Goal: Task Accomplishment & Management: Manage account settings

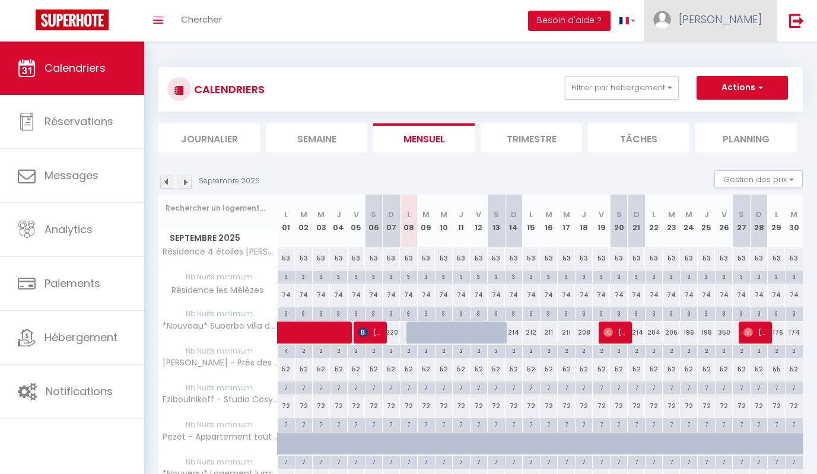
click at [721, 14] on link "[PERSON_NAME]" at bounding box center [711, 21] width 132 height 42
click at [719, 74] on link "Équipe" at bounding box center [730, 81] width 88 height 20
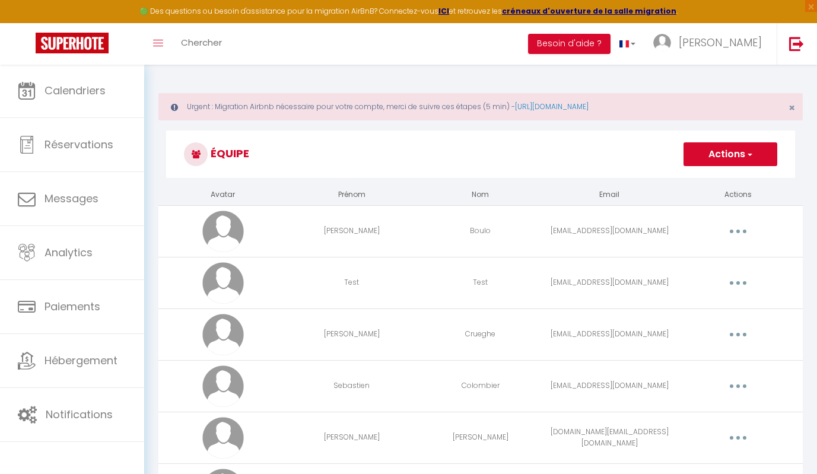
click at [738, 220] on td "Editer Supprimer" at bounding box center [738, 231] width 129 height 52
click at [738, 229] on button "button" at bounding box center [738, 231] width 33 height 19
click at [700, 257] on link "Editer" at bounding box center [708, 259] width 88 height 20
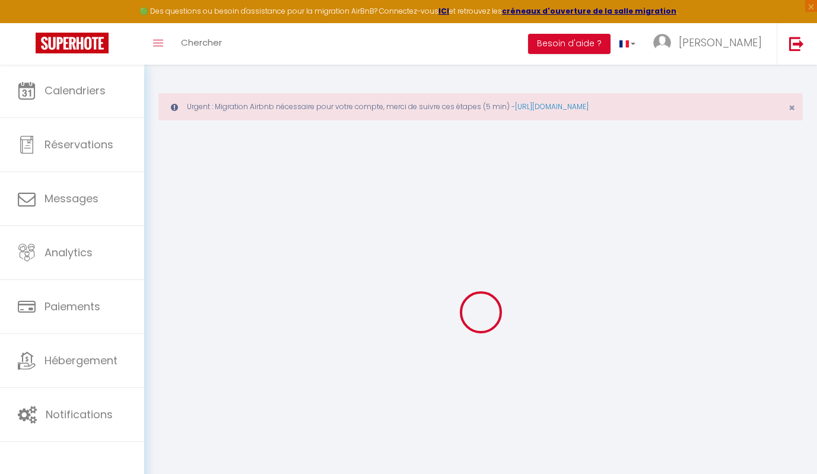
type input "[PERSON_NAME]"
type input "Boulo"
type input "[PERSON_NAME][EMAIL_ADDRESS][DOMAIN_NAME]"
type textarea "[URL][DOMAIN_NAME]"
checkbox input "true"
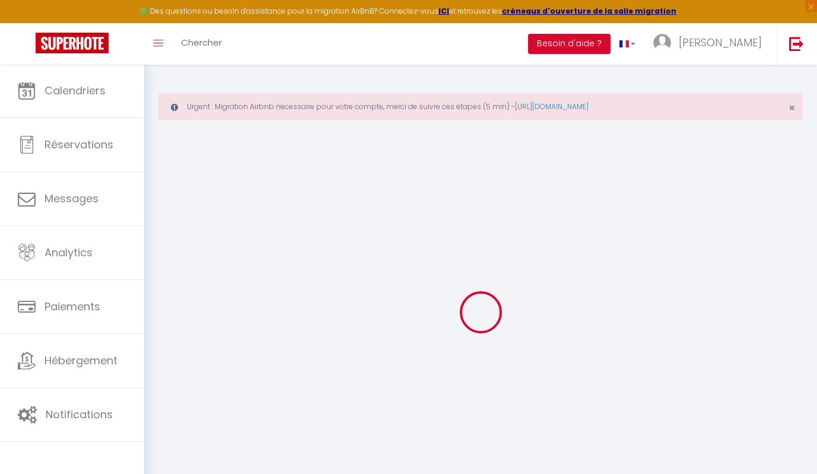
checkbox input "true"
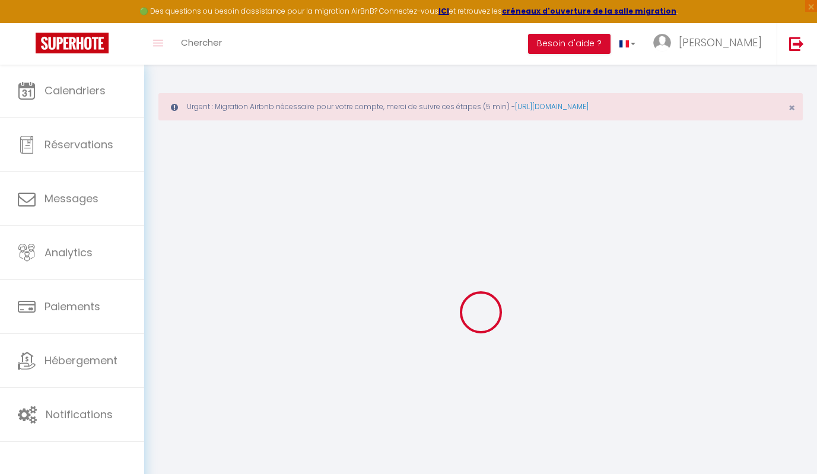
checkbox input "true"
checkbox input "false"
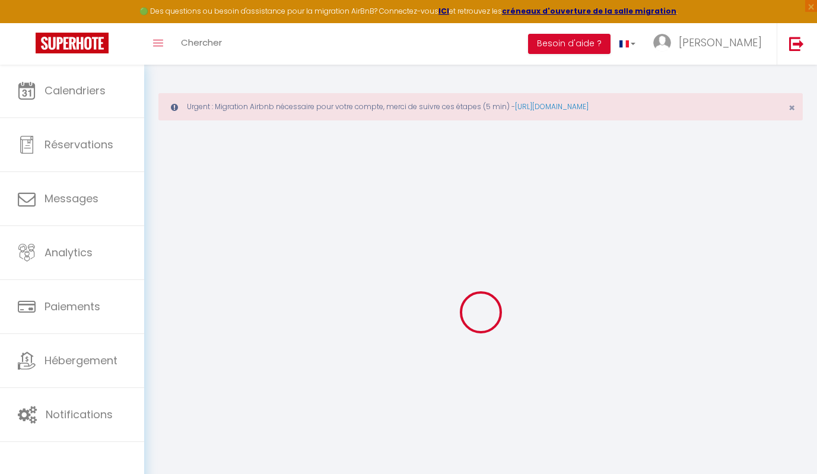
checkbox input "true"
checkbox input "false"
select select
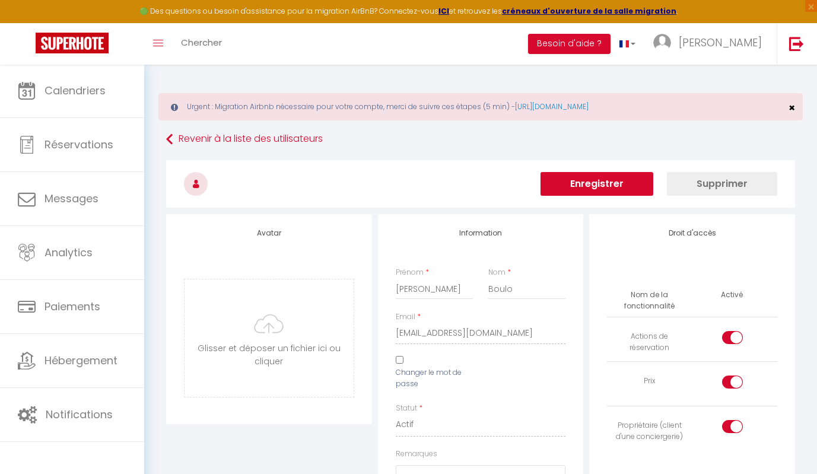
click at [792, 110] on span "×" at bounding box center [792, 107] width 7 height 15
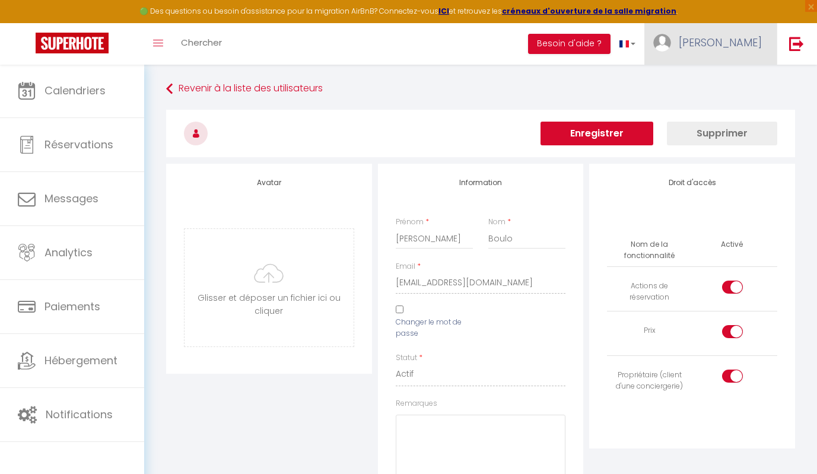
click at [725, 45] on span "[PERSON_NAME]" at bounding box center [720, 42] width 83 height 15
click at [715, 99] on link "Équipe" at bounding box center [730, 104] width 88 height 20
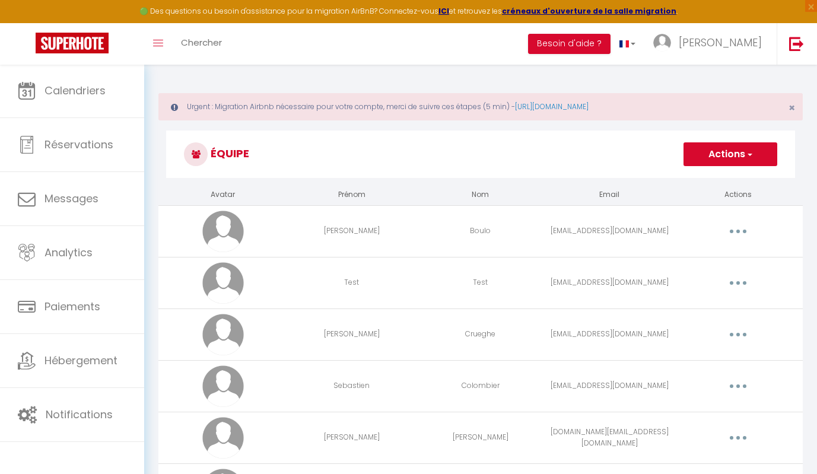
click at [719, 151] on button "Actions" at bounding box center [731, 154] width 94 height 24
click at [699, 183] on link "Ajouter un nouvel utilisateur" at bounding box center [707, 180] width 140 height 15
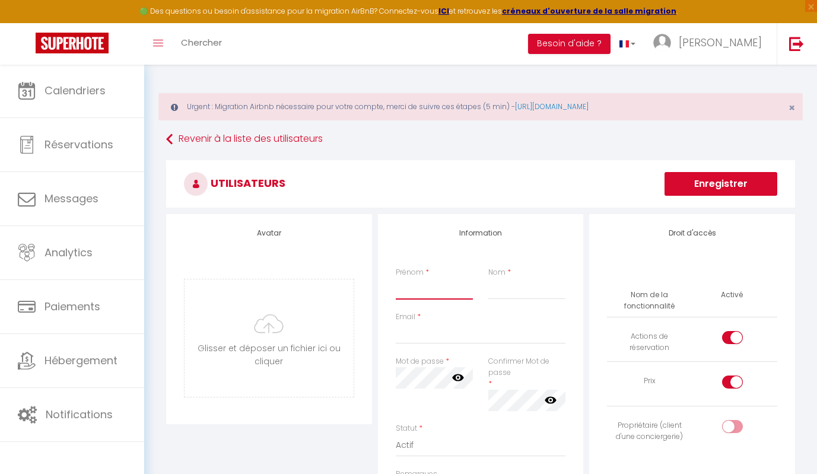
click at [415, 286] on input "Prénom" at bounding box center [434, 288] width 77 height 21
type input "[PERSON_NAME]"
type input "Tej"
click at [389, 333] on div "Email *" at bounding box center [481, 334] width 186 height 45
type input "[EMAIL_ADDRESS][DOMAIN_NAME]"
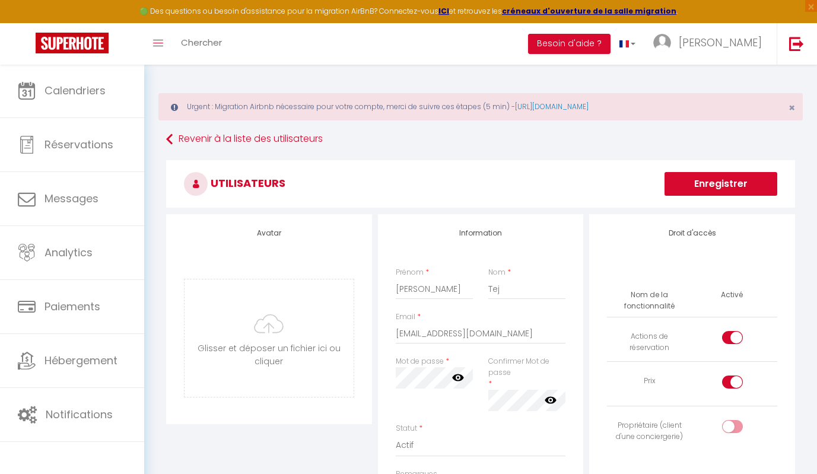
click at [460, 379] on icon at bounding box center [458, 378] width 12 height 7
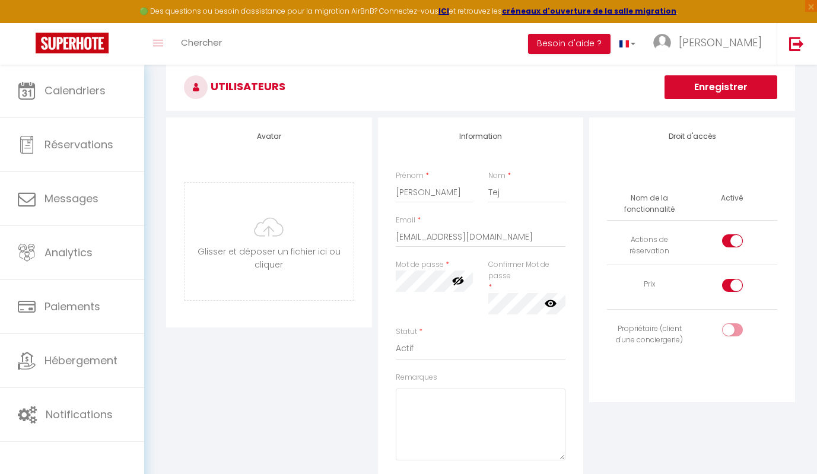
scroll to position [97, 0]
click at [733, 326] on input "checkbox" at bounding box center [742, 332] width 21 height 18
checkbox input "true"
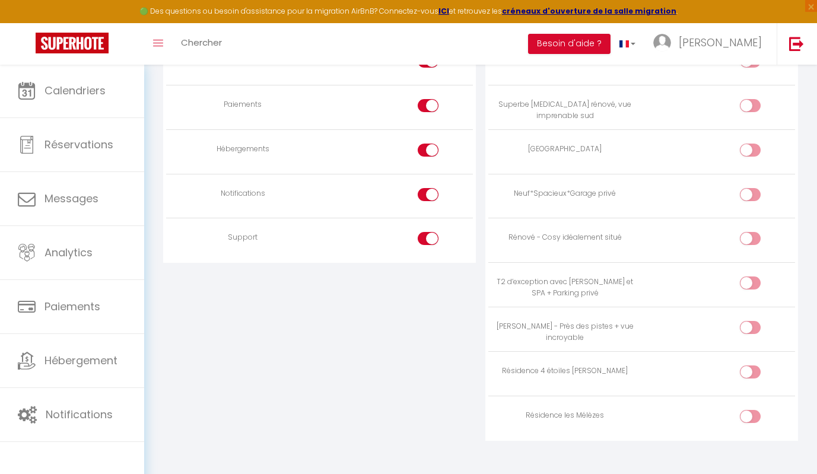
scroll to position [1212, 0]
click at [750, 277] on input "checkbox" at bounding box center [760, 286] width 21 height 18
checkbox input "true"
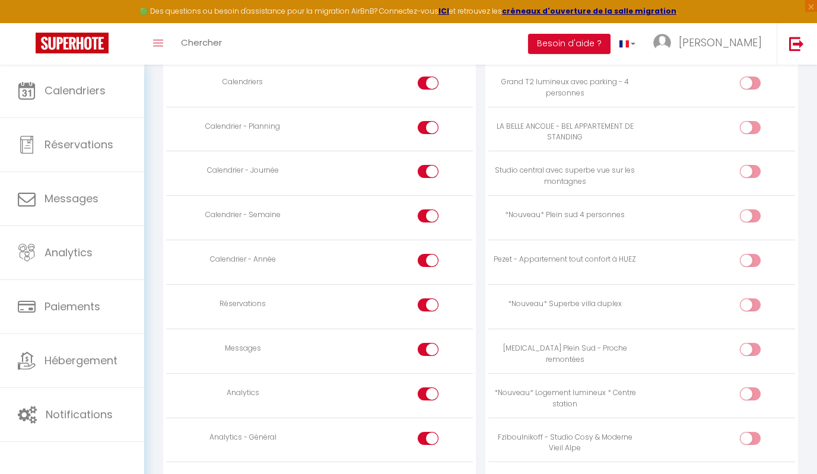
scroll to position [702, 0]
click at [430, 343] on input "checkbox" at bounding box center [438, 352] width 21 height 18
checkbox input "false"
click at [426, 388] on div at bounding box center [428, 394] width 21 height 13
click at [428, 388] on input "checkbox" at bounding box center [438, 397] width 21 height 18
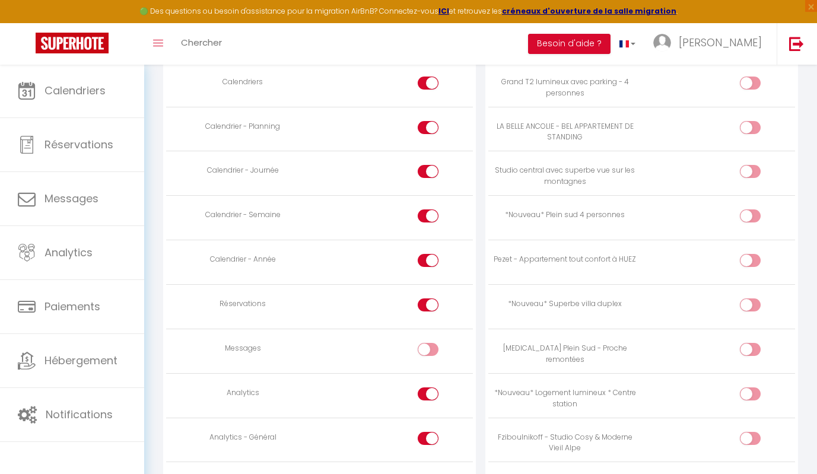
checkbox input "false"
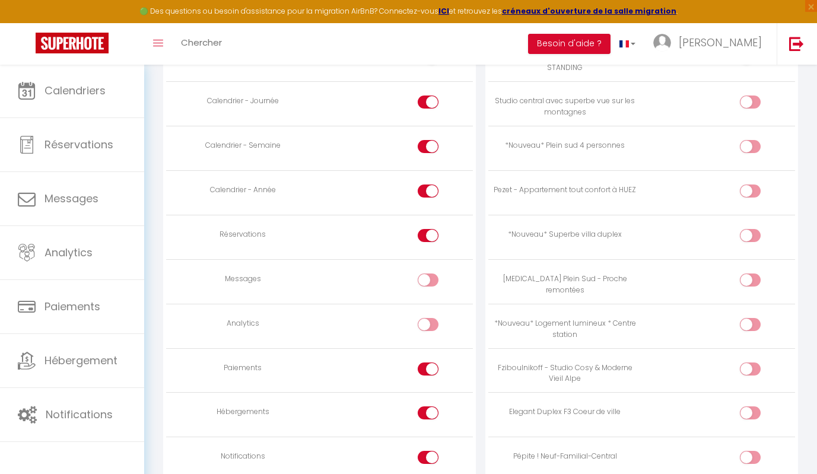
scroll to position [772, 0]
click at [429, 363] on input "checkbox" at bounding box center [438, 372] width 21 height 18
checkbox input "false"
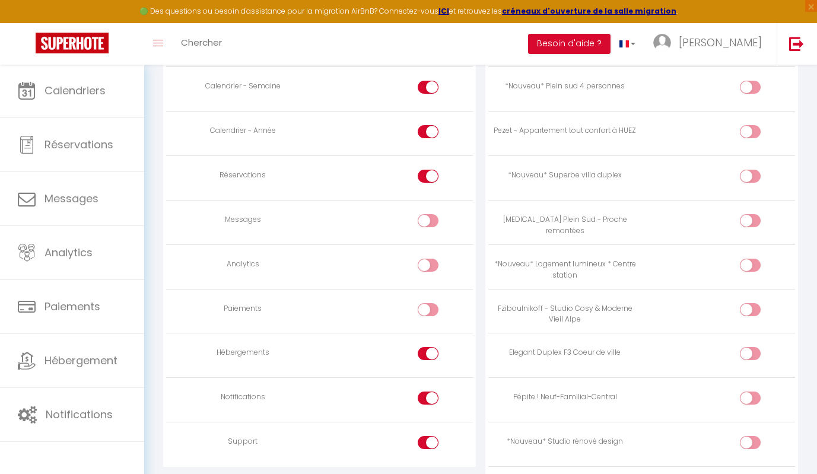
click at [429, 392] on input "checkbox" at bounding box center [438, 401] width 21 height 18
checkbox input "true"
click at [428, 436] on input "checkbox" at bounding box center [438, 445] width 21 height 18
checkbox input "false"
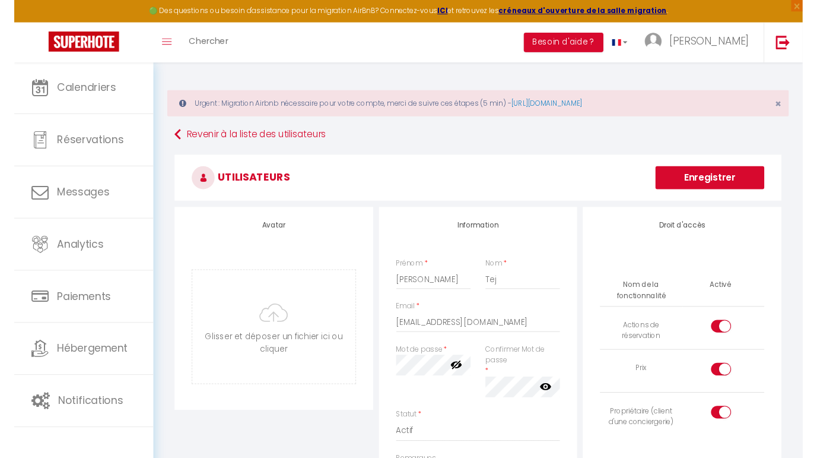
scroll to position [0, 0]
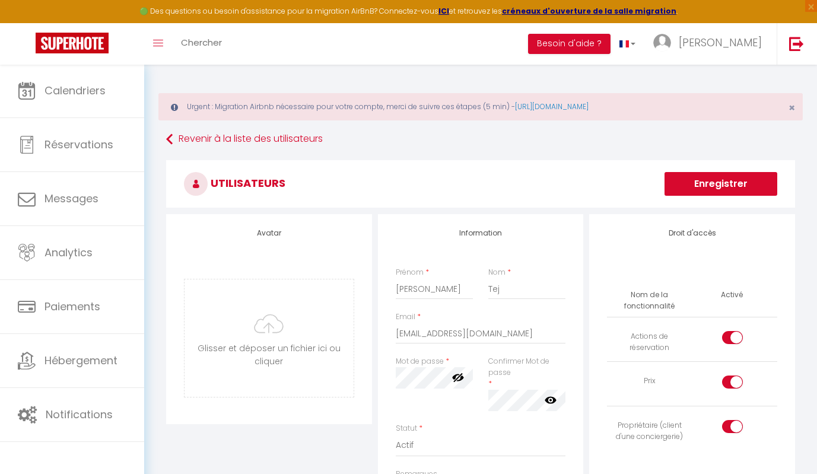
click at [704, 184] on button "Enregistrer" at bounding box center [721, 184] width 113 height 24
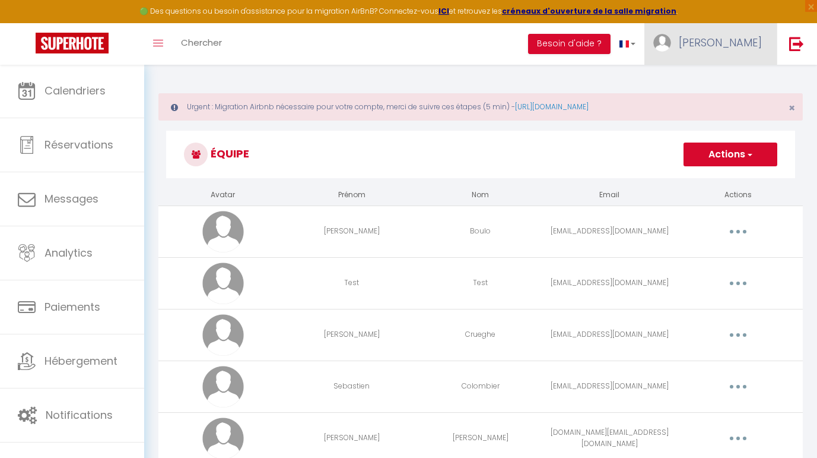
click at [726, 53] on link "[PERSON_NAME]" at bounding box center [711, 44] width 132 height 42
click at [722, 82] on link "Paramètres" at bounding box center [730, 82] width 88 height 20
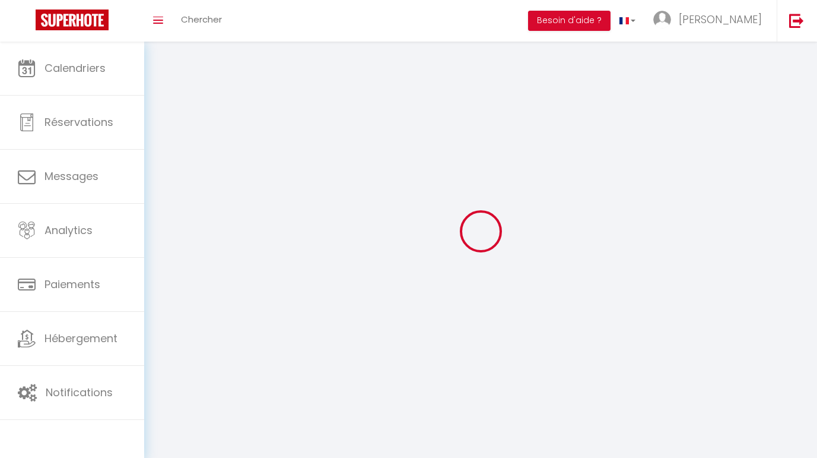
select select
type input "[PERSON_NAME]"
type input "Varenne"
type input "0629937412"
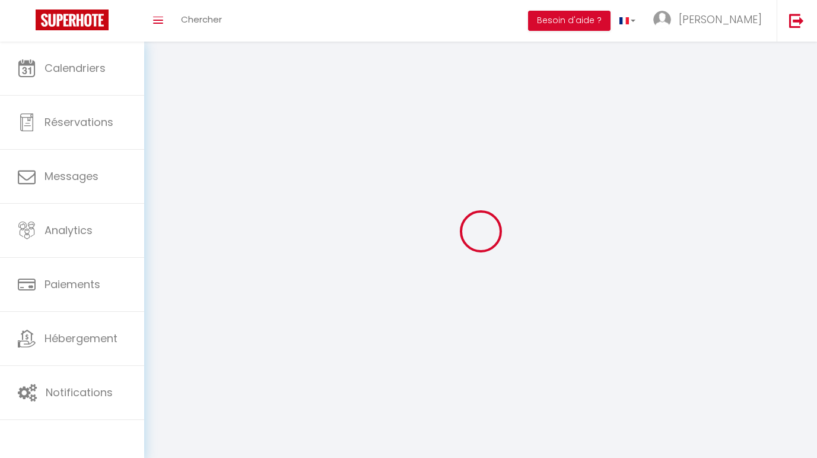
type input "[STREET_ADDRESS]"
type input "34140"
type input "BOUZIGUES"
type input "Mpv14DjgjdxeRTJ6AdKxPknXq"
type input "ZcdTriRaCT4WUJsV1JM3F2BVI"
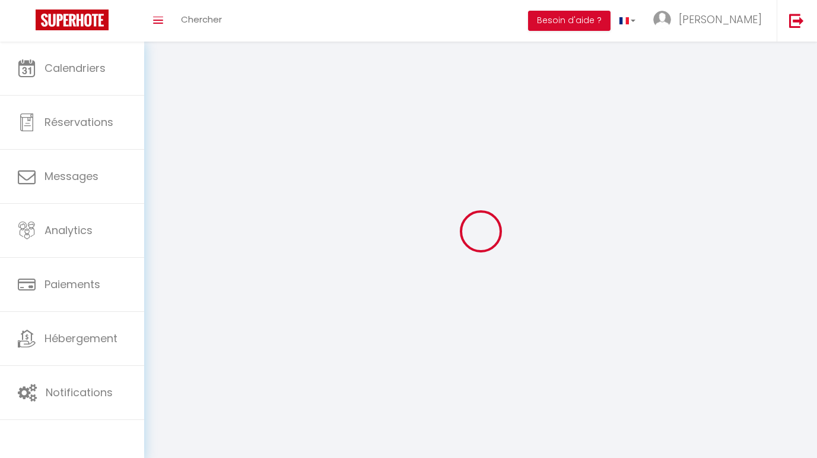
type input "[URL][DOMAIN_NAME]"
select select "28"
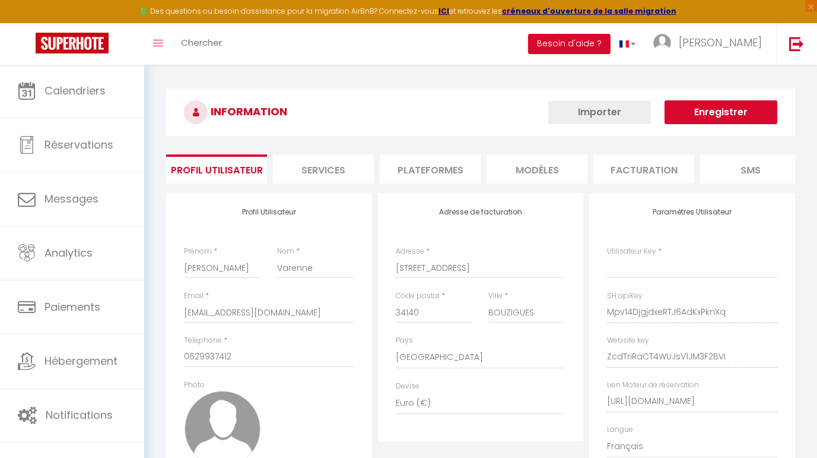
type input "Mpv14DjgjdxeRTJ6AdKxPknXq"
type input "ZcdTriRaCT4WUJsV1JM3F2BVI"
type input "[URL][DOMAIN_NAME]"
select select "fr"
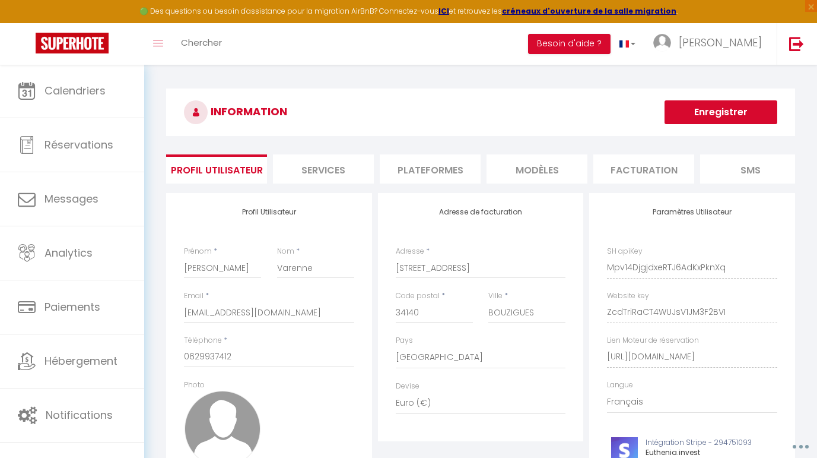
click at [443, 174] on li "Plateformes" at bounding box center [430, 168] width 101 height 29
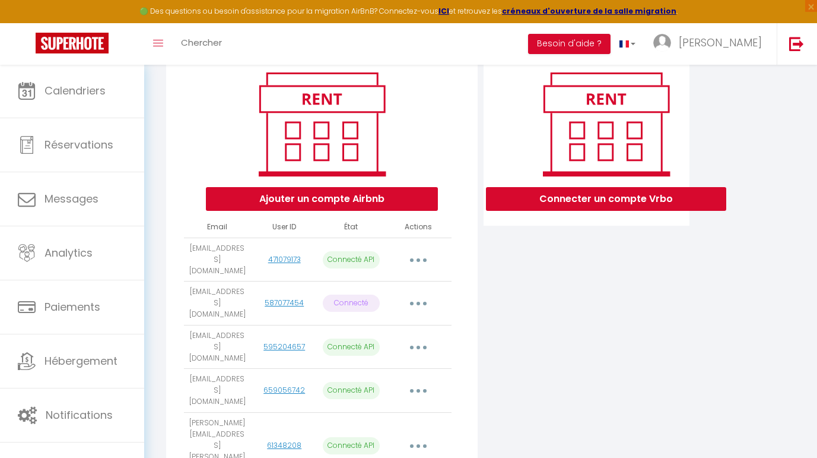
scroll to position [179, 0]
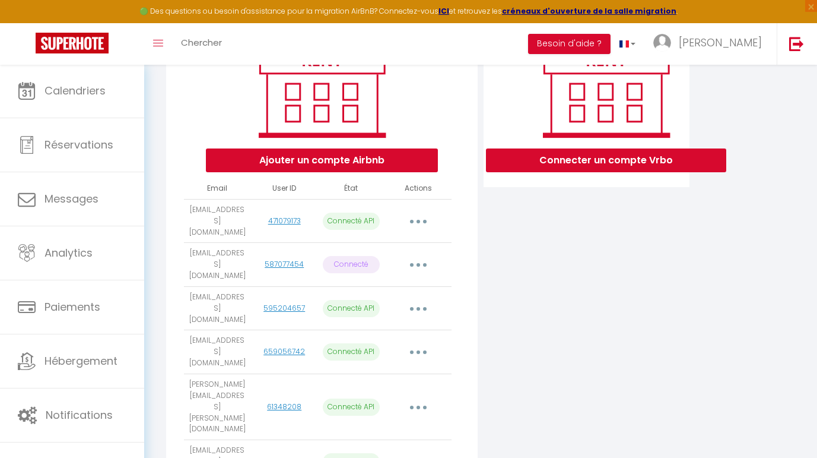
click at [423, 342] on button "button" at bounding box center [418, 351] width 33 height 19
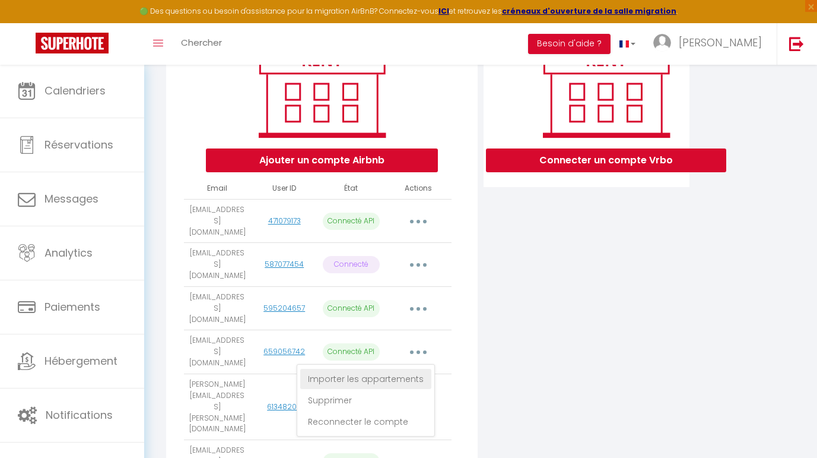
click at [396, 369] on link "Importer les appartements" at bounding box center [365, 379] width 131 height 20
select select "54076"
select select "55353"
select select "56352"
select select "56400"
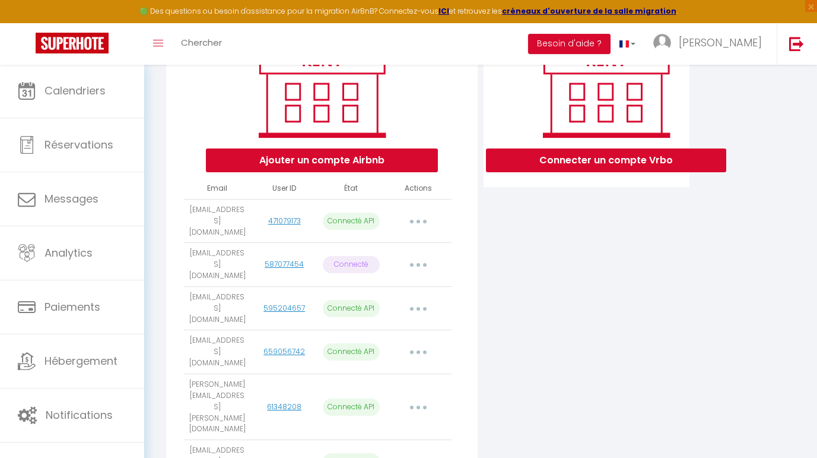
select select "59726"
select select "61239"
select select "60607"
select select "66174"
select select "67013"
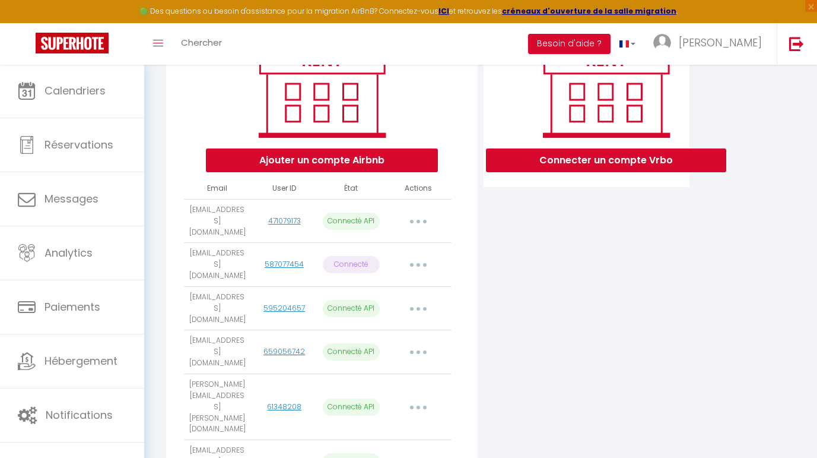
select select "75844"
select select "76303"
select select "76390"
select select "76489"
select select "76576"
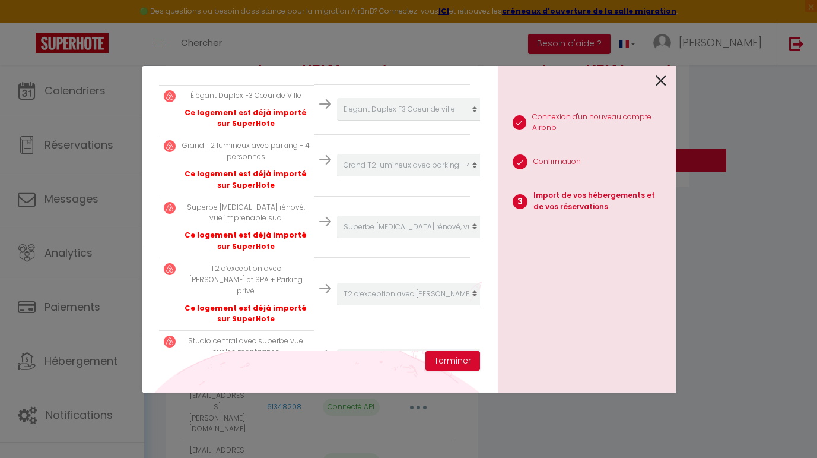
scroll to position [738, 0]
click at [662, 81] on icon at bounding box center [661, 81] width 11 height 18
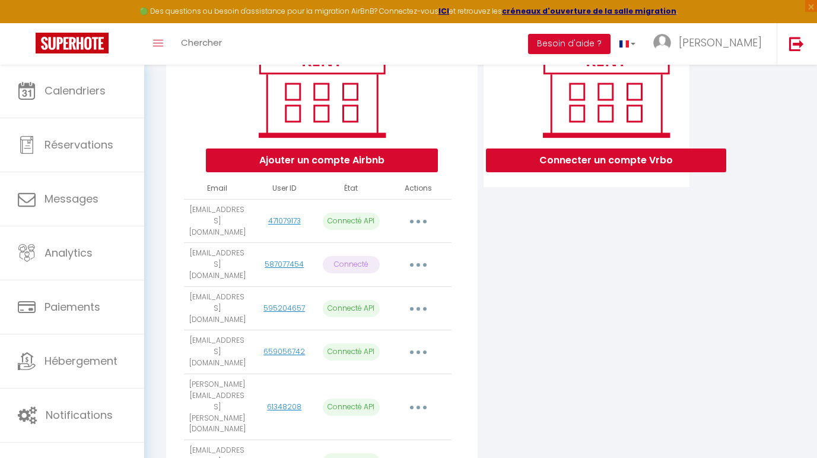
click at [417, 350] on icon "button" at bounding box center [419, 352] width 4 height 4
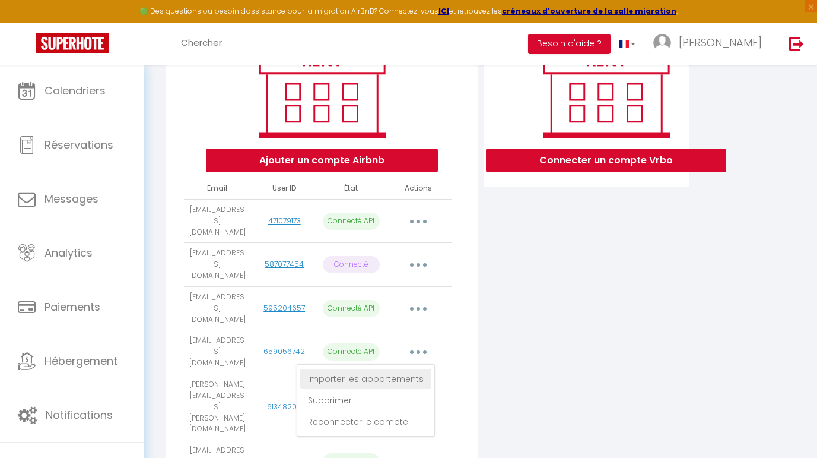
click at [401, 369] on link "Importer les appartements" at bounding box center [365, 379] width 131 height 20
select select "54076"
select select "55353"
select select "56352"
select select "56400"
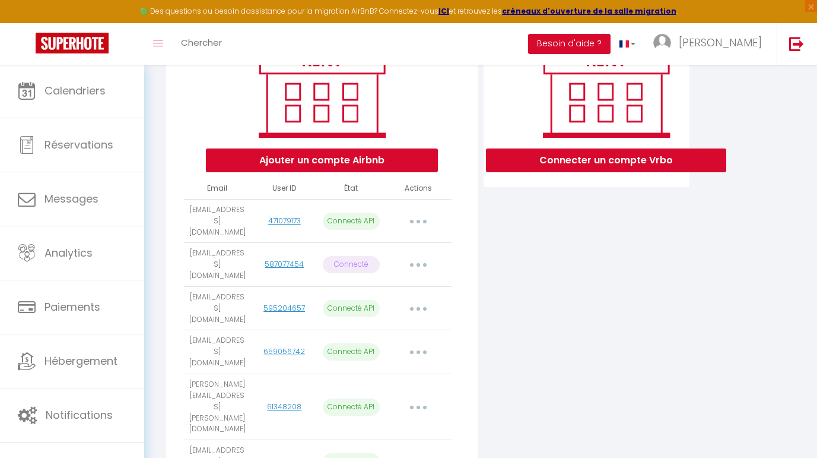
select select "59726"
select select "61239"
select select "60607"
select select "66174"
select select "67013"
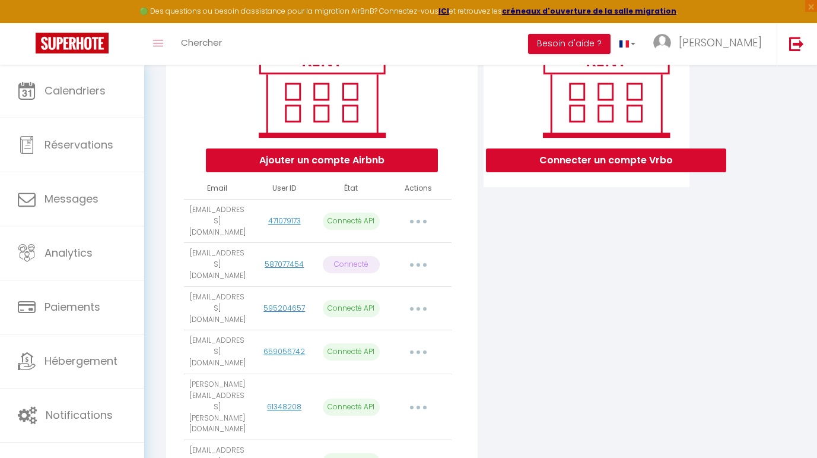
select select "75844"
select select "76303"
select select "76390"
select select "76489"
select select "76576"
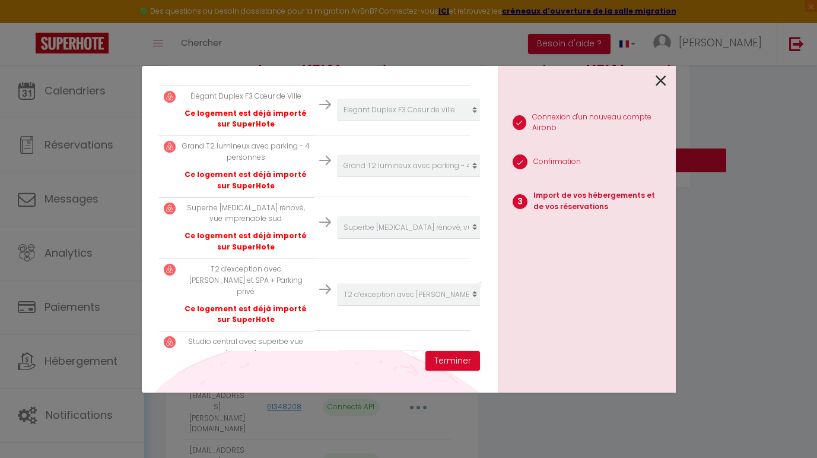
click at [662, 75] on icon at bounding box center [661, 81] width 11 height 18
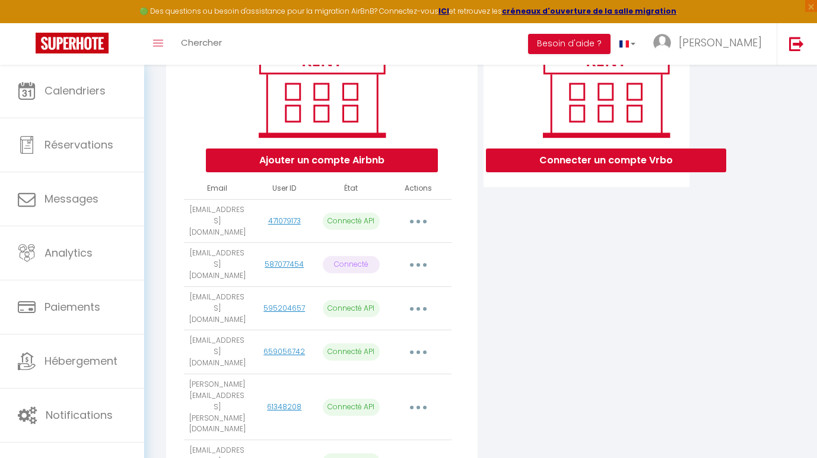
click at [416, 342] on button "button" at bounding box center [418, 351] width 33 height 19
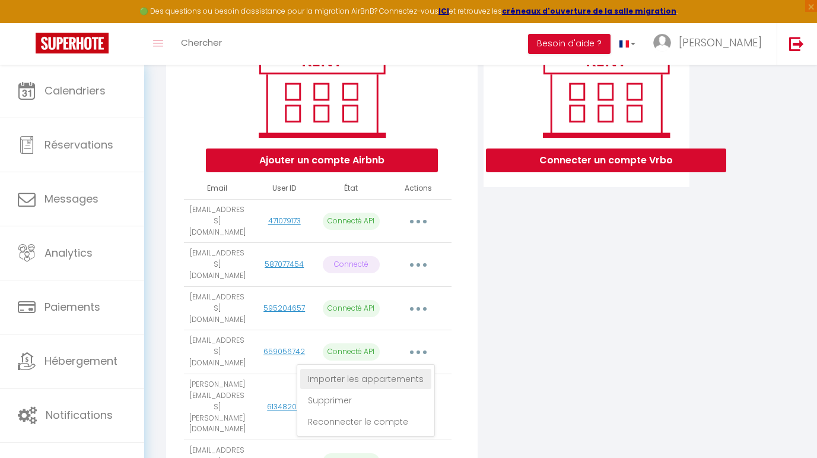
click at [392, 369] on link "Importer les appartements" at bounding box center [365, 379] width 131 height 20
select select "54076"
select select "55353"
select select "56352"
select select "56400"
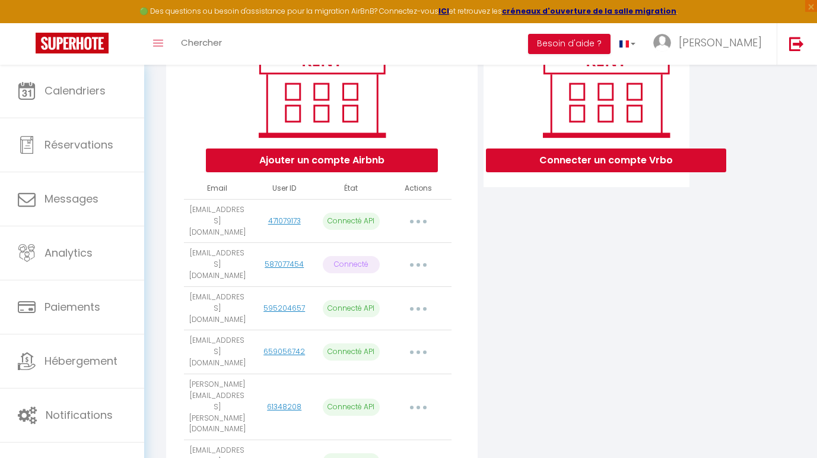
select select "59726"
select select "61239"
select select "60607"
select select "66174"
select select "67013"
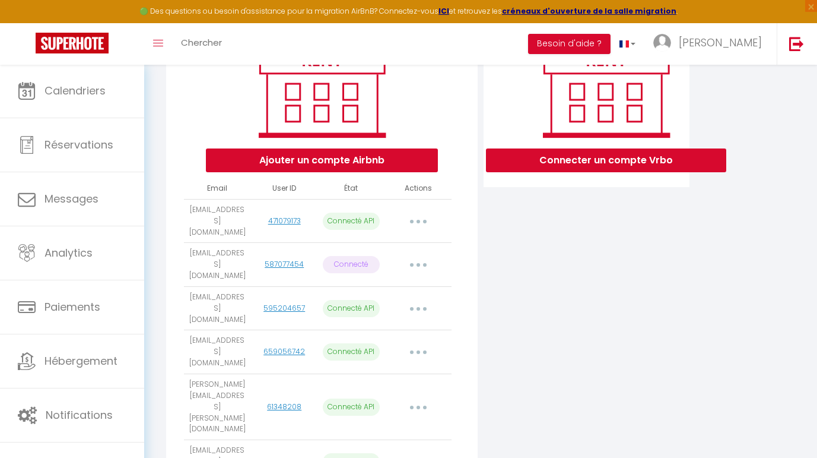
select select "75844"
select select "76303"
select select "76390"
select select "76489"
select select "76576"
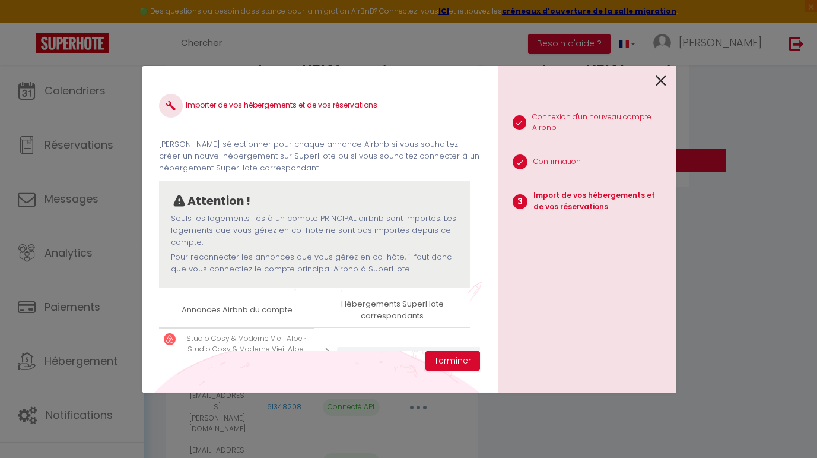
scroll to position [0, 0]
click at [453, 356] on button "Terminer" at bounding box center [453, 361] width 55 height 20
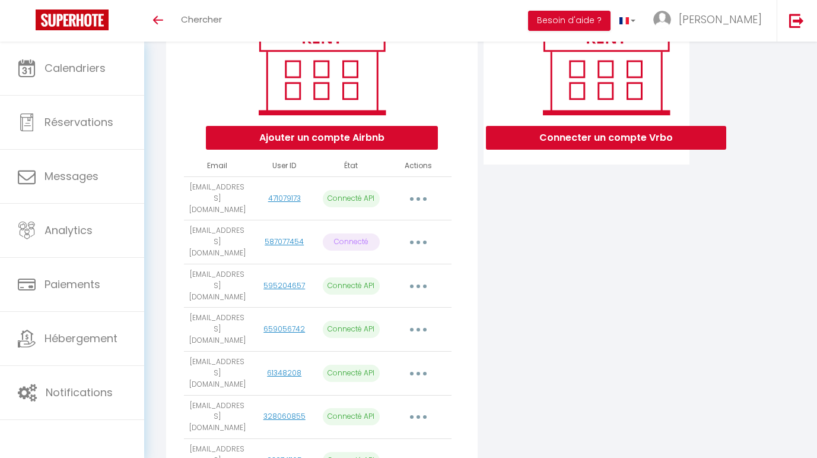
click at [417, 320] on button "button" at bounding box center [418, 329] width 33 height 19
click at [396, 346] on link "Importer les appartements" at bounding box center [365, 356] width 131 height 20
select select "54076"
select select "55353"
select select "56352"
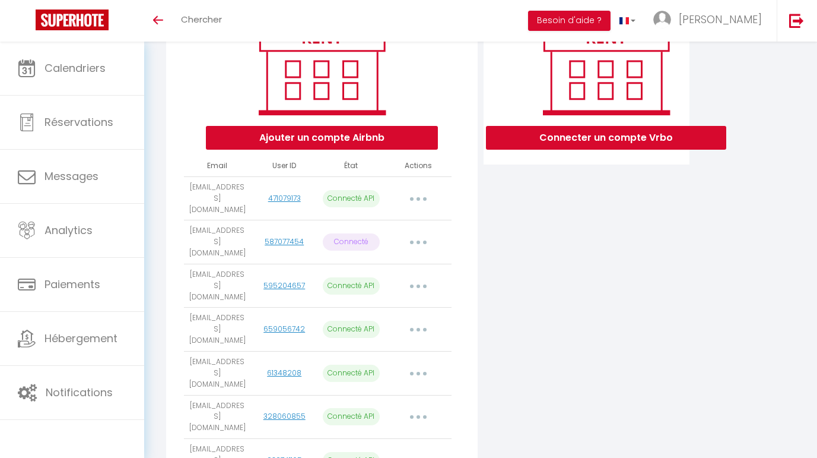
select select "56400"
select select "59726"
select select "61239"
select select "60607"
select select "66174"
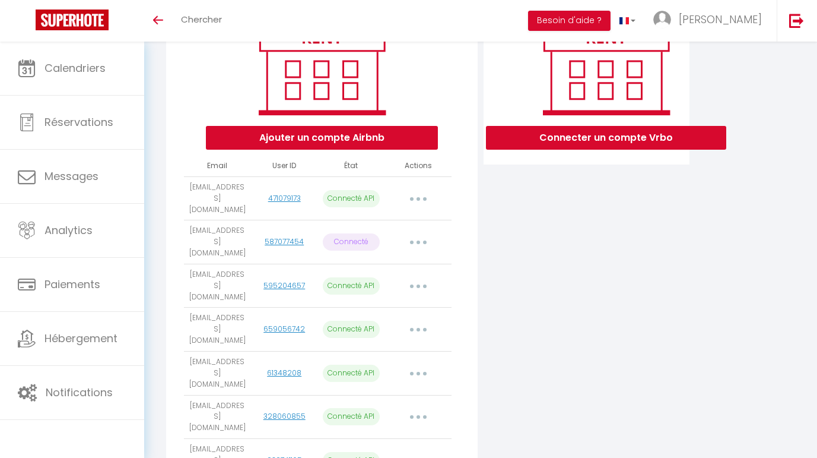
select select "67013"
select select "75844"
select select "76303"
select select "76390"
select select "76489"
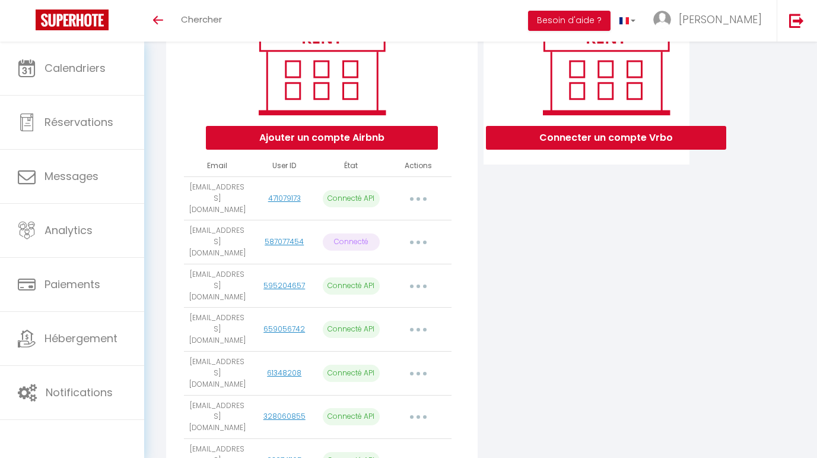
select select "76576"
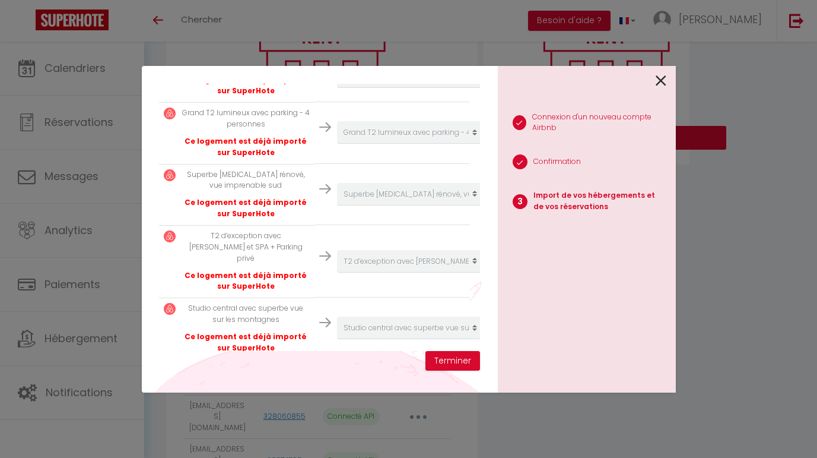
scroll to position [771, 0]
select select "create_new"
click at [455, 361] on button "Terminer" at bounding box center [453, 361] width 55 height 20
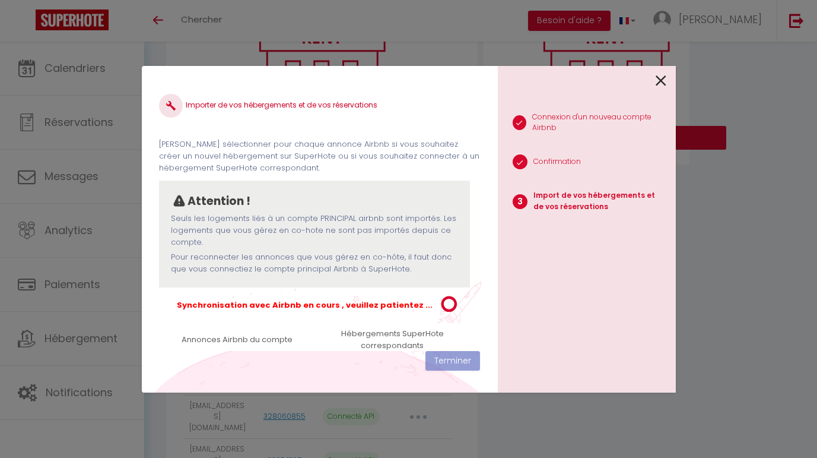
scroll to position [0, 0]
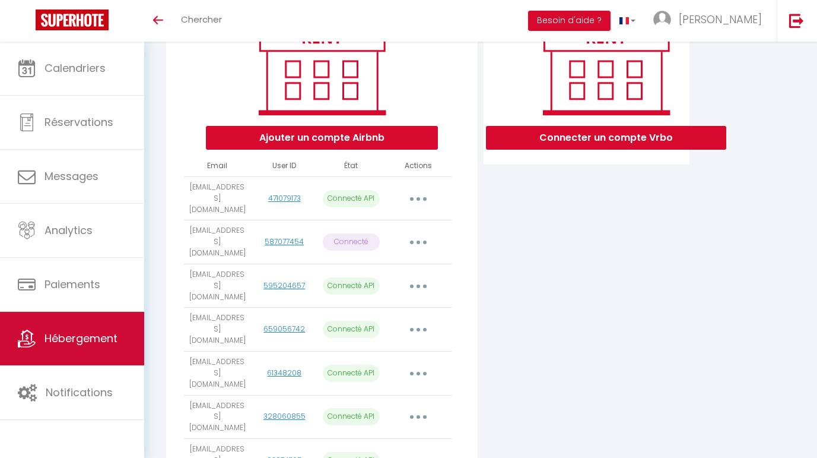
click at [104, 326] on link "Hébergement" at bounding box center [72, 338] width 144 height 53
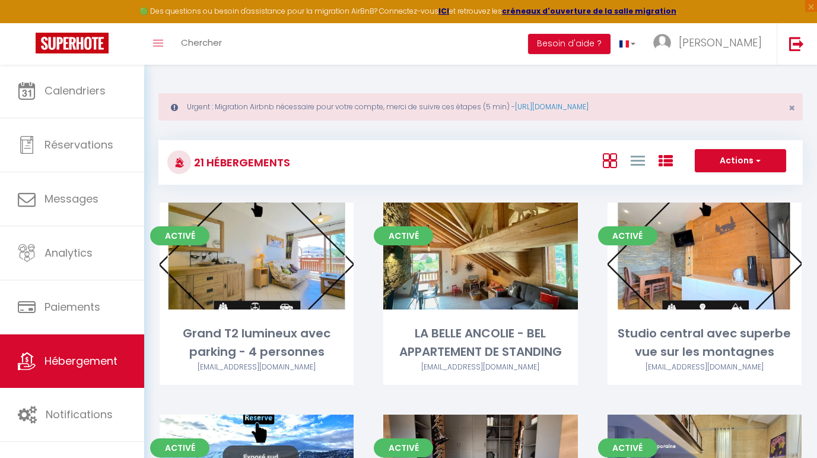
click at [667, 162] on icon at bounding box center [666, 161] width 14 height 14
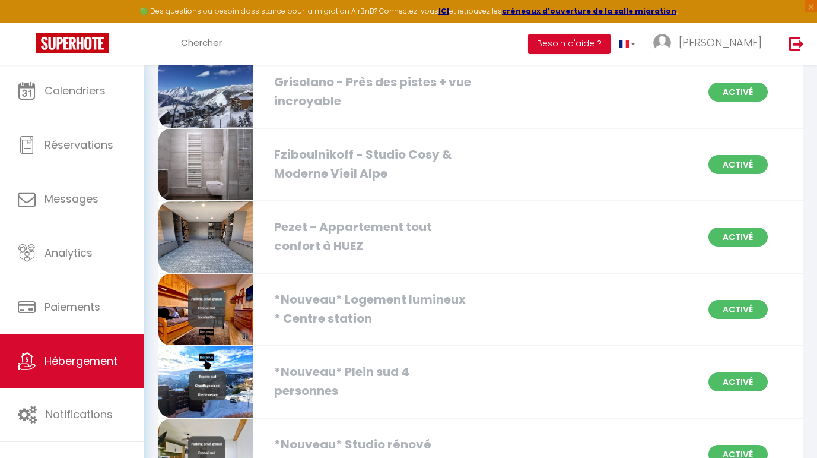
scroll to position [668, 0]
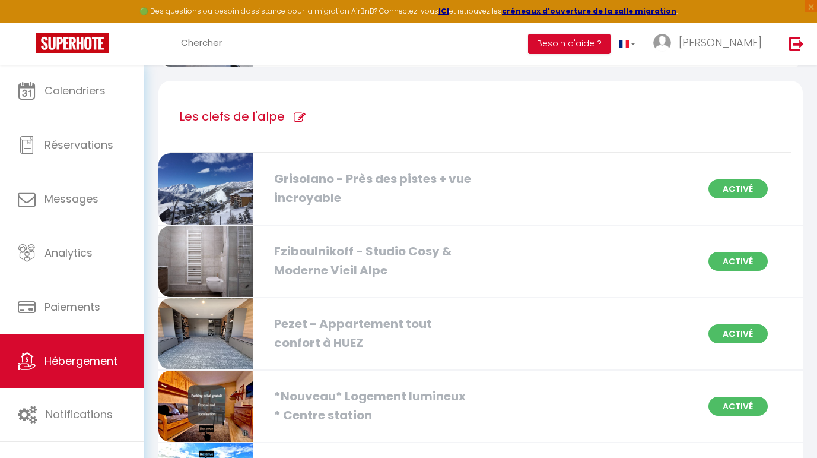
click at [294, 115] on icon at bounding box center [300, 118] width 12 height 12
type input "Les clefs de l'alpe"
checkbox personnes "true"
checkbox montagnes "true"
checkbox personnes "true"
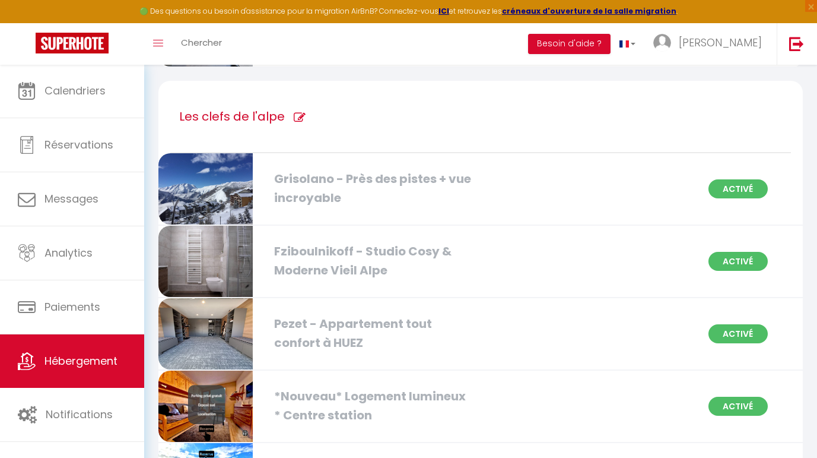
checkbox HUEZ "true"
checkbox remontées "true"
checkbox station "true"
checkbox Alpe "true"
checkbox ville "true"
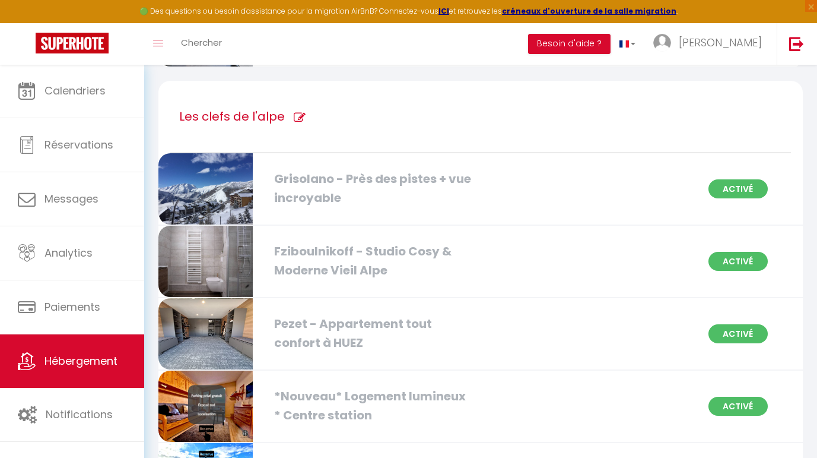
checkbox Neuf-Familial-Central "true"
checkbox design "true"
checkbox sud "true"
checkbox station "true"
checkbox privé "true"
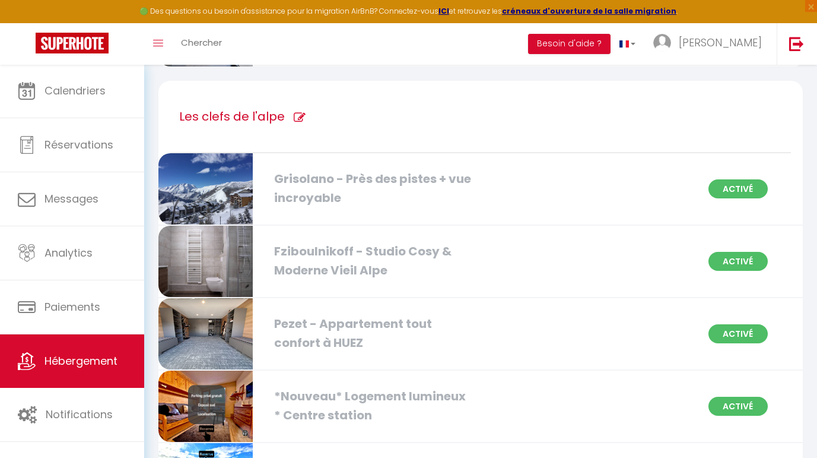
checkbox situé "true"
checkbox privé "true"
checkbox incroyable "true"
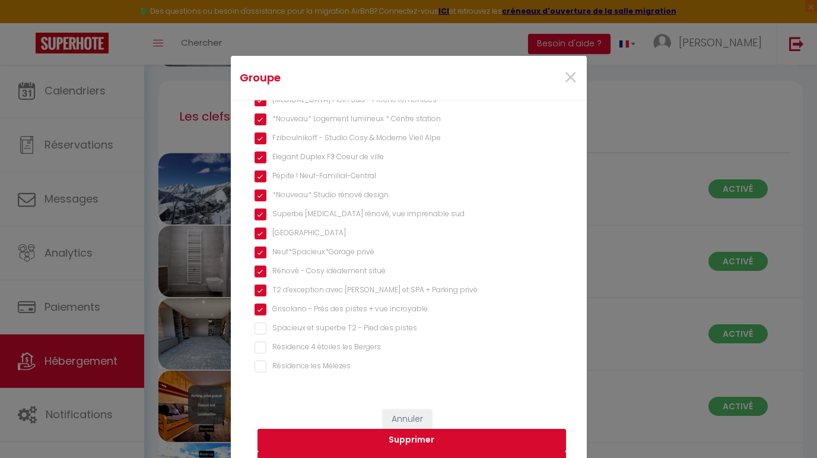
scroll to position [192, 0]
click at [364, 325] on pistes "Spacieux et superbe T2 - Pied des pistes" at bounding box center [409, 329] width 309 height 12
checkbox pistes "true"
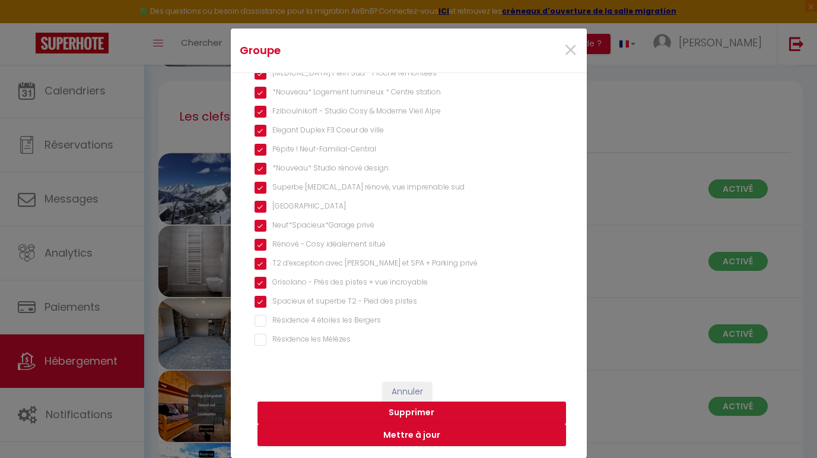
scroll to position [27, 0]
click at [415, 437] on button "Mettre à jour" at bounding box center [412, 435] width 309 height 23
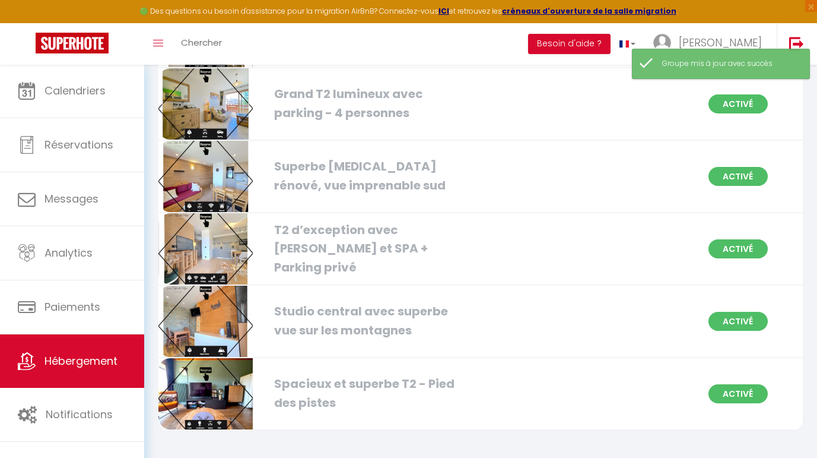
scroll to position [1621, 0]
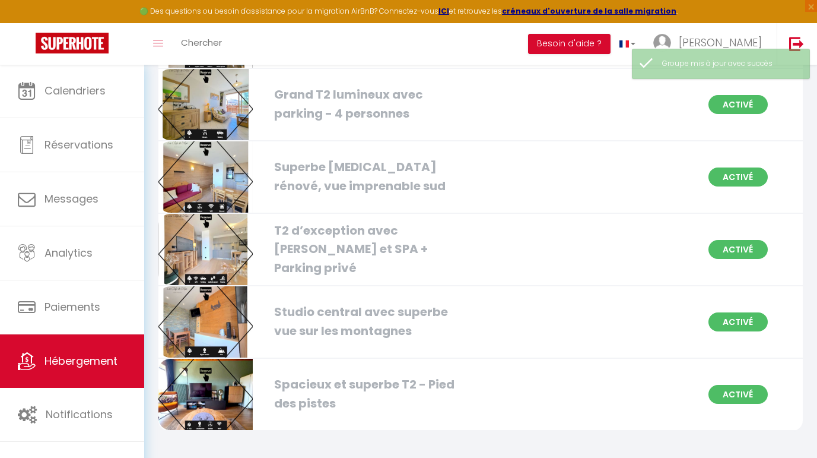
click at [246, 386] on img at bounding box center [205, 394] width 94 height 71
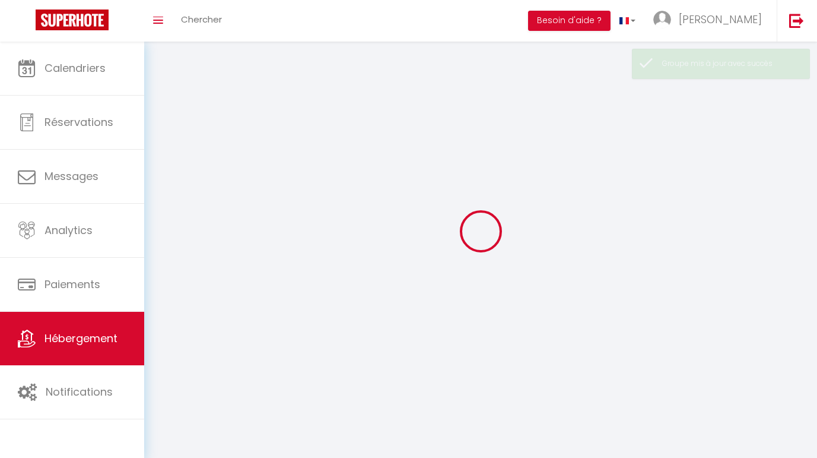
select select "1"
select select
select select "28"
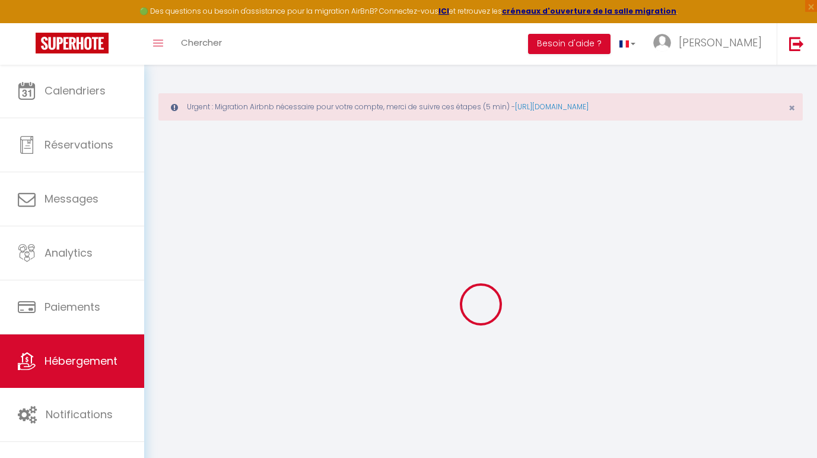
select select
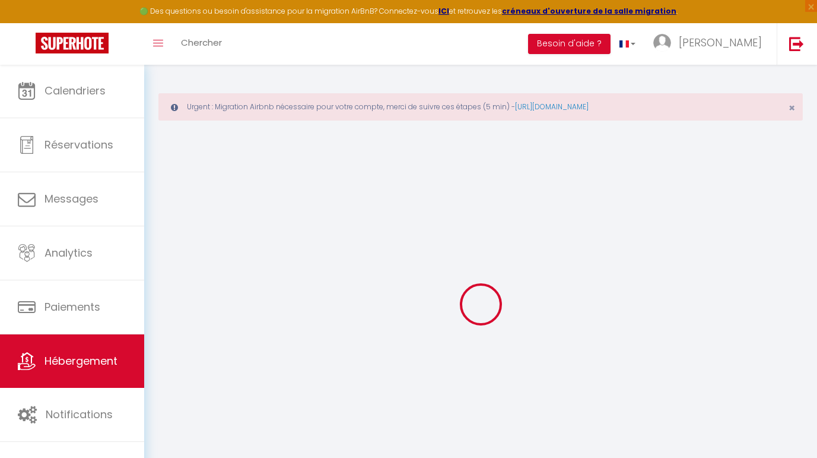
select select
checkbox input "false"
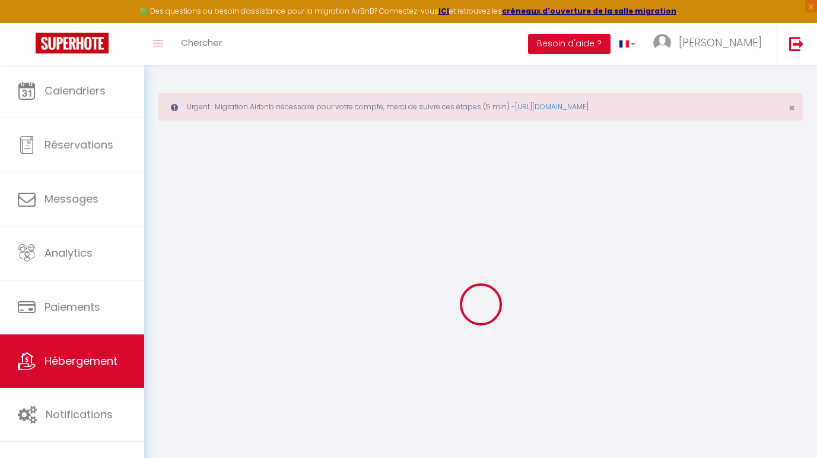
select select
type input "Spacieux et superbe T2 - Pied des pistes"
select select "6"
type input "1000"
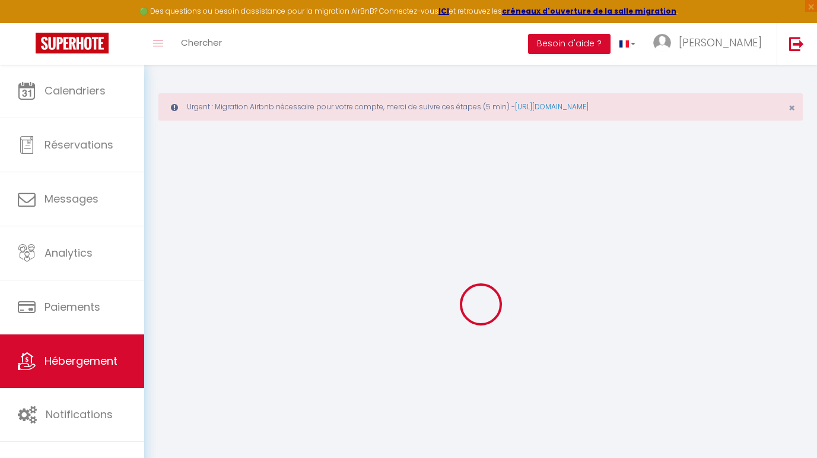
select select
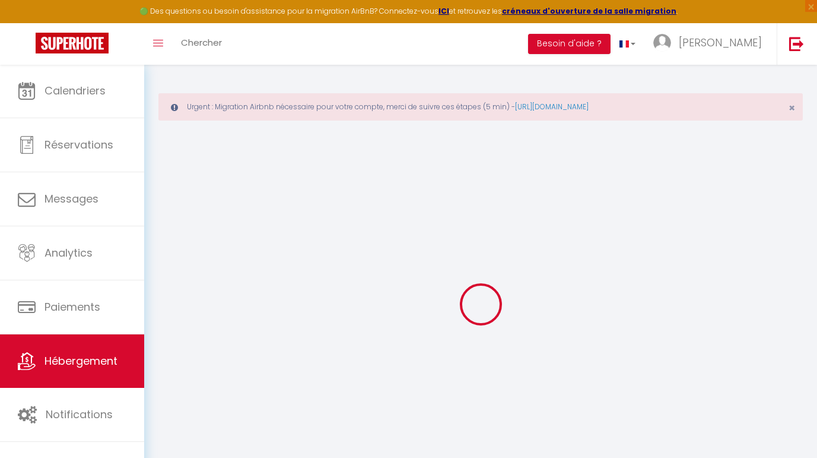
type input "[STREET_ADDRESS] Nel"
type input "38750"
type input "Huez"
type input "[EMAIL_ADDRESS][DOMAIN_NAME]"
select select
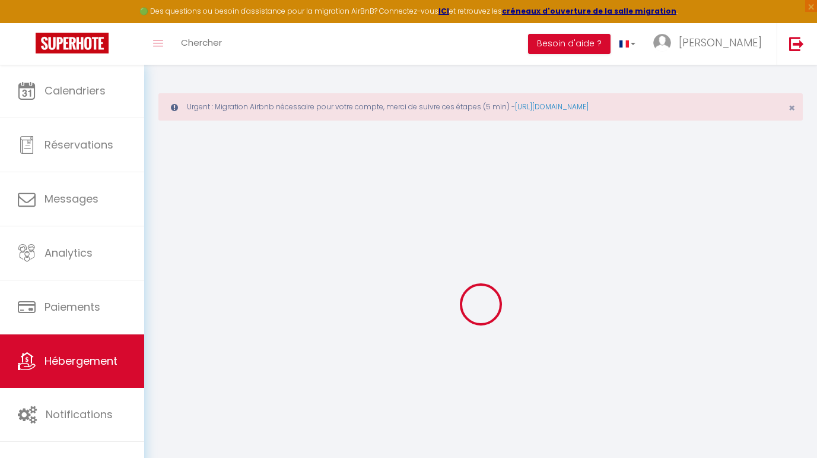
checkbox input "false"
type input "0"
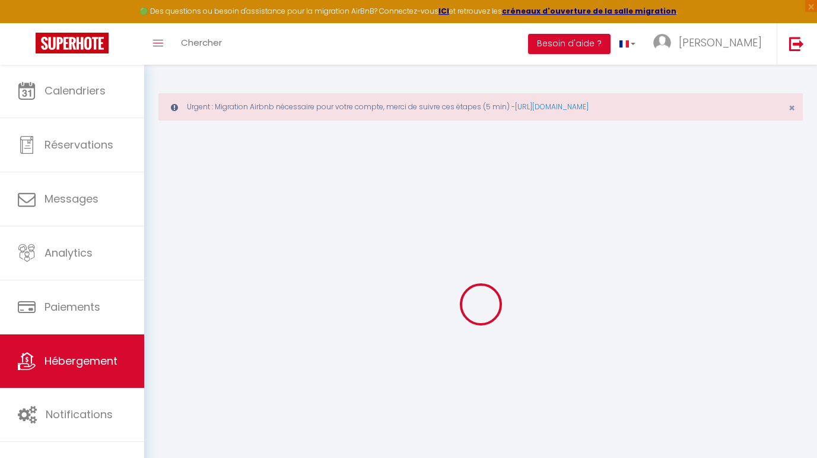
type input "0"
select select
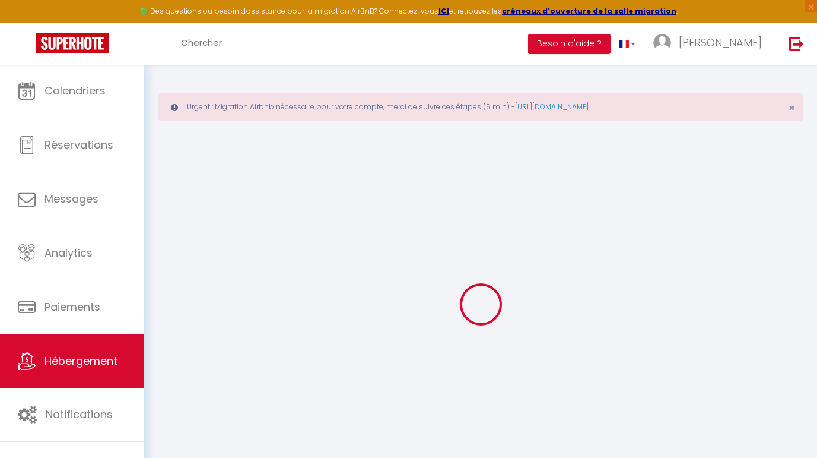
select select
checkbox input "false"
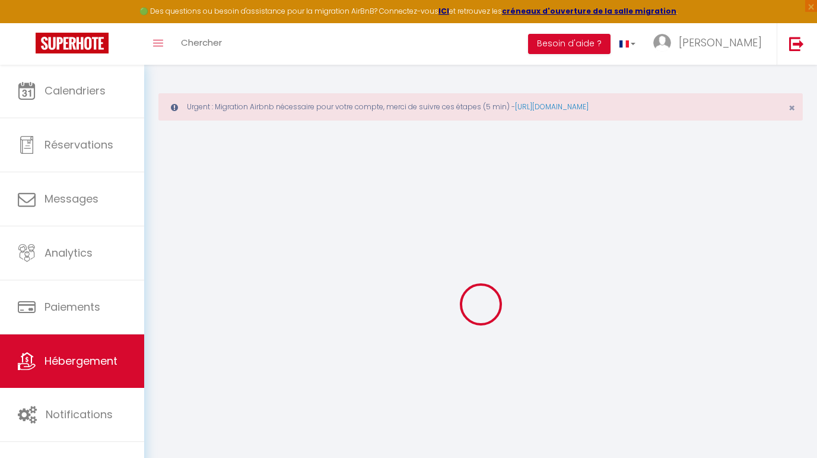
checkbox input "false"
select select
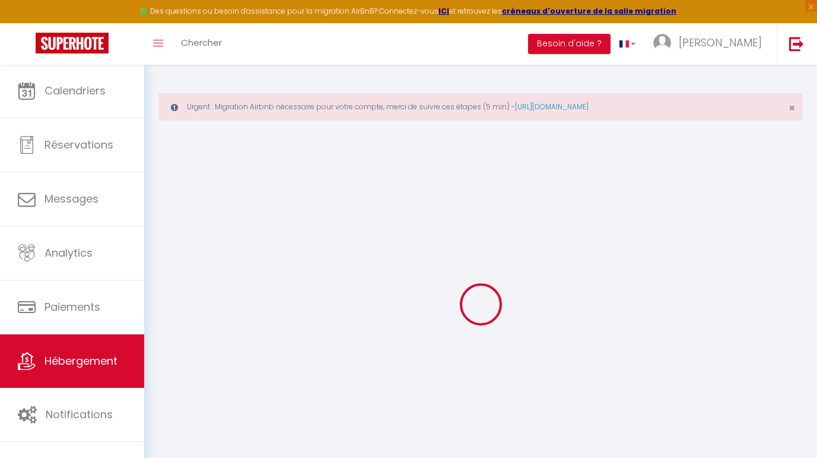
select select
checkbox input "false"
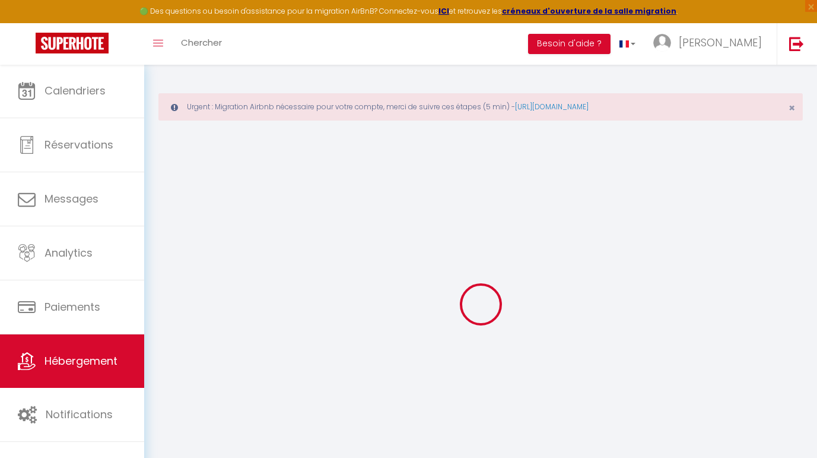
checkbox input "false"
select select
checkbox input "false"
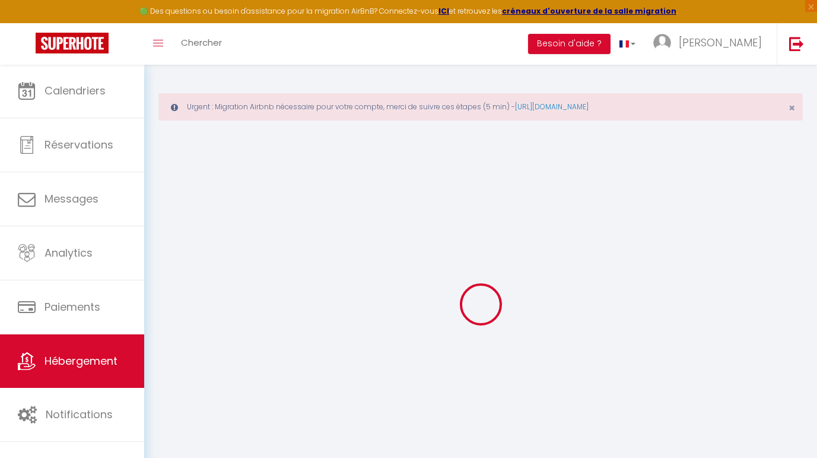
checkbox input "false"
select select
checkbox input "false"
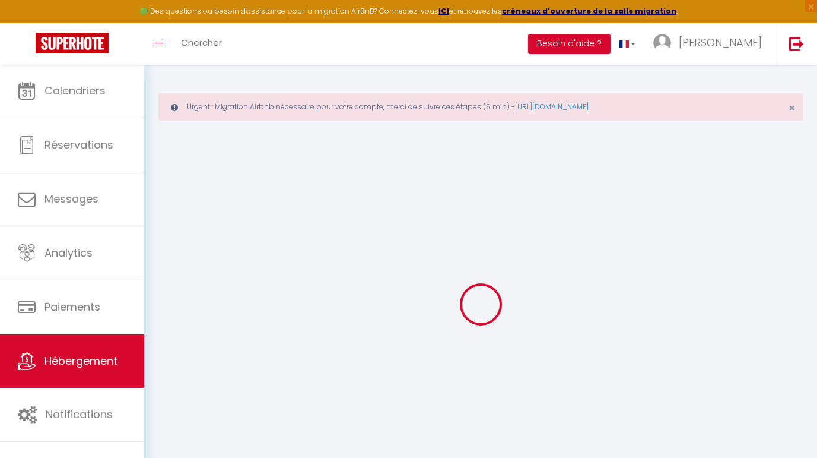
checkbox input "false"
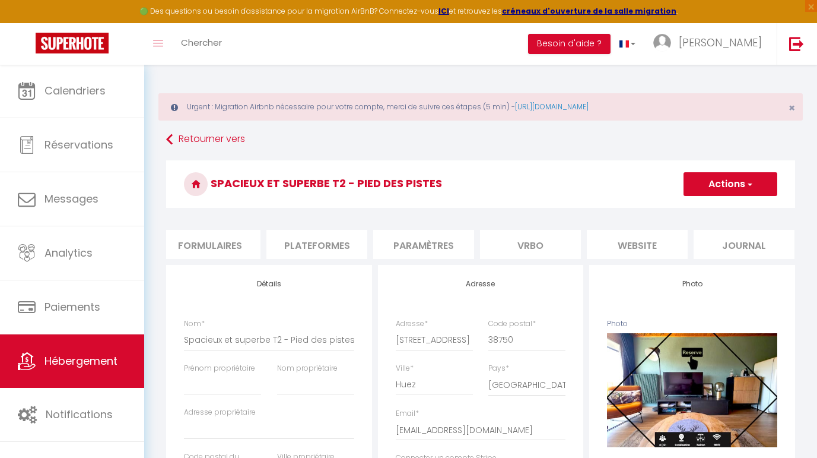
scroll to position [0, 540]
click at [637, 245] on li "website" at bounding box center [638, 244] width 101 height 29
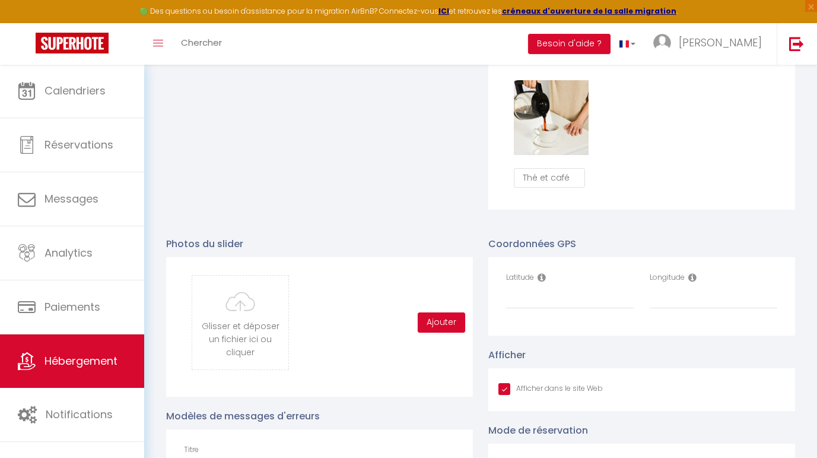
scroll to position [1141, 0]
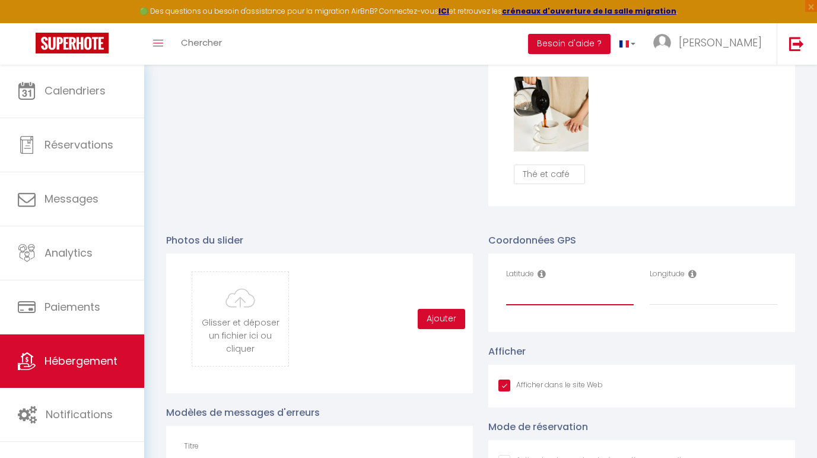
click at [560, 294] on input "Latitude" at bounding box center [570, 294] width 128 height 21
paste input "45.09391070289842, 6.070894611953241"
drag, startPoint x: 523, startPoint y: 290, endPoint x: 477, endPoint y: 293, distance: 46.4
click at [478, 292] on div "Photos du slider Glisser et déposer un fichier ici ou cliquer Ooops, something …" at bounding box center [480, 432] width 645 height 422
type input "45.0939107"
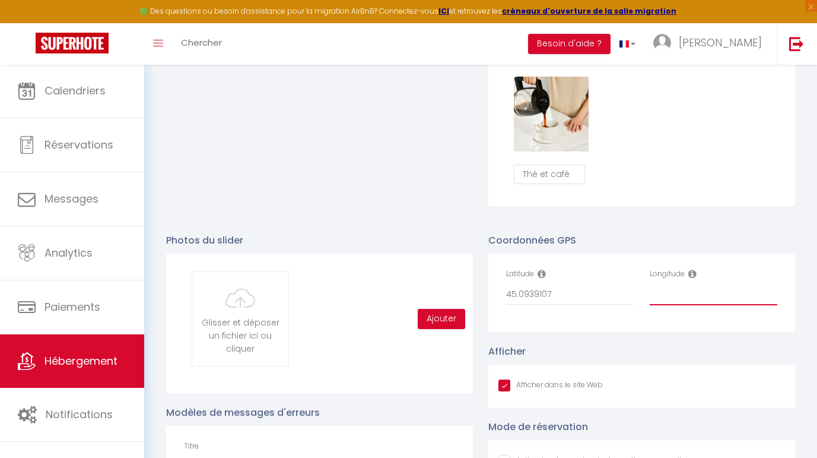
click at [665, 293] on input "Longitude" at bounding box center [714, 294] width 128 height 21
paste input "45.09391070289842, 6.070894611953241"
click at [702, 294] on input "45.09391070289842, 6.070894611953241" at bounding box center [714, 294] width 128 height 21
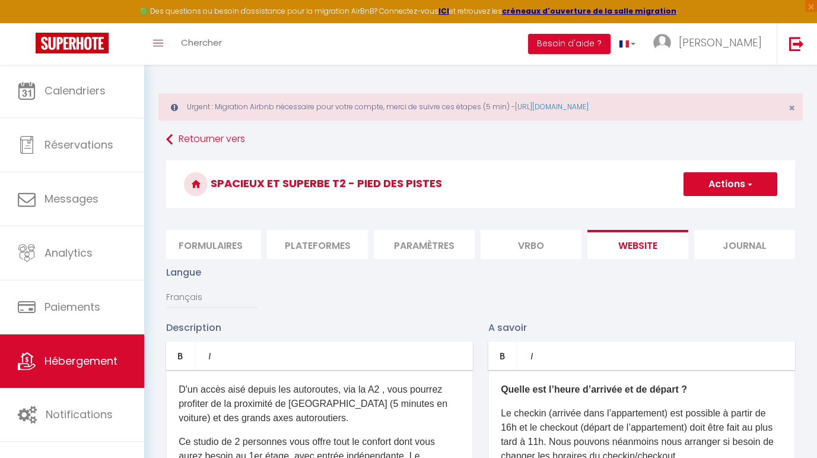
scroll to position [0, 0]
type input "6.0708946"
click at [731, 186] on button "Actions" at bounding box center [731, 184] width 94 height 24
click at [721, 207] on input "Enregistrer" at bounding box center [717, 210] width 44 height 12
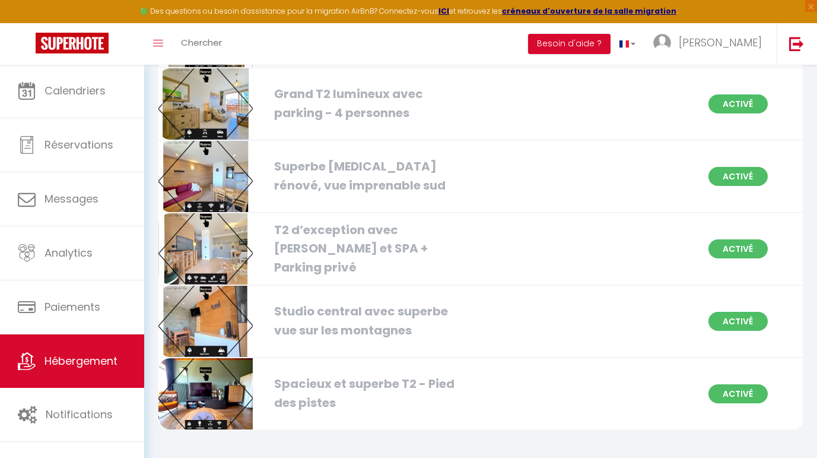
scroll to position [1621, 0]
click at [291, 382] on div "Spacieux et superbe T2 - Pied des pistes" at bounding box center [370, 393] width 205 height 37
select select "3"
select select "2"
select select "1"
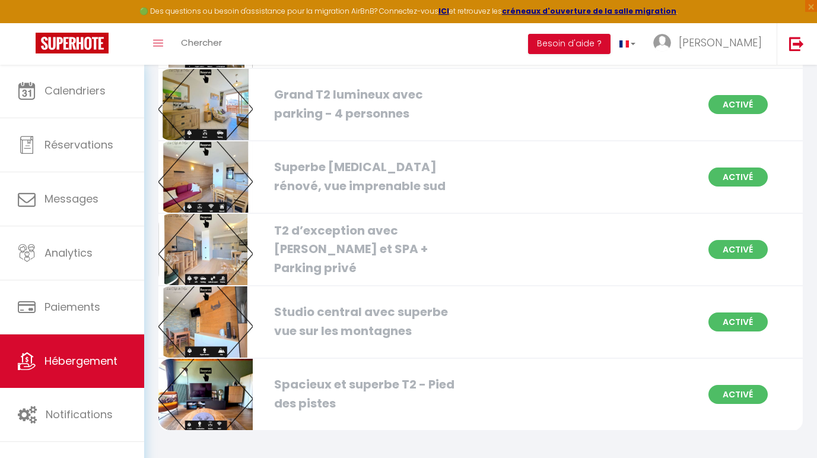
select select "1"
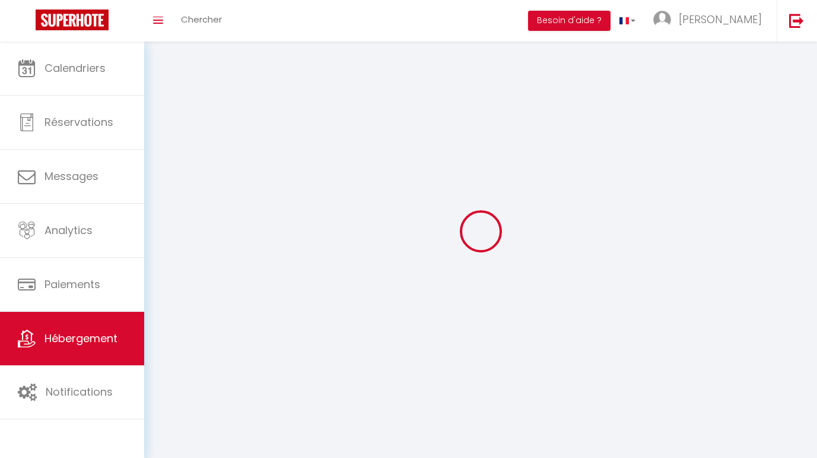
select select
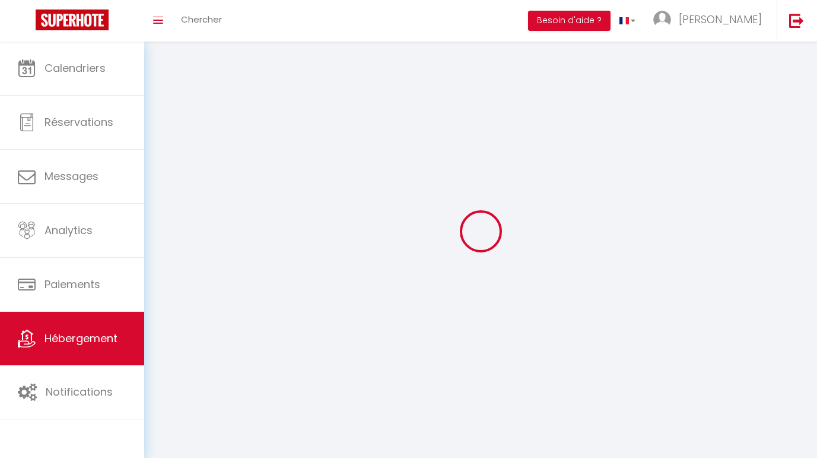
select select
checkbox input "false"
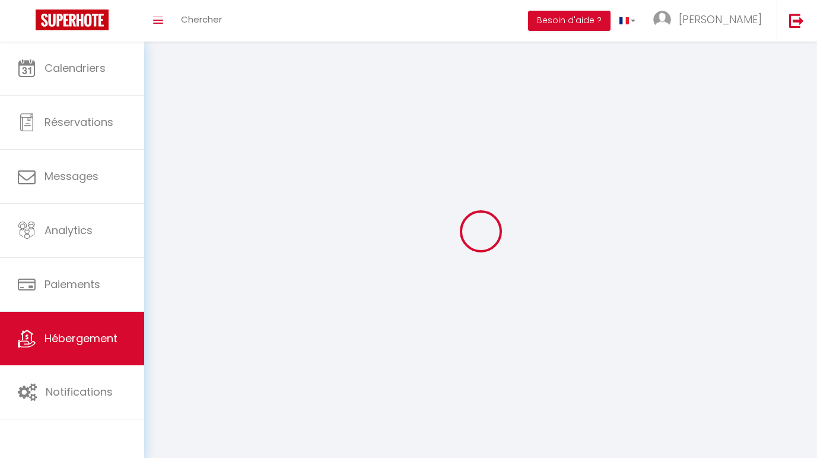
select select
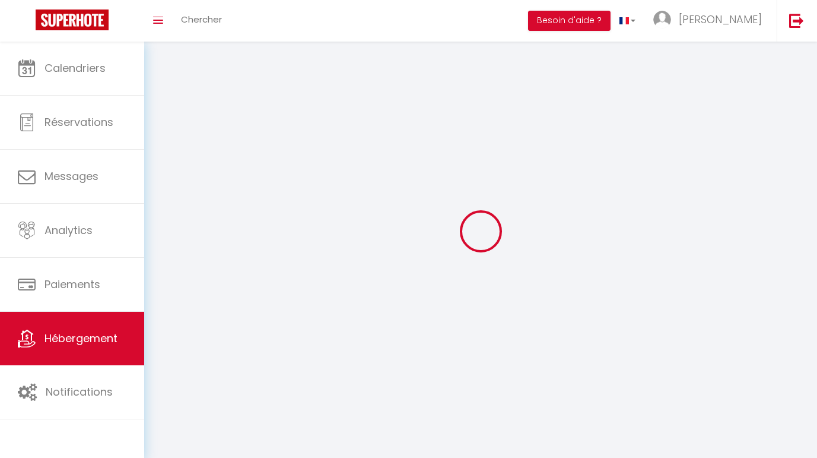
select select
checkbox input "false"
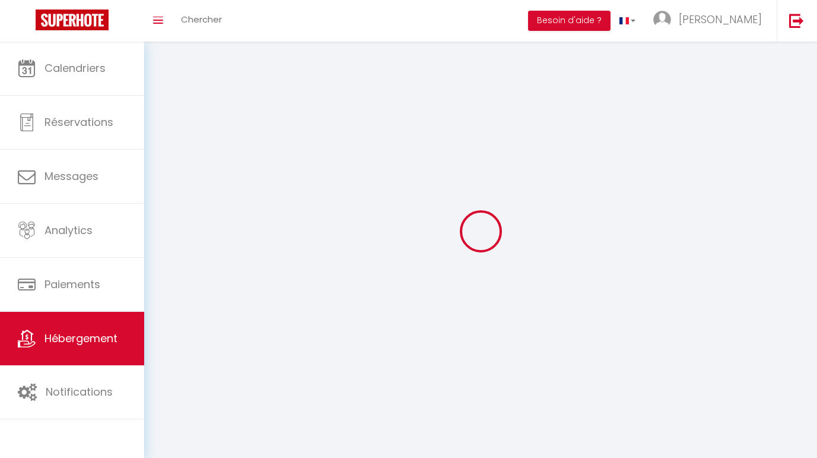
checkbox input "false"
select select
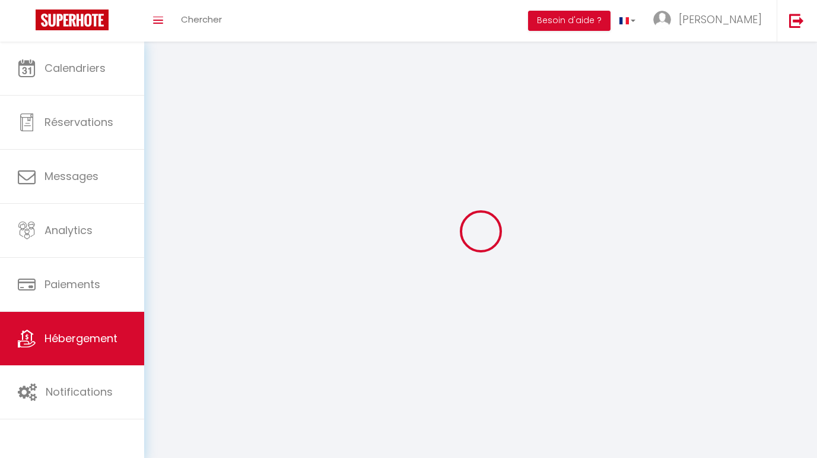
select select
checkbox input "false"
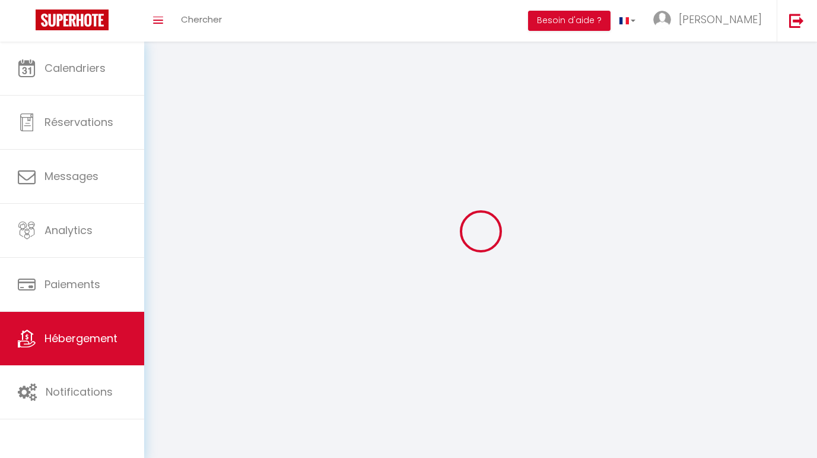
checkbox input "false"
select select
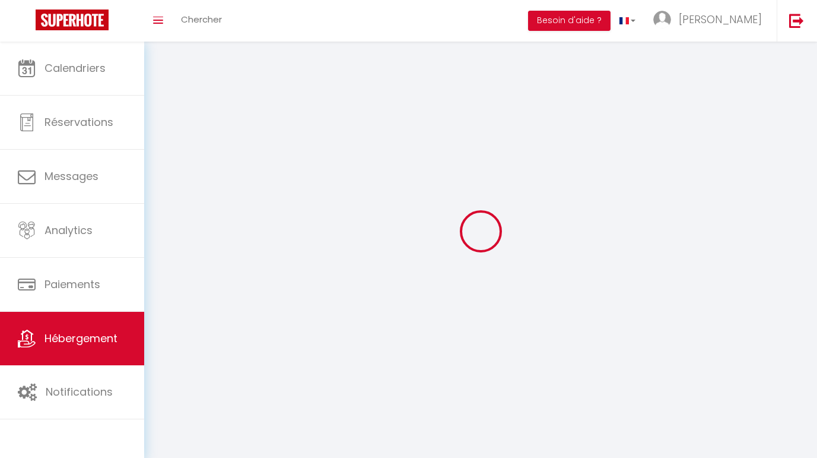
select select "1"
select select
select select "28"
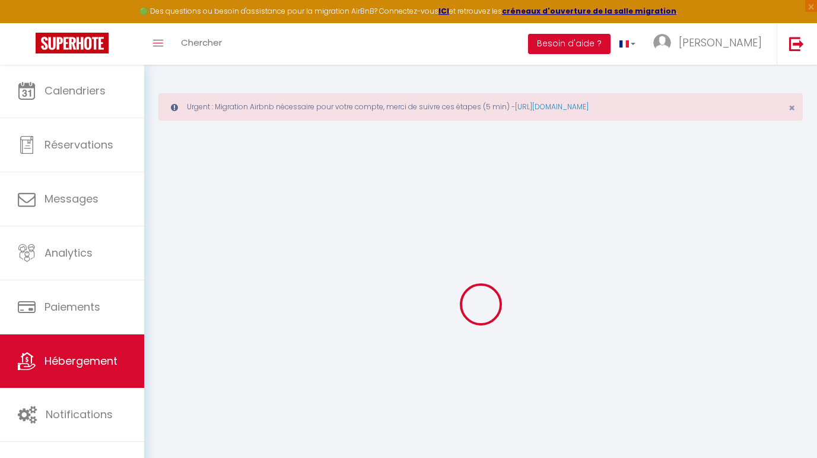
select select
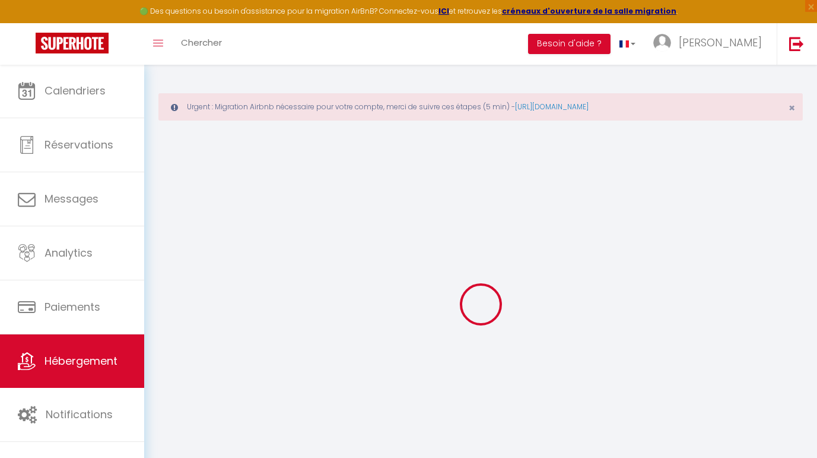
select select
checkbox input "false"
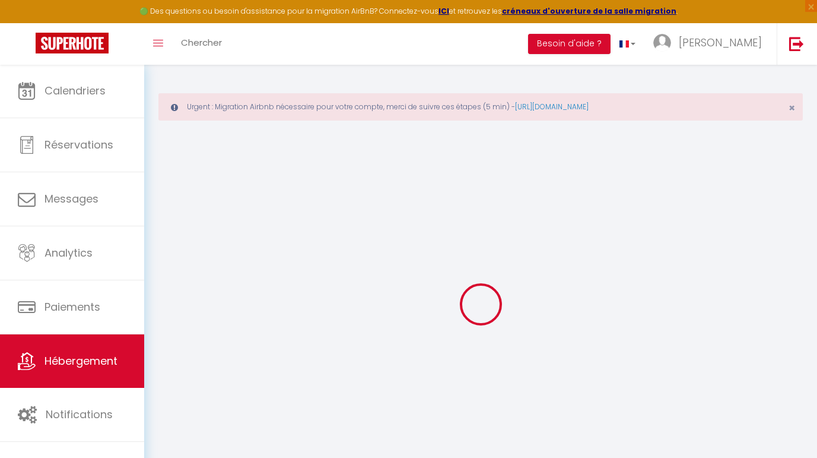
select select
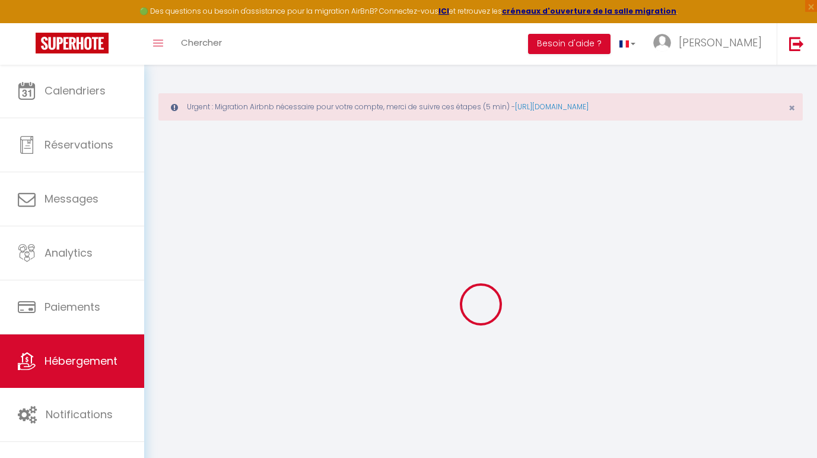
select select
checkbox input "false"
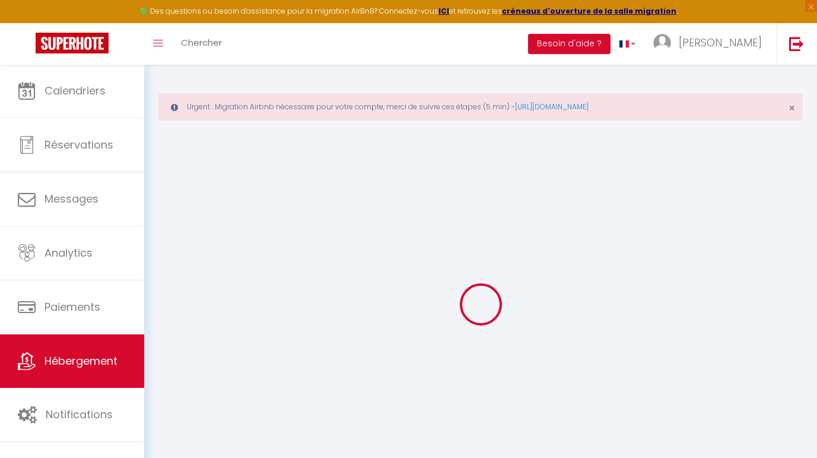
checkbox input "false"
select select
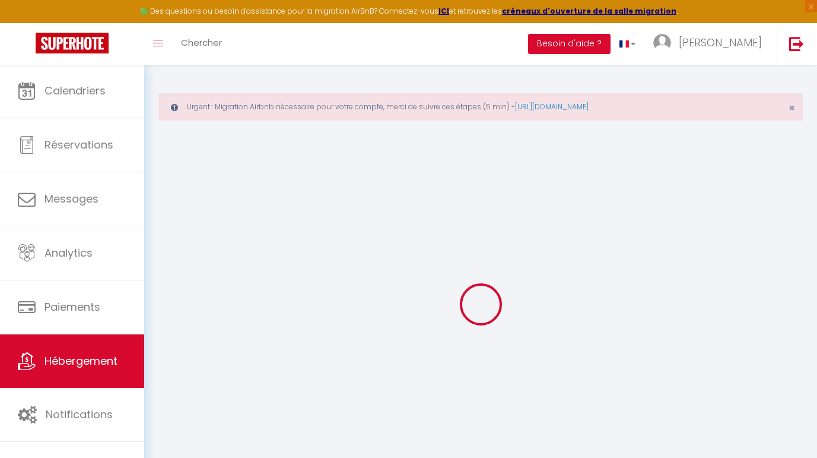
select select
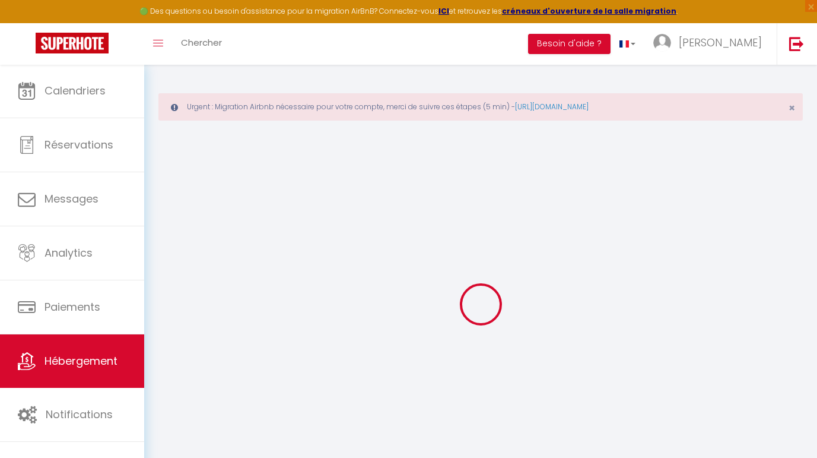
checkbox input "false"
select select
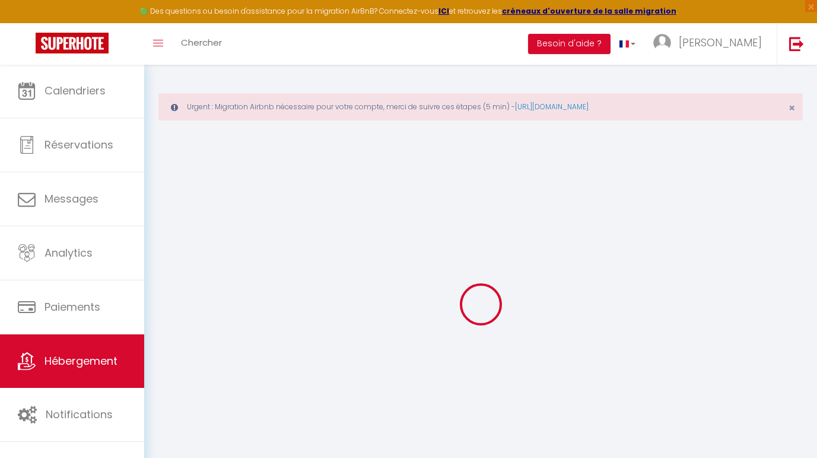
select select
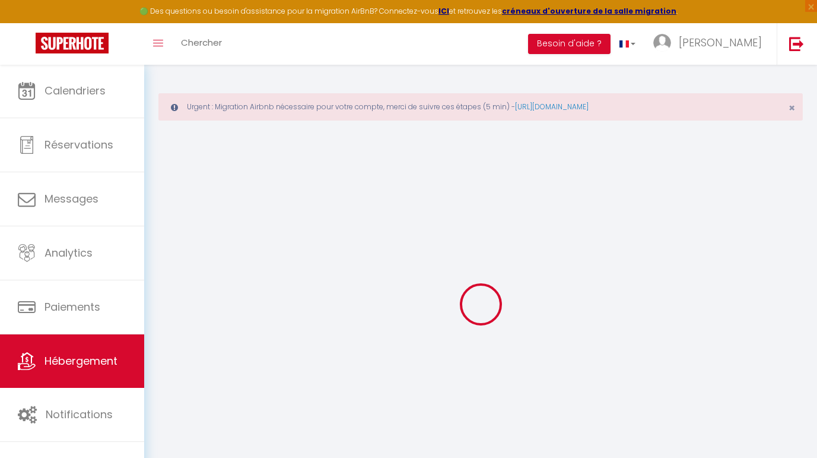
select select
checkbox input "false"
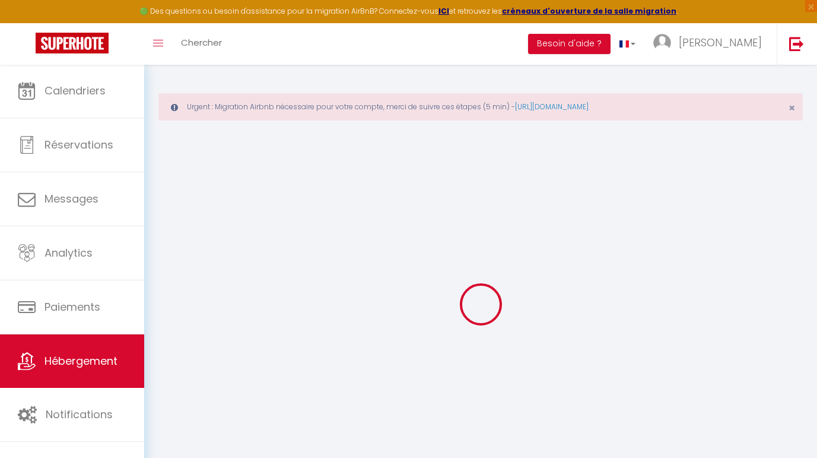
checkbox input "false"
select select
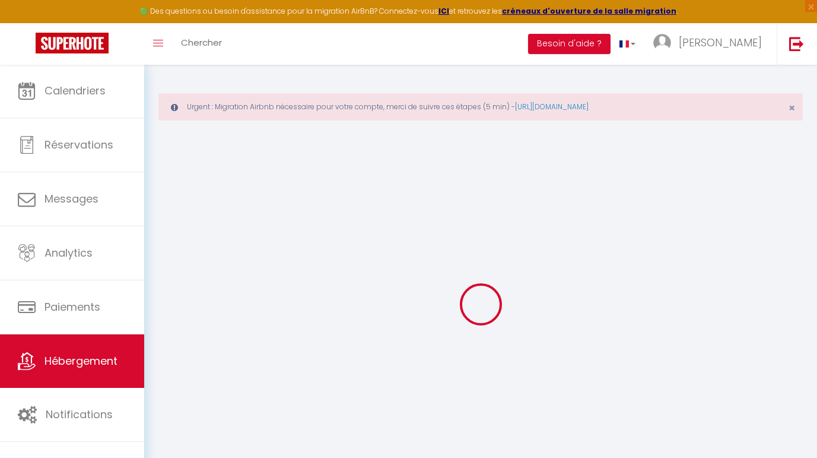
select select
checkbox input "false"
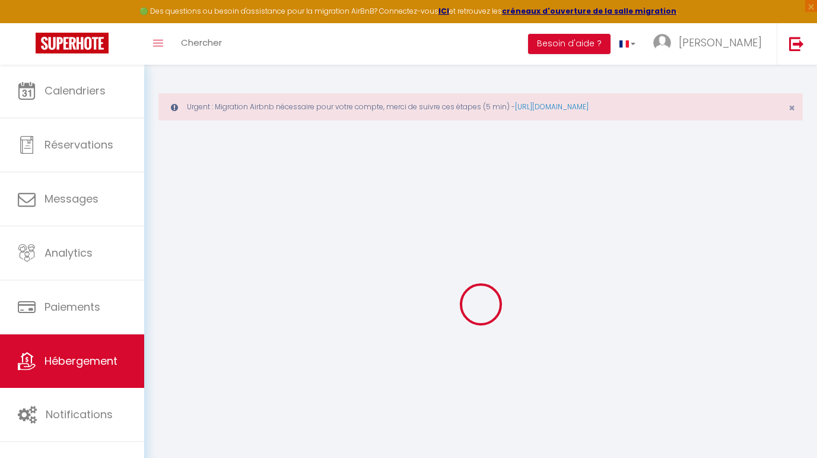
checkbox input "false"
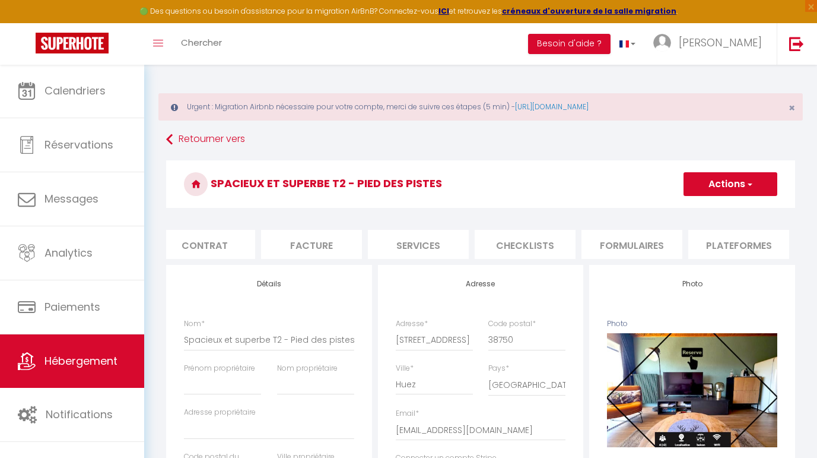
scroll to position [0, 129]
click at [445, 243] on li "Services" at bounding box center [407, 244] width 101 height 29
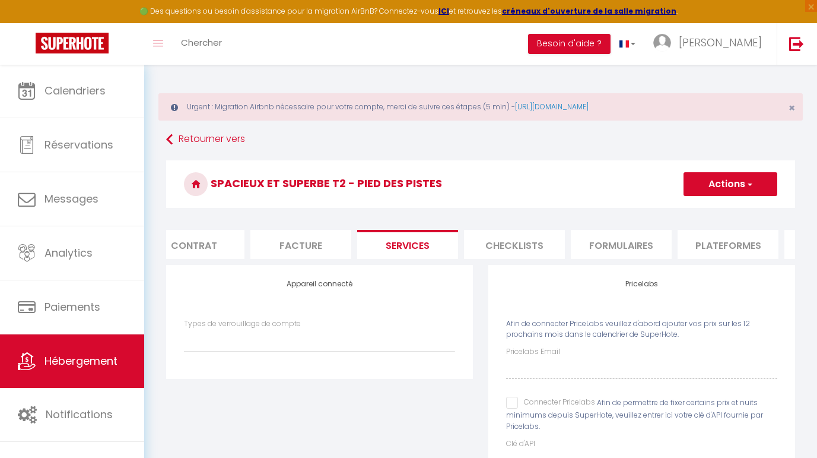
click at [480, 243] on li "Checklists" at bounding box center [514, 244] width 101 height 29
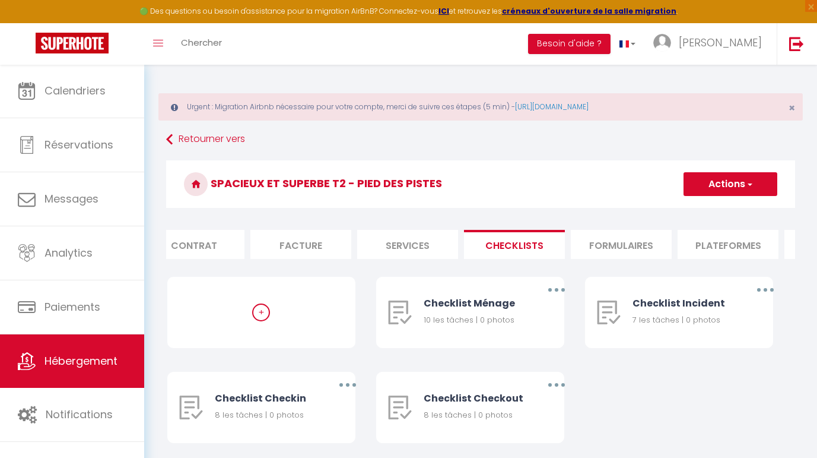
click at [326, 240] on li "Facture" at bounding box center [300, 244] width 101 height 29
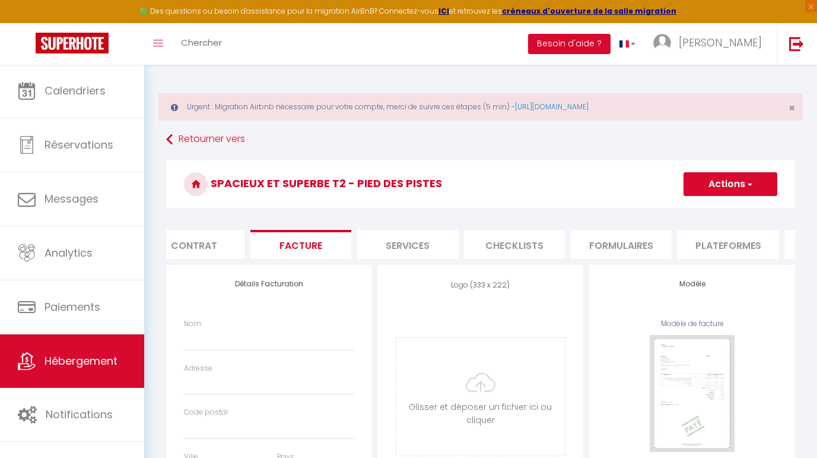
click at [598, 244] on li "Formulaires" at bounding box center [621, 244] width 101 height 29
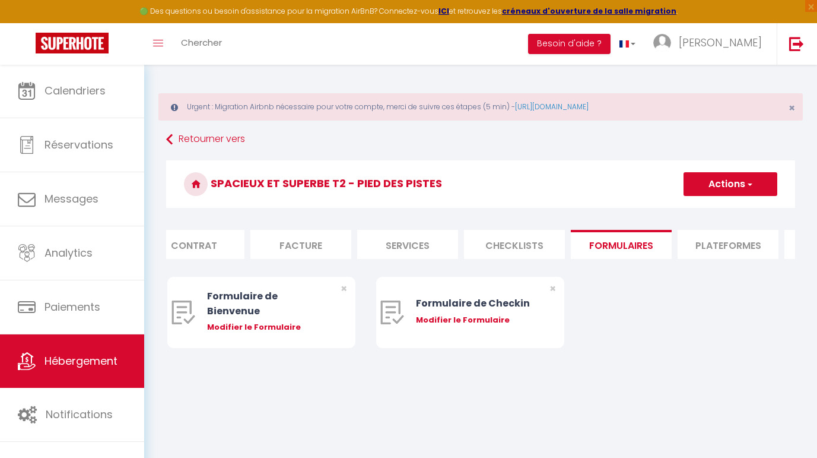
click at [516, 237] on li "Checklists" at bounding box center [514, 244] width 101 height 29
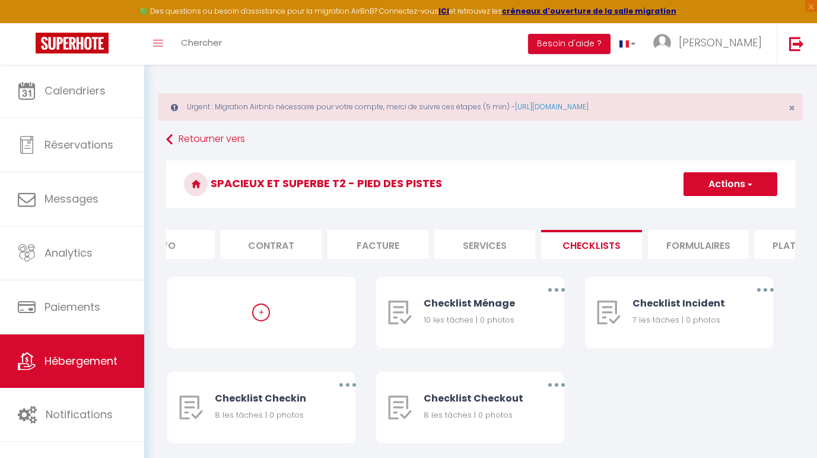
scroll to position [0, 55]
click at [469, 242] on li "Services" at bounding box center [482, 244] width 101 height 29
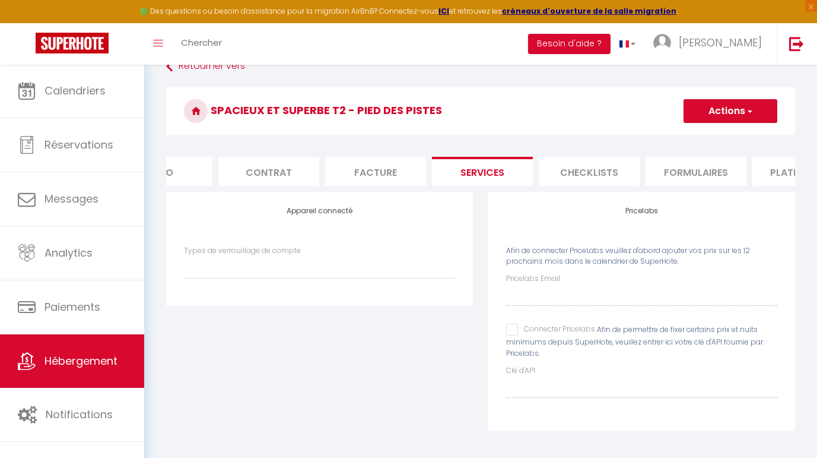
scroll to position [72, 0]
click at [517, 328] on input "Connecter Pricelabs" at bounding box center [550, 330] width 89 height 12
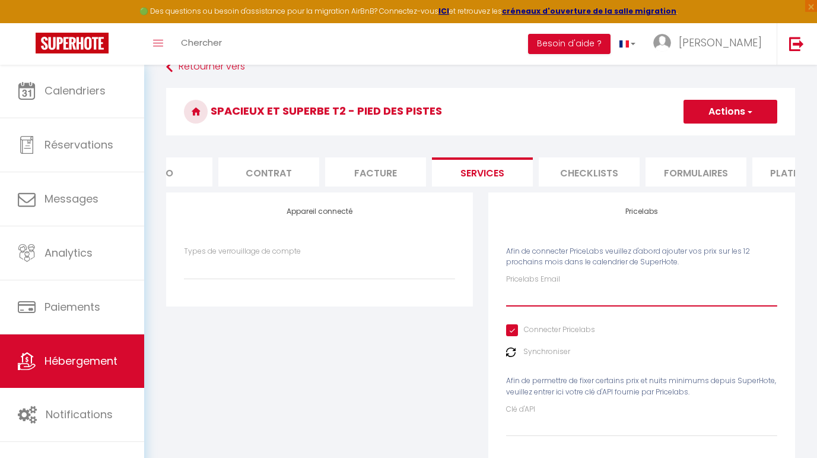
click at [535, 296] on input "Pricelabs Email" at bounding box center [641, 295] width 271 height 21
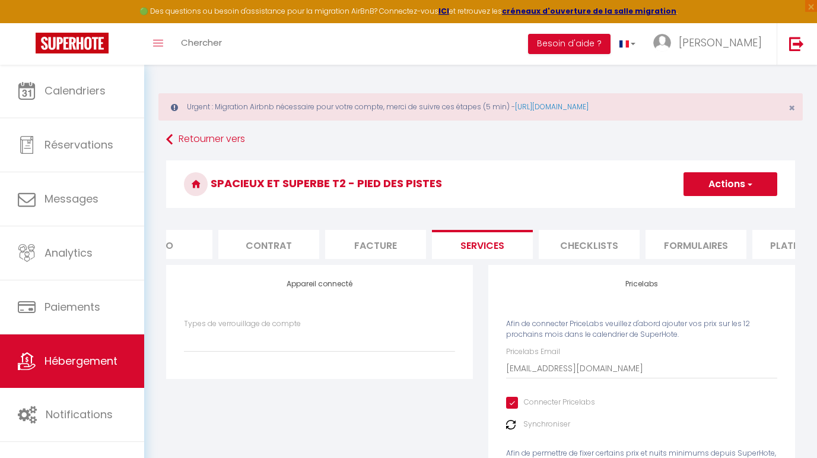
scroll to position [0, 0]
click at [722, 186] on button "Actions" at bounding box center [731, 184] width 94 height 24
click at [712, 211] on link "Enregistrer" at bounding box center [730, 209] width 94 height 15
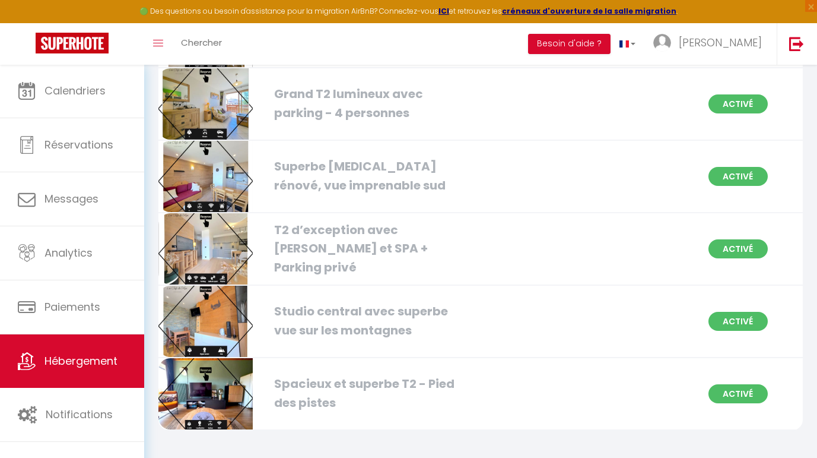
scroll to position [1621, 0]
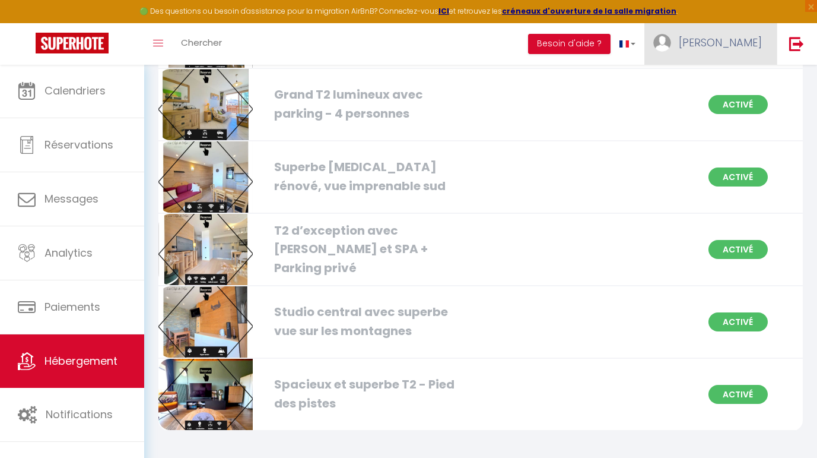
click at [751, 42] on span "[PERSON_NAME]" at bounding box center [720, 42] width 83 height 15
click at [725, 100] on link "Équipe" at bounding box center [730, 104] width 88 height 20
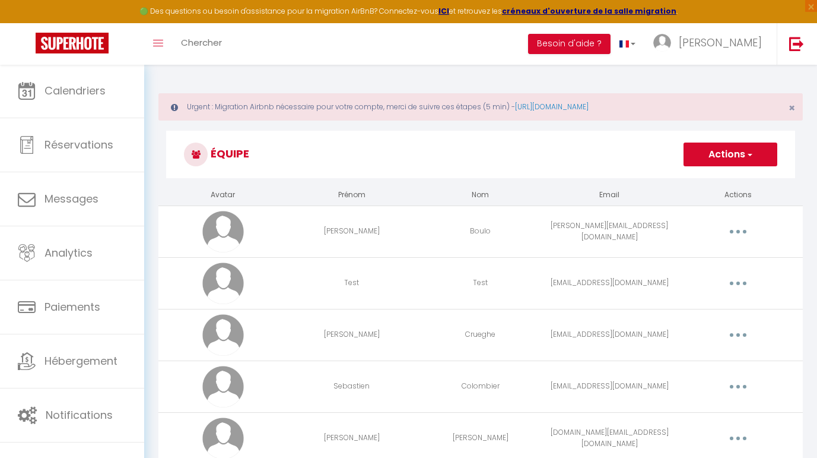
click at [746, 237] on button "button" at bounding box center [738, 231] width 33 height 19
click at [723, 258] on link "Editer" at bounding box center [708, 259] width 88 height 20
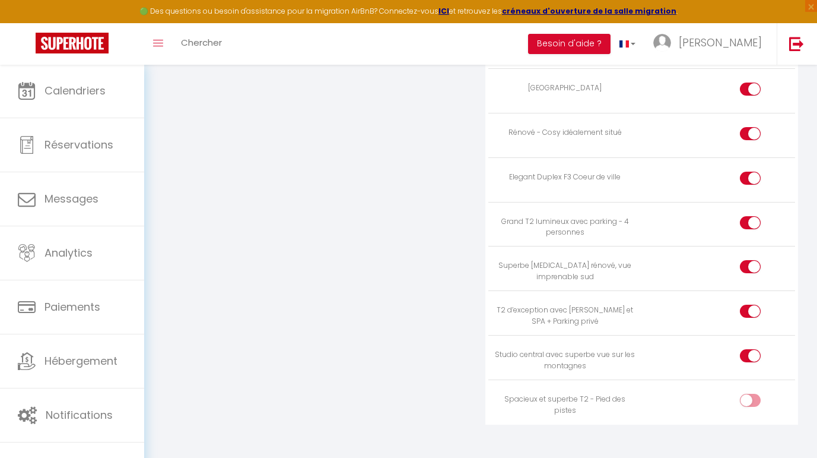
scroll to position [1337, 0]
click at [757, 395] on input "checkbox" at bounding box center [760, 404] width 21 height 18
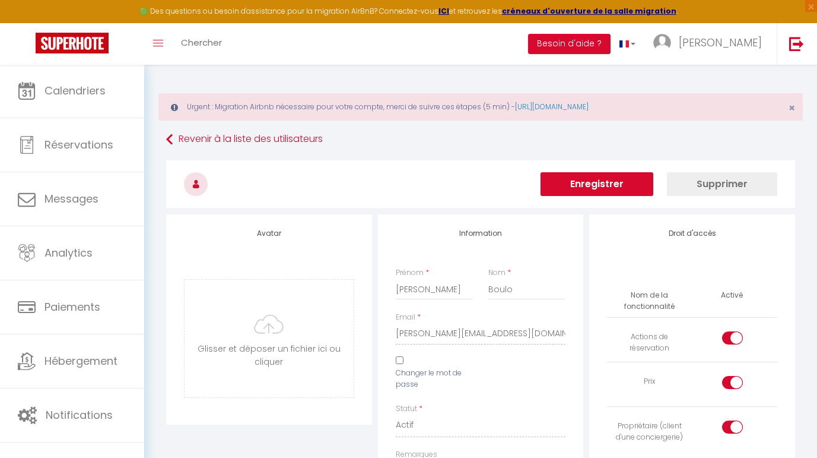
scroll to position [0, 0]
click at [621, 179] on button "Enregistrer" at bounding box center [597, 184] width 113 height 24
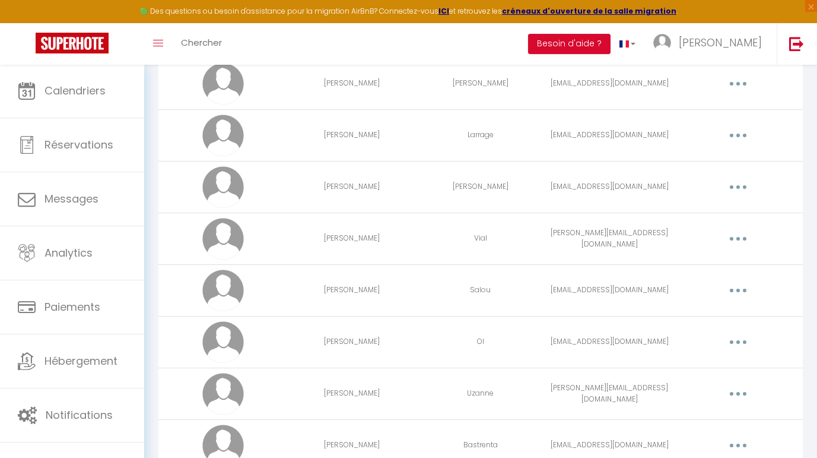
scroll to position [772, 0]
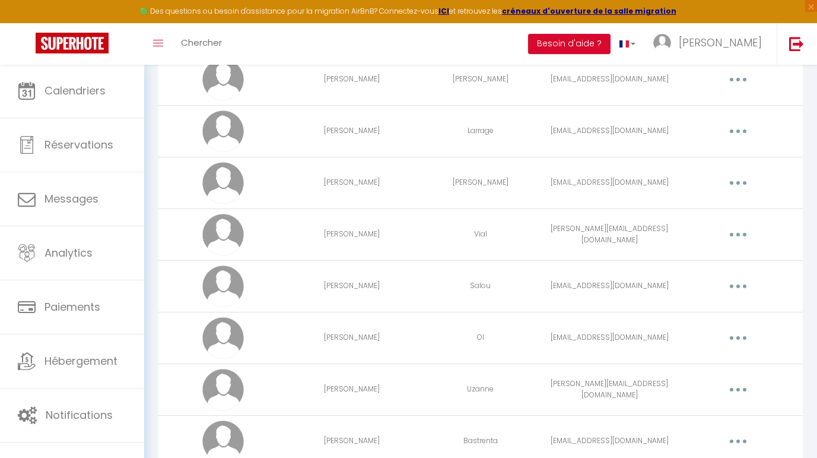
click at [737, 339] on icon "button" at bounding box center [739, 338] width 4 height 4
click at [702, 361] on link "Editer" at bounding box center [708, 365] width 88 height 20
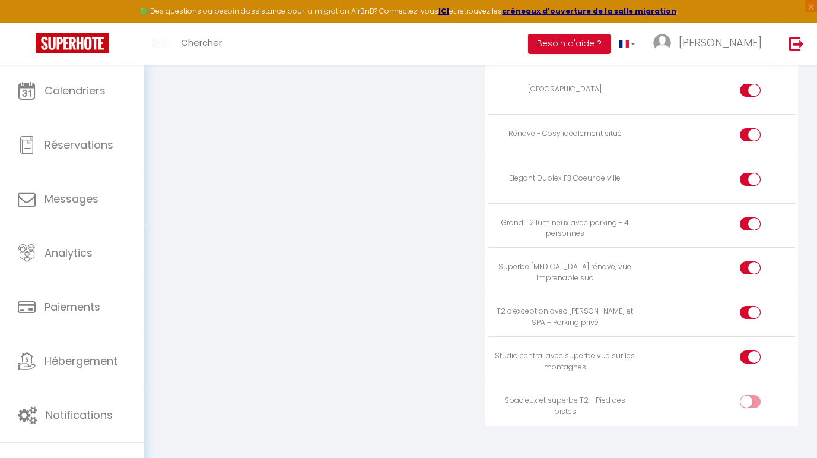
click at [751, 395] on input "checkbox" at bounding box center [760, 404] width 21 height 18
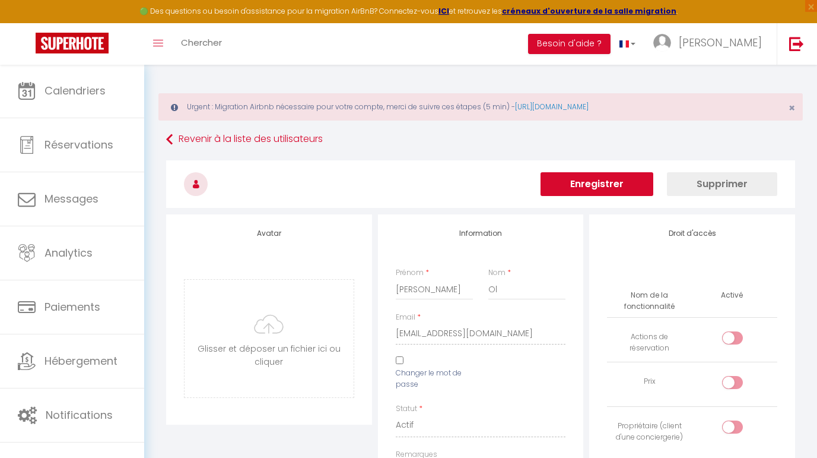
click at [620, 178] on button "Enregistrer" at bounding box center [597, 184] width 113 height 24
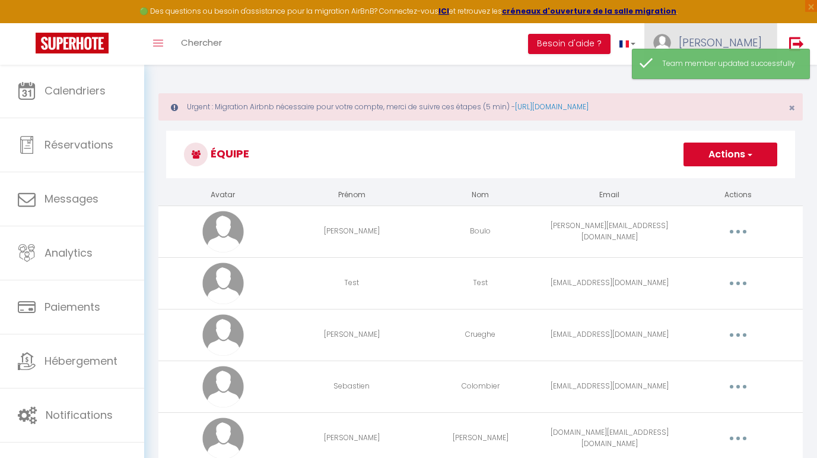
click at [757, 42] on span "[PERSON_NAME]" at bounding box center [720, 42] width 83 height 15
click at [728, 97] on link "Équipe" at bounding box center [730, 104] width 88 height 20
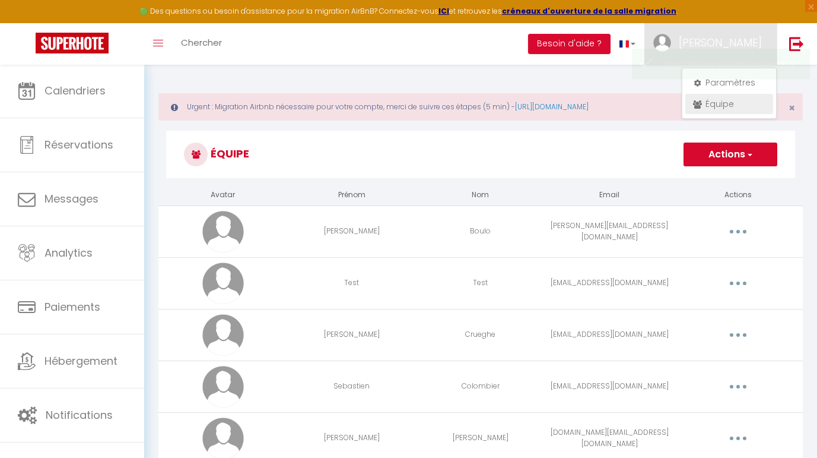
click at [718, 104] on link "Équipe" at bounding box center [730, 104] width 88 height 20
click at [725, 103] on link "Équipe" at bounding box center [730, 104] width 88 height 20
click at [728, 151] on button "Actions" at bounding box center [731, 154] width 94 height 24
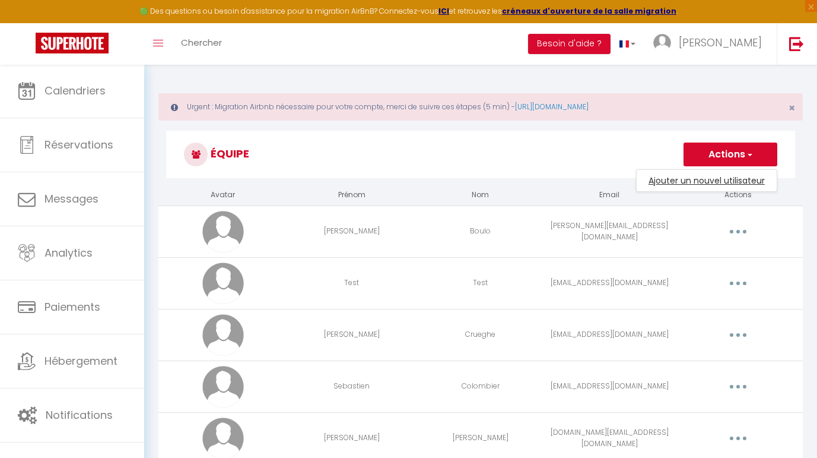
click at [698, 180] on link "Ajouter un nouvel utilisateur" at bounding box center [707, 180] width 140 height 15
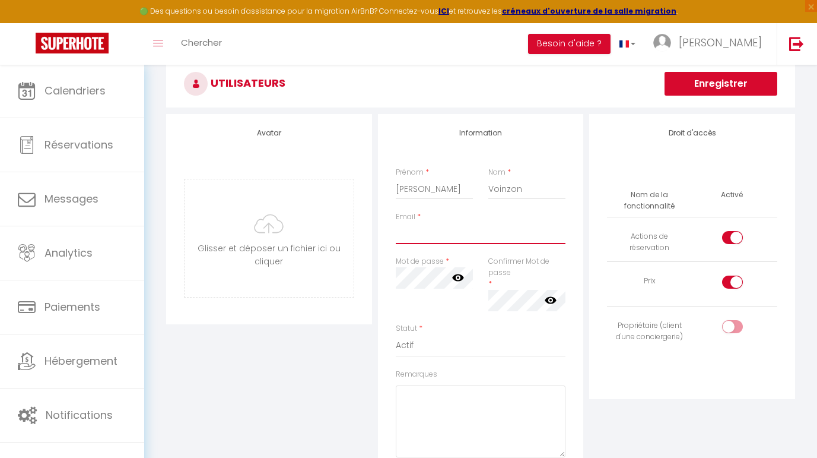
scroll to position [103, 0]
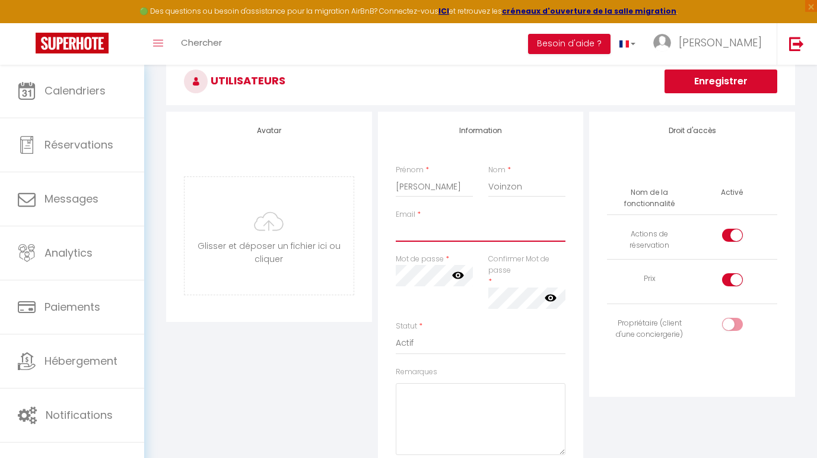
paste input "[PERSON_NAME][EMAIL_ADDRESS][DOMAIN_NAME]"
click at [731, 321] on div at bounding box center [732, 324] width 21 height 13
click at [732, 321] on input "checkbox" at bounding box center [742, 327] width 21 height 18
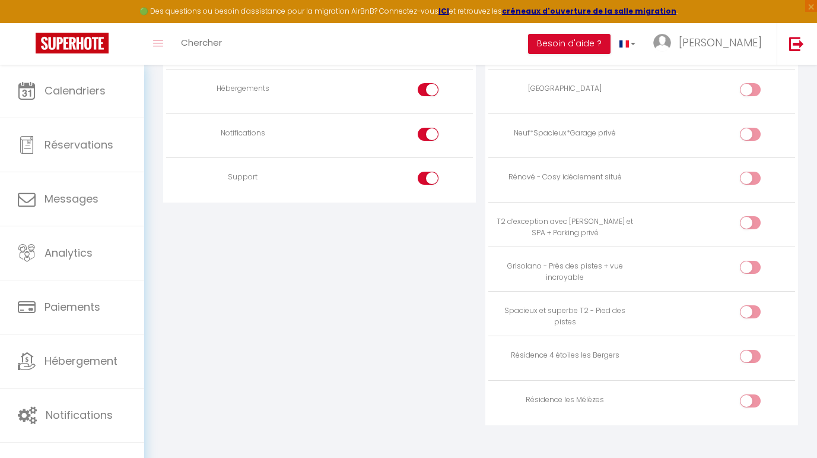
scroll to position [1273, 0]
click at [761, 306] on input "checkbox" at bounding box center [760, 315] width 21 height 18
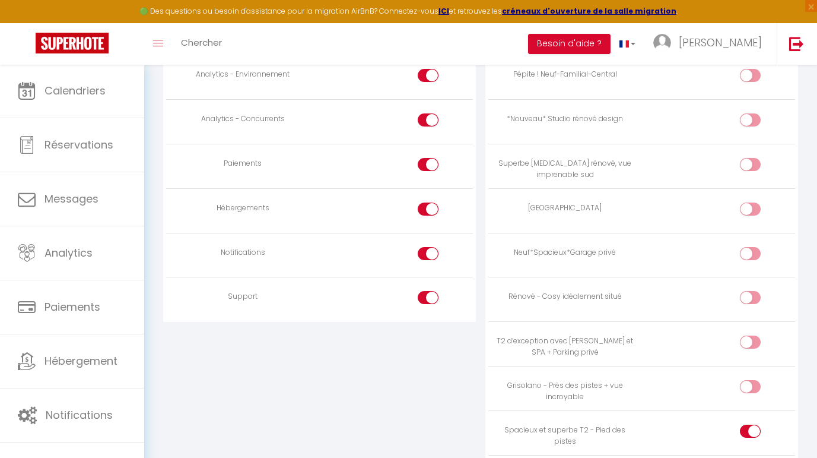
scroll to position [1144, 0]
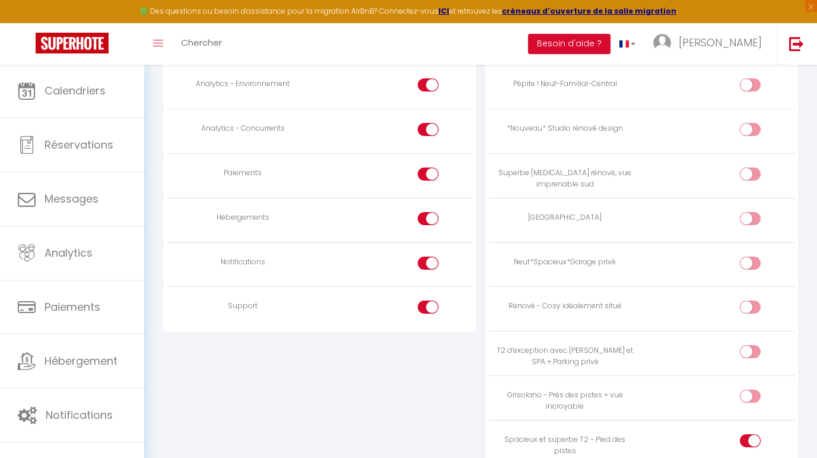
click at [416, 299] on td at bounding box center [396, 309] width 153 height 45
click at [425, 300] on div at bounding box center [428, 306] width 21 height 13
click at [428, 300] on input "checkbox" at bounding box center [438, 309] width 21 height 18
click at [429, 167] on input "checkbox" at bounding box center [438, 176] width 21 height 18
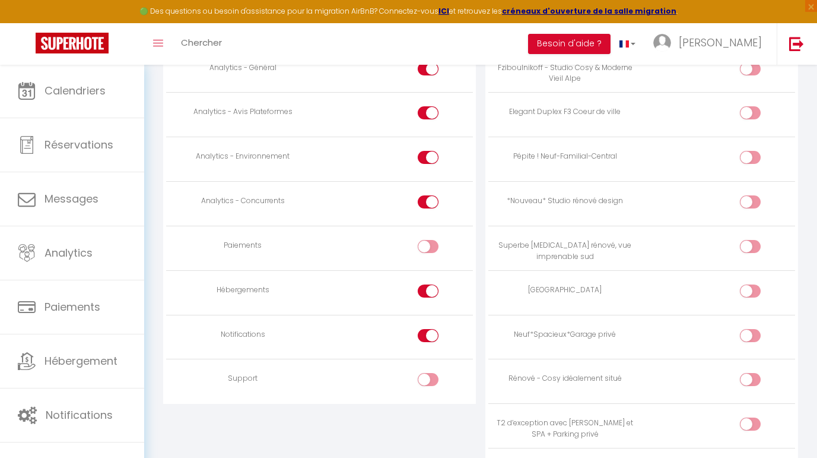
scroll to position [1071, 0]
click at [427, 196] on div at bounding box center [428, 202] width 21 height 13
click at [428, 196] on input "checkbox" at bounding box center [438, 205] width 21 height 18
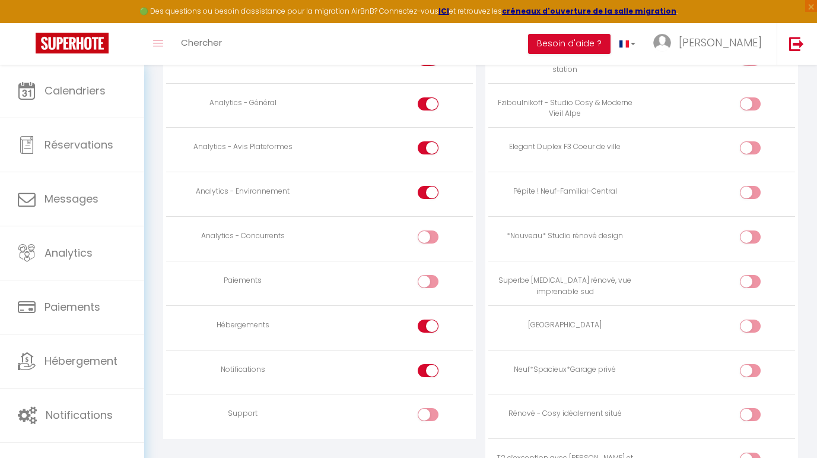
scroll to position [1027, 0]
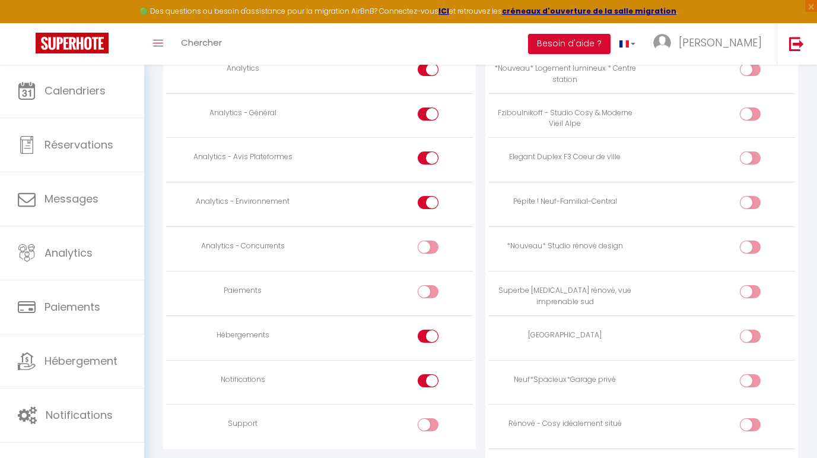
click at [427, 196] on div at bounding box center [428, 202] width 21 height 13
click at [428, 196] on input "checkbox" at bounding box center [438, 205] width 21 height 18
click at [435, 107] on input "checkbox" at bounding box center [438, 116] width 21 height 18
click at [427, 156] on label at bounding box center [428, 160] width 21 height 18
click at [428, 156] on input "checkbox" at bounding box center [438, 160] width 21 height 18
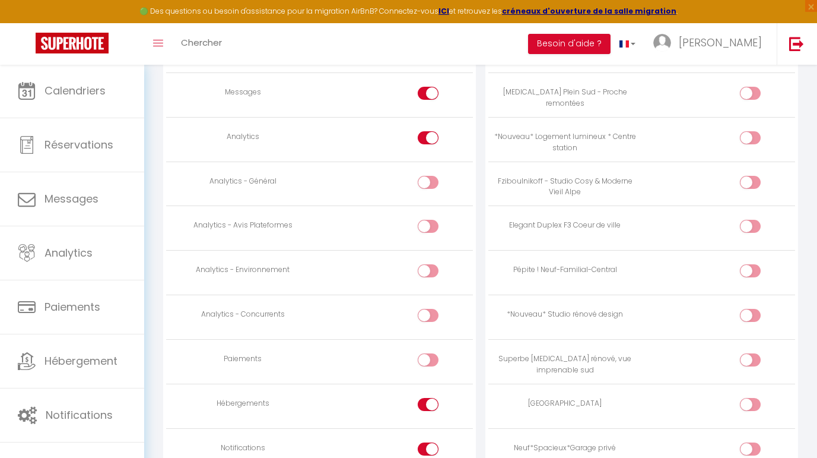
scroll to position [951, 0]
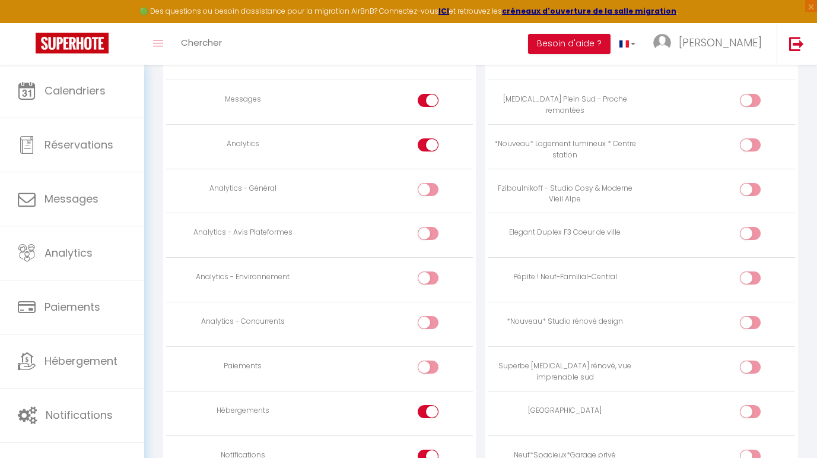
click at [426, 183] on div at bounding box center [428, 189] width 21 height 13
click at [428, 183] on input "checkbox" at bounding box center [438, 192] width 21 height 18
click at [429, 139] on input "checkbox" at bounding box center [438, 147] width 21 height 18
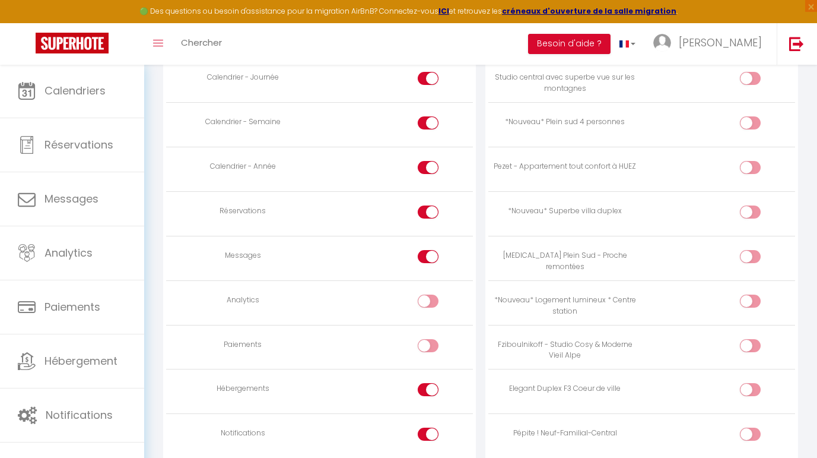
scroll to position [747, 0]
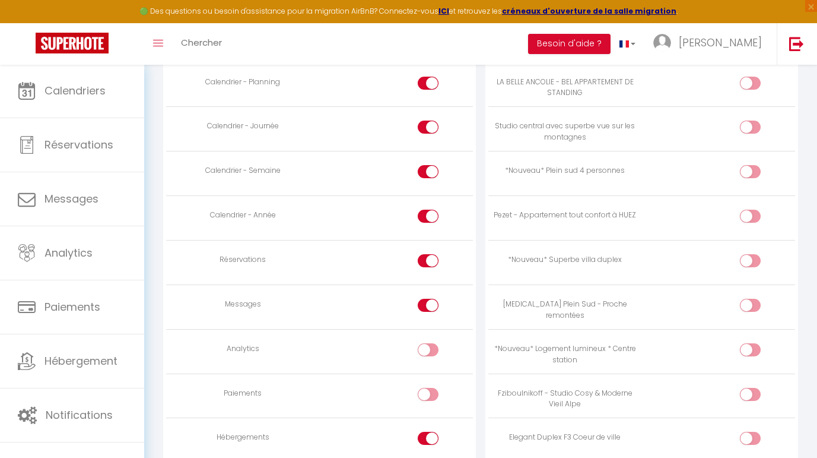
click at [424, 299] on div at bounding box center [428, 305] width 21 height 13
click at [428, 299] on input "checkbox" at bounding box center [438, 308] width 21 height 18
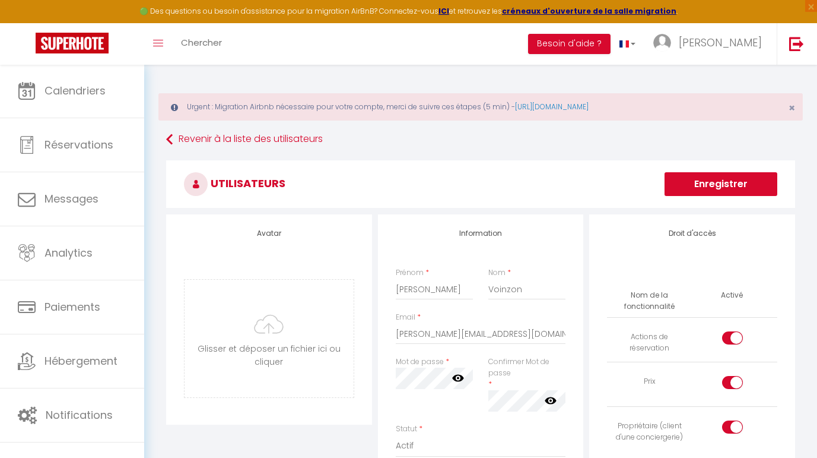
scroll to position [0, 0]
click at [706, 188] on button "Enregistrer" at bounding box center [721, 184] width 113 height 24
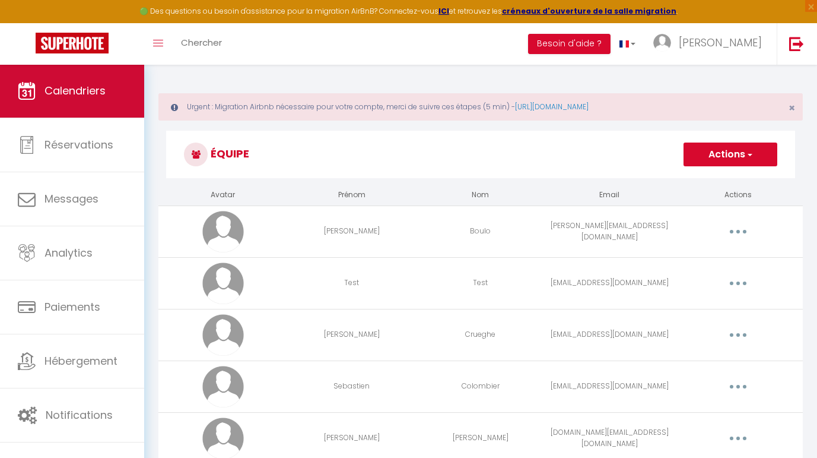
click at [78, 84] on span "Calendriers" at bounding box center [75, 90] width 61 height 15
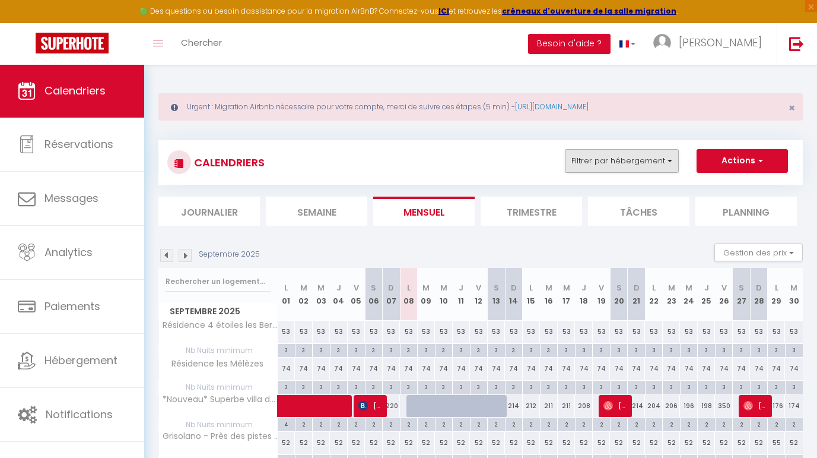
click at [609, 160] on button "Filtrer par hébergement" at bounding box center [622, 161] width 114 height 24
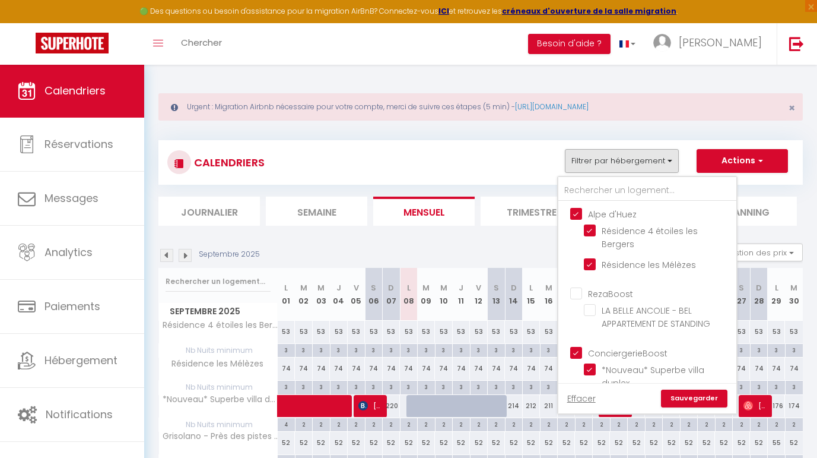
click at [567, 211] on ul "Alpe d'Huez Résidence 4 étoiles les Bergers Résidence les Mélèzes" at bounding box center [648, 241] width 178 height 80
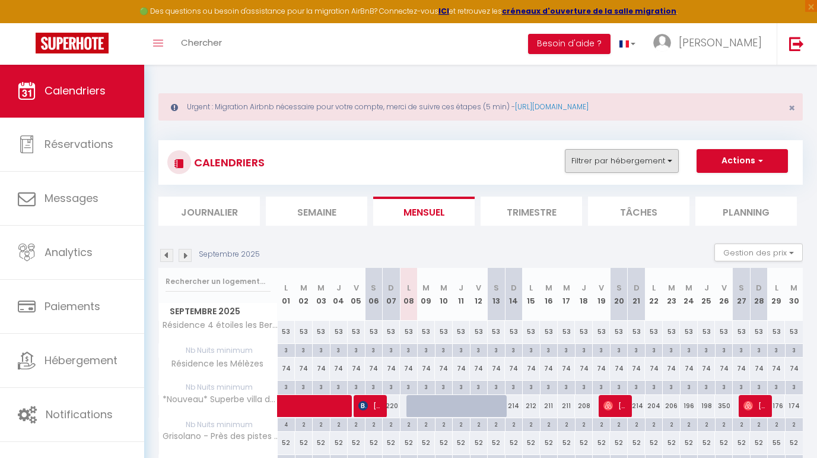
click at [604, 161] on button "Filtrer par hébergement" at bounding box center [622, 161] width 114 height 24
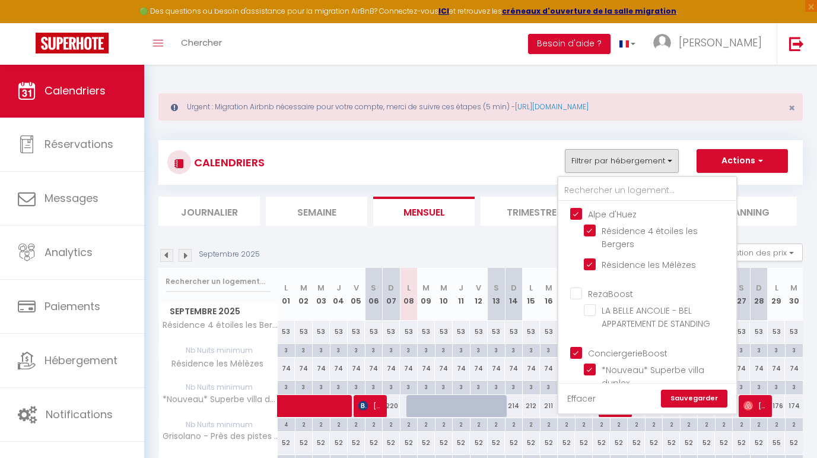
click at [588, 396] on link "Effacer" at bounding box center [581, 398] width 28 height 13
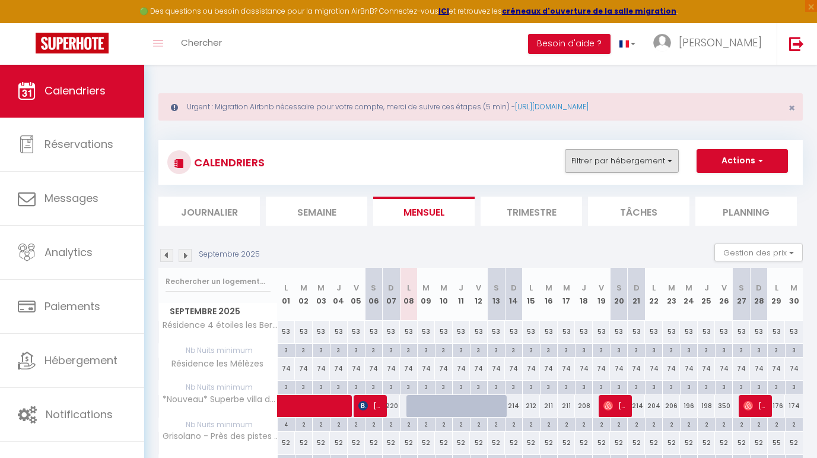
click at [610, 161] on button "Filtrer par hébergement" at bounding box center [622, 161] width 114 height 24
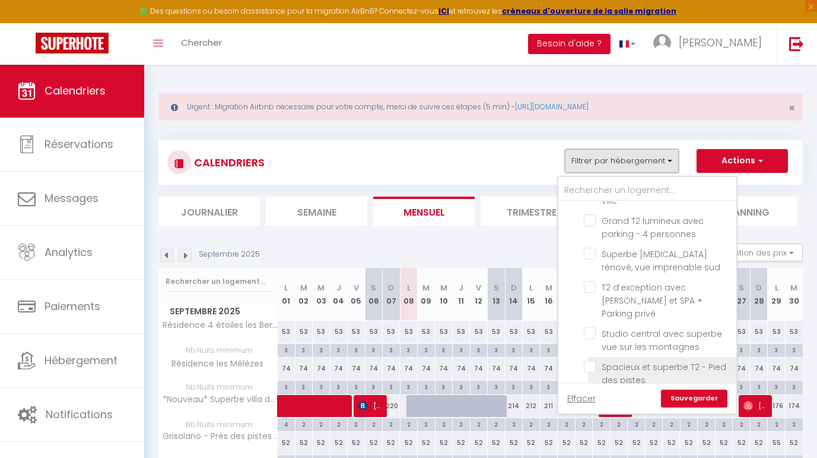
scroll to position [569, 0]
click at [612, 361] on label "Spacieux et superbe T2 - Pied des pistes" at bounding box center [662, 374] width 133 height 26
click at [612, 361] on input "Spacieux et superbe T2 - Pied des pistes" at bounding box center [658, 367] width 148 height 12
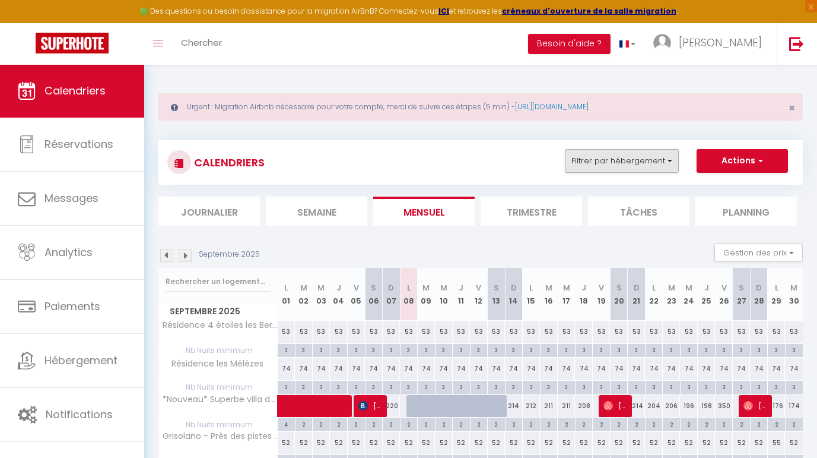
click at [652, 161] on button "Filtrer par hébergement" at bounding box center [622, 161] width 114 height 24
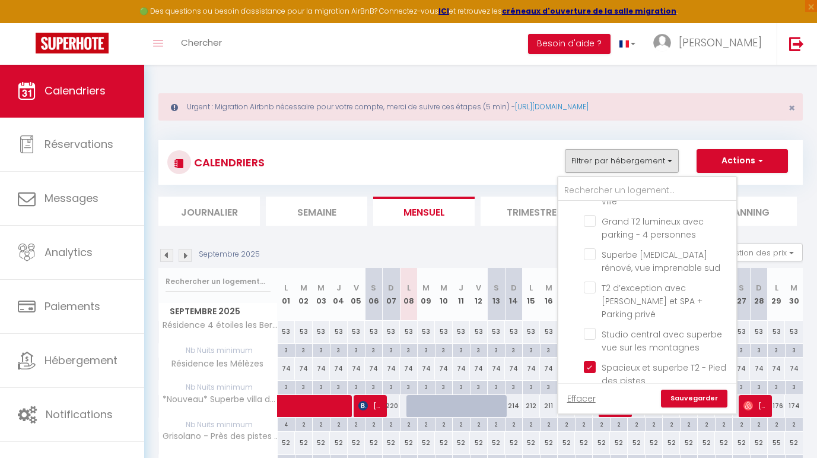
click at [693, 397] on link "Sauvegarder" at bounding box center [694, 398] width 66 height 18
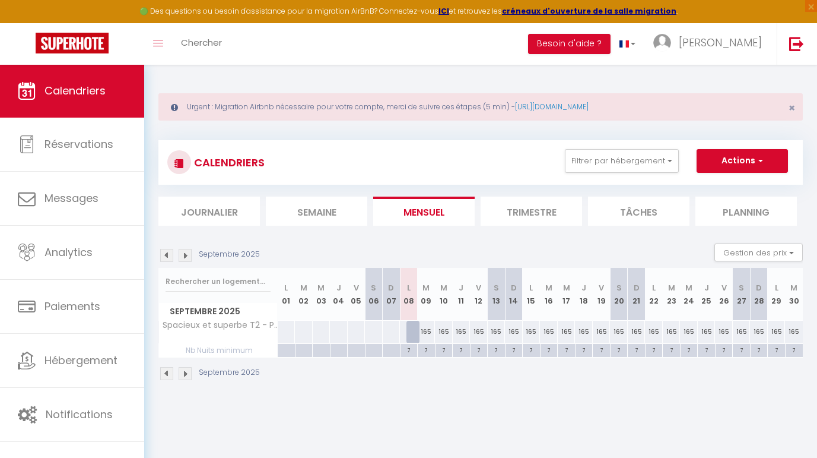
click at [181, 373] on img at bounding box center [185, 373] width 13 height 13
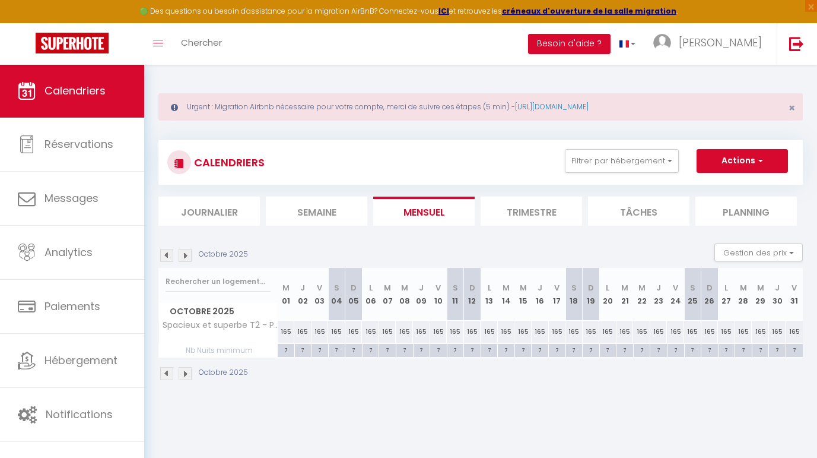
click at [181, 373] on img at bounding box center [185, 373] width 13 height 13
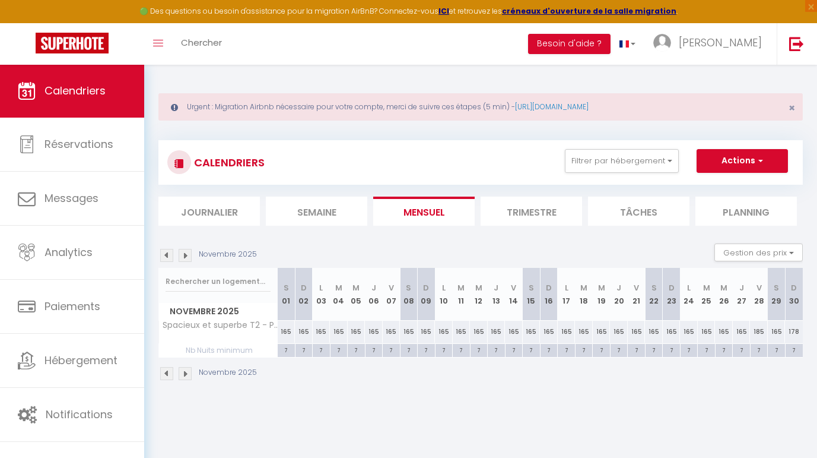
click at [182, 374] on img at bounding box center [185, 373] width 13 height 13
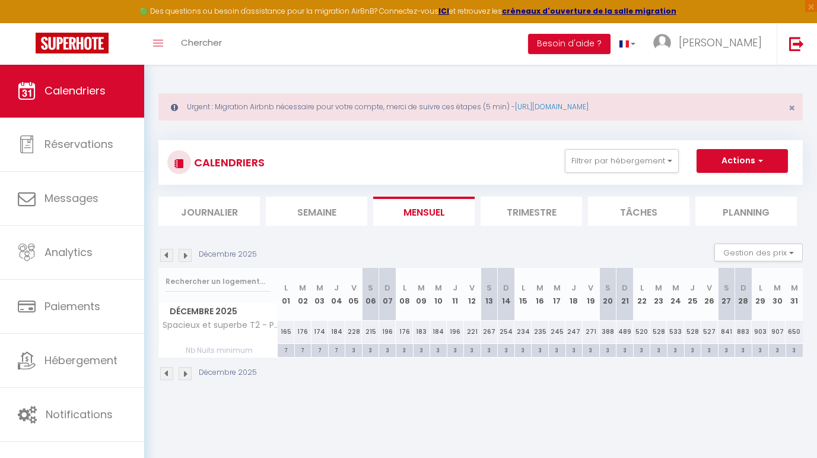
click at [182, 374] on img at bounding box center [185, 373] width 13 height 13
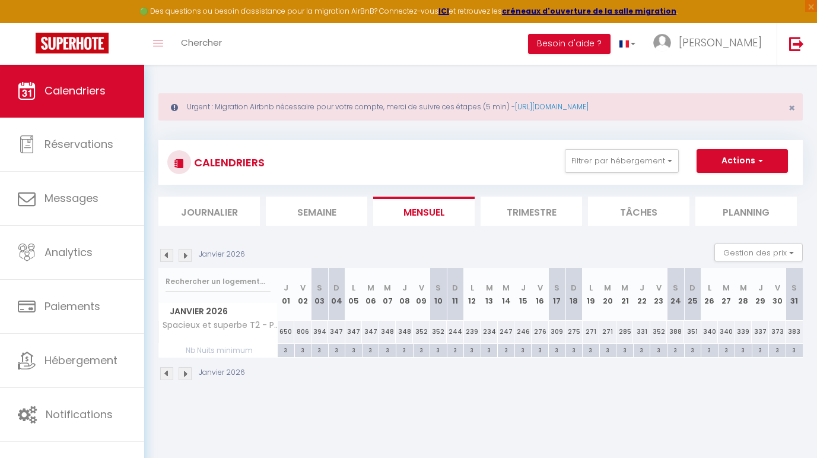
click at [181, 373] on img at bounding box center [185, 373] width 13 height 13
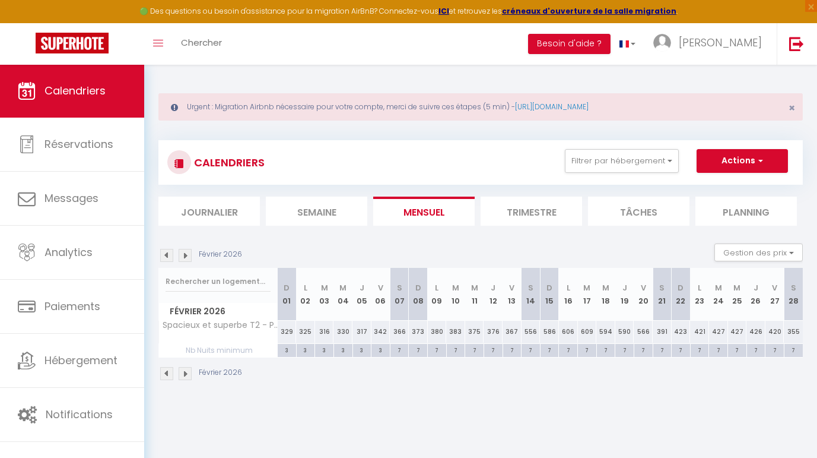
click at [181, 373] on img at bounding box center [185, 373] width 13 height 13
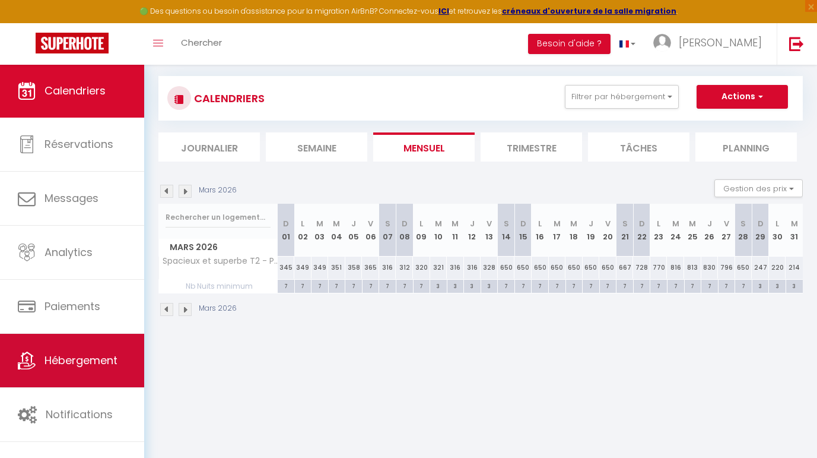
scroll to position [64, 0]
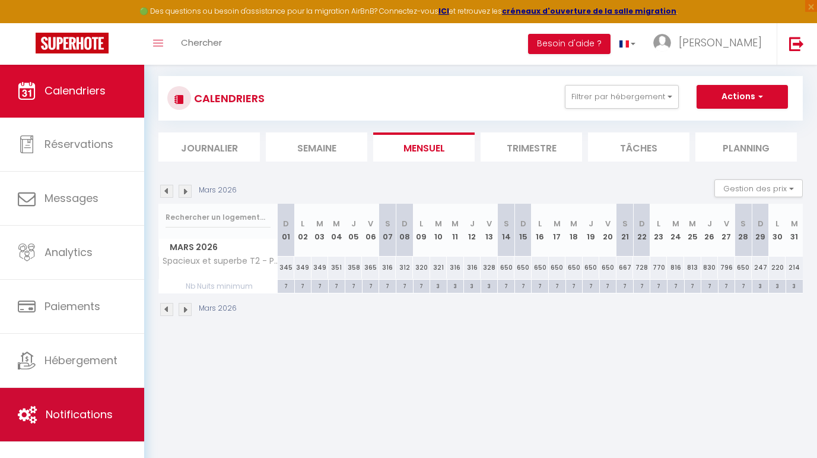
click at [83, 418] on span "Notifications" at bounding box center [79, 414] width 67 height 15
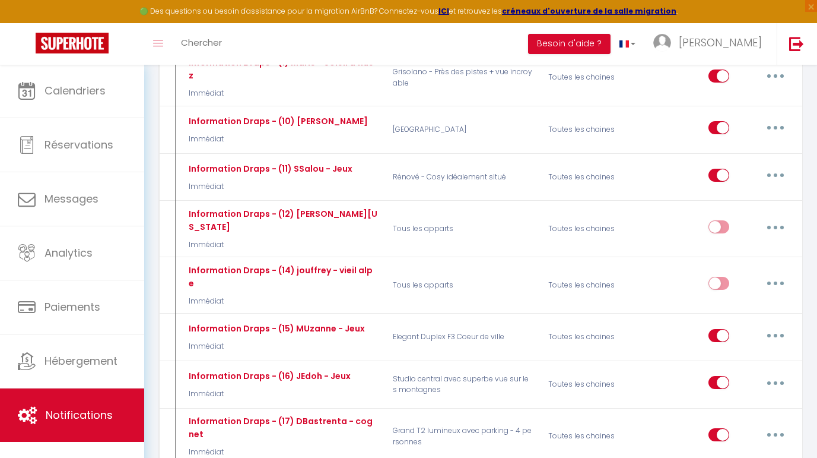
scroll to position [496, 0]
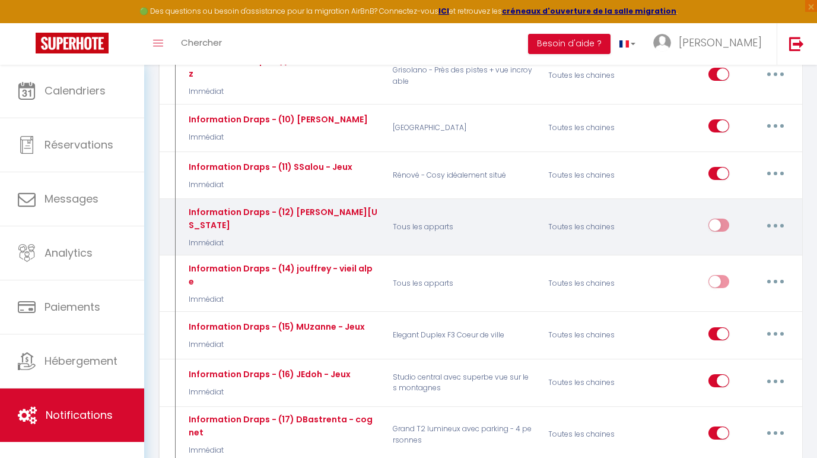
click at [778, 215] on button "button" at bounding box center [775, 224] width 33 height 19
click at [749, 242] on link "Editer" at bounding box center [745, 252] width 88 height 20
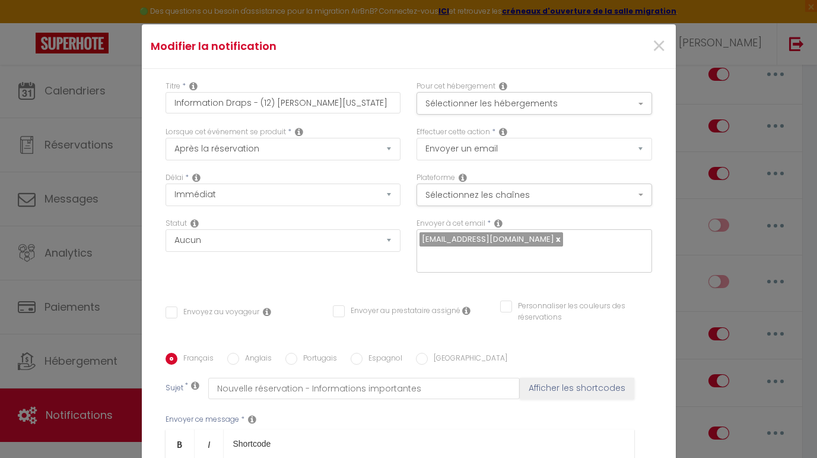
click at [202, 313] on input "Envoyez au voyageur" at bounding box center [213, 312] width 94 height 12
click at [487, 108] on button "Sélectionner les hébergements" at bounding box center [535, 103] width 236 height 23
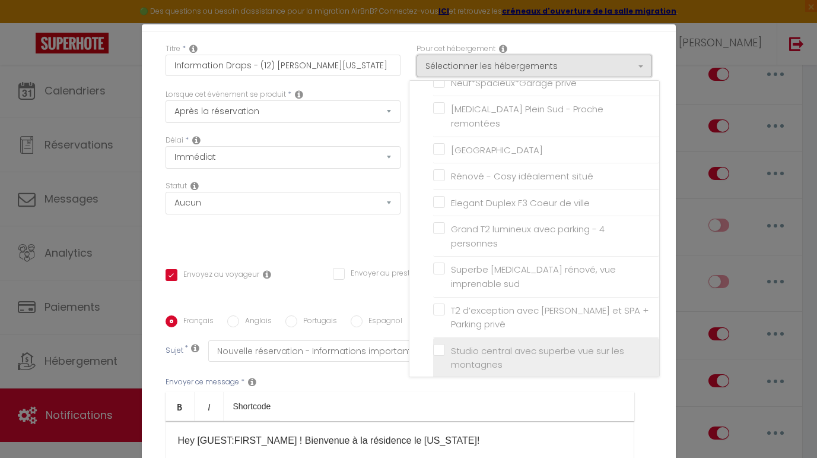
scroll to position [39, 0]
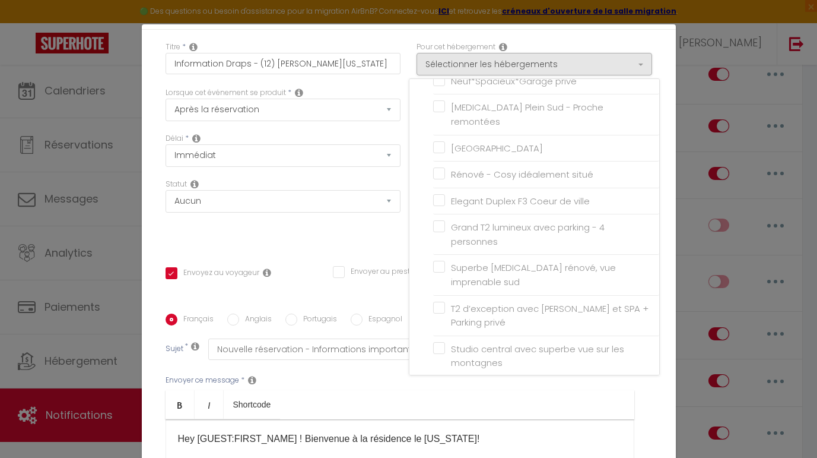
click at [440, 383] on input "Spacieux et superbe T2 - Pied des pistes" at bounding box center [546, 389] width 226 height 12
click at [666, 394] on div "Titre * Information Draps - (12) [PERSON_NAME][US_STATE] Pour cet hébergement S…" at bounding box center [409, 314] width 534 height 568
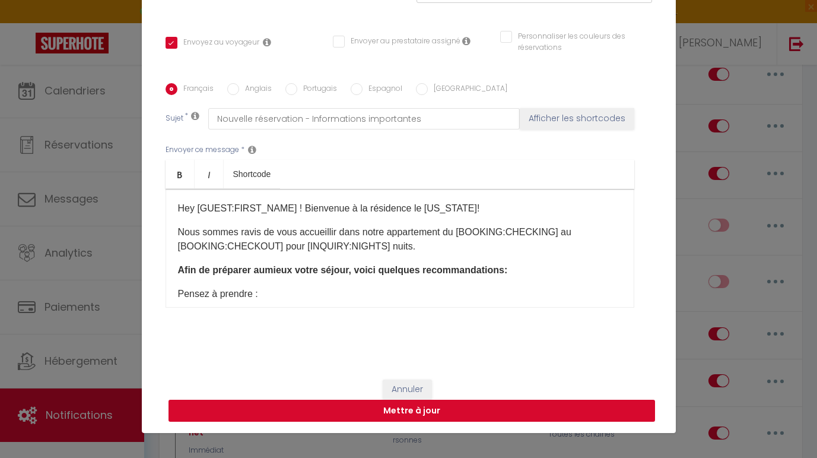
scroll to position [49, 0]
click at [478, 413] on button "Mettre à jour" at bounding box center [412, 410] width 487 height 23
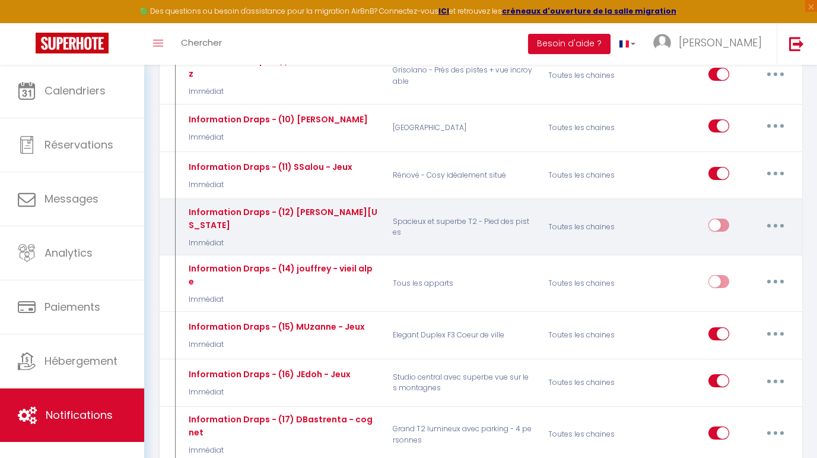
click at [718, 218] on input "checkbox" at bounding box center [719, 227] width 21 height 18
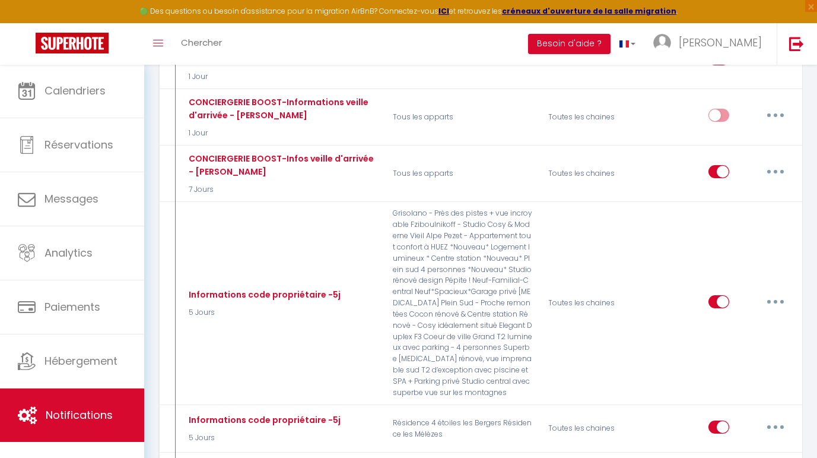
scroll to position [1671, 0]
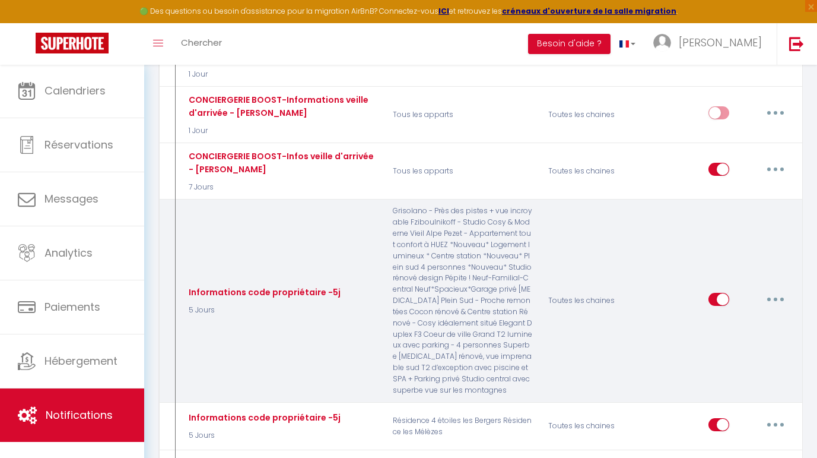
click at [769, 290] on button "button" at bounding box center [775, 299] width 33 height 19
click at [737, 316] on link "Editer" at bounding box center [745, 326] width 88 height 20
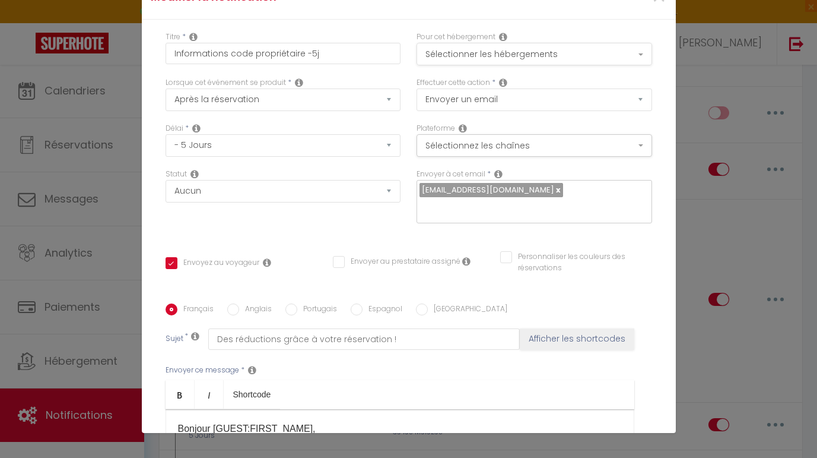
scroll to position [0, 0]
click at [640, 58] on button "Sélectionner les hébergements" at bounding box center [535, 54] width 236 height 23
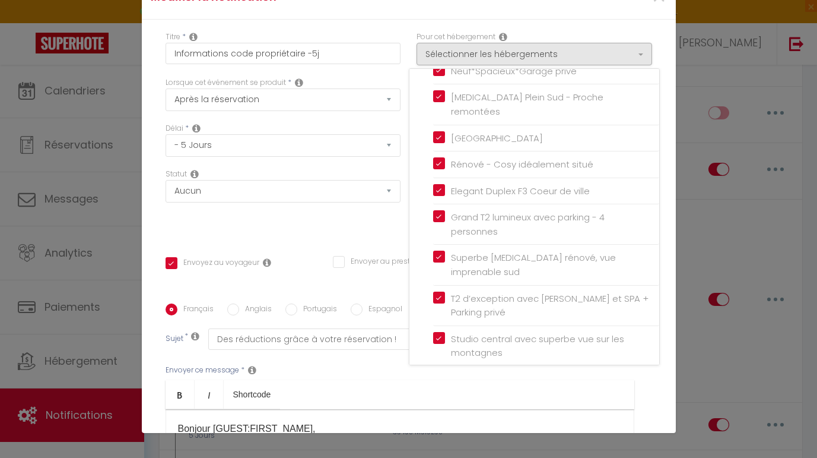
click at [438, 373] on input "Spacieux et superbe T2 - Pied des pistes" at bounding box center [546, 379] width 226 height 12
click at [665, 337] on div "Titre * Informations code propriétaire -5j Pour cet hébergement Sélectionner le…" at bounding box center [409, 304] width 534 height 568
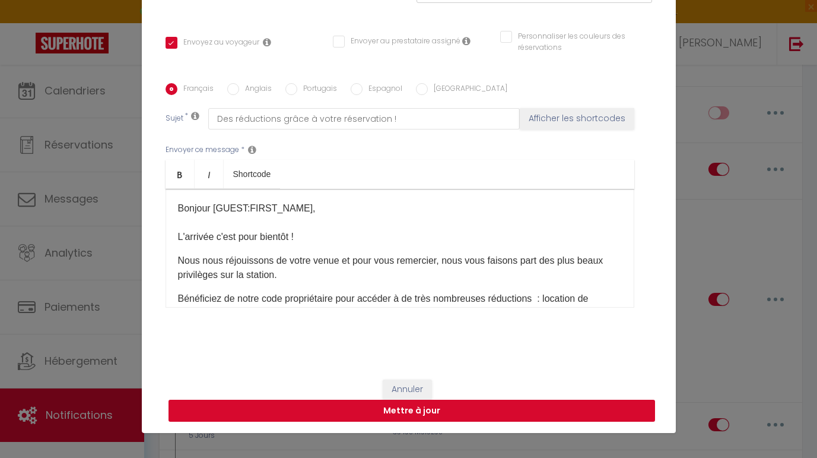
click at [515, 414] on button "Mettre à jour" at bounding box center [412, 410] width 487 height 23
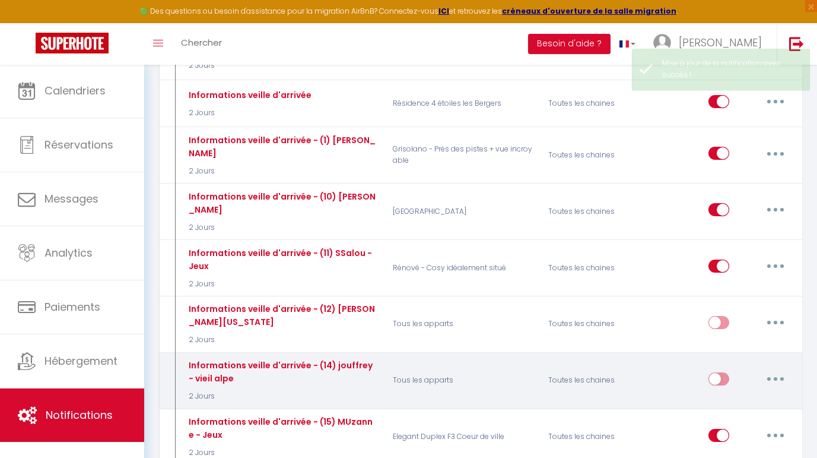
scroll to position [2112, 0]
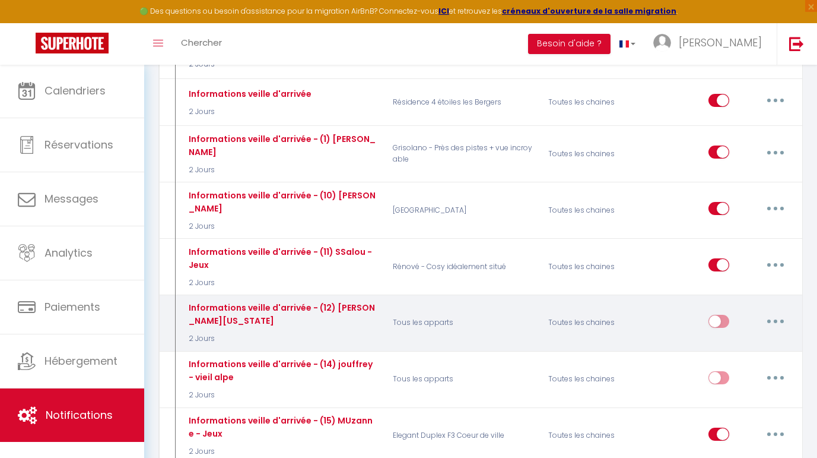
click at [768, 312] on button "button" at bounding box center [775, 321] width 33 height 19
click at [740, 338] on link "Editer" at bounding box center [745, 348] width 88 height 20
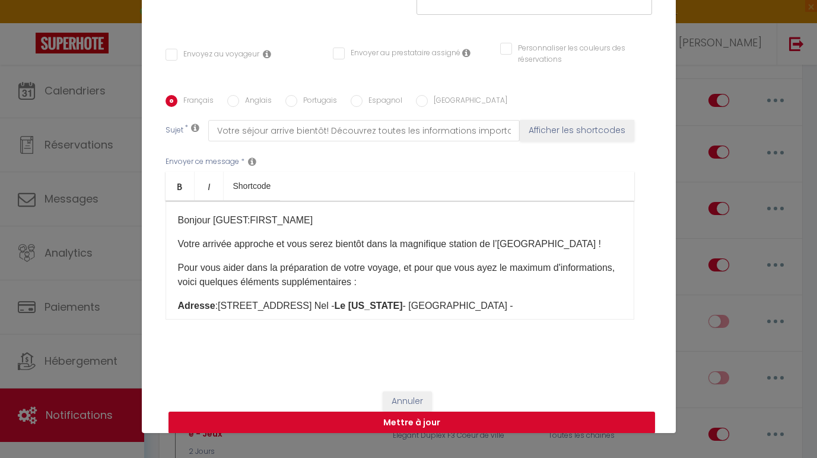
click at [169, 56] on input "Envoyez au voyageur" at bounding box center [213, 55] width 94 height 12
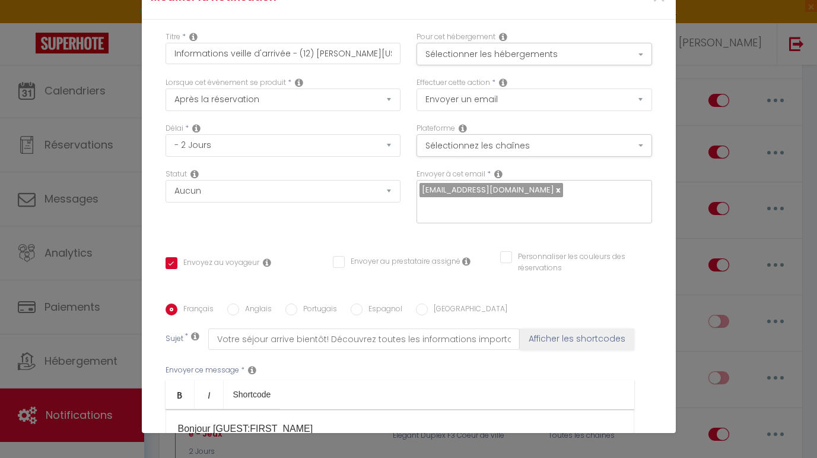
scroll to position [0, 0]
click at [620, 52] on button "Sélectionner les hébergements" at bounding box center [535, 54] width 236 height 23
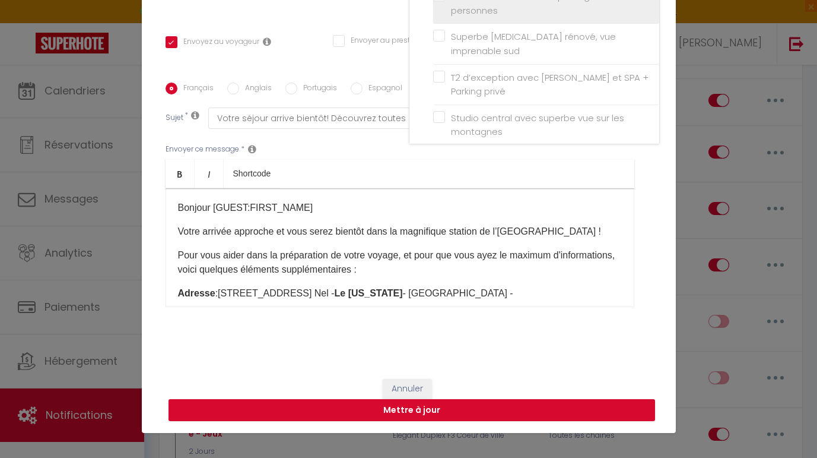
scroll to position [220, 0]
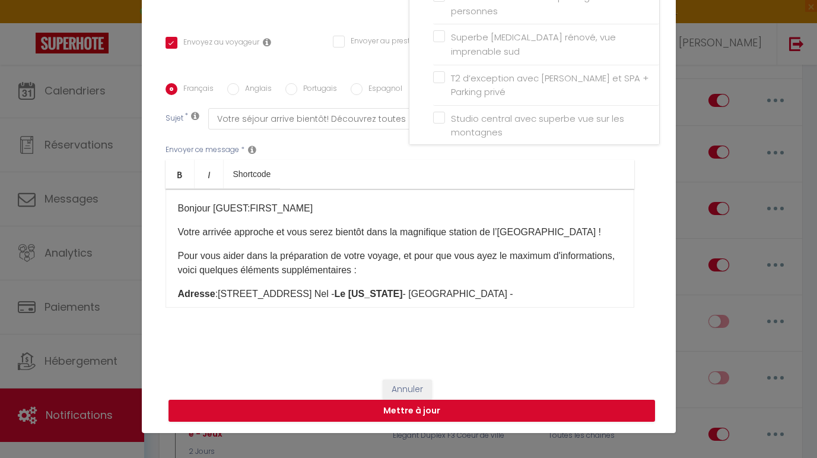
click at [440, 153] on input "Spacieux et superbe T2 - Pied des pistes" at bounding box center [546, 159] width 226 height 12
click at [662, 210] on div "Titre * Informations veille d'arrivée - (12) JVoinson - [US_STATE] Pour cet héb…" at bounding box center [409, 83] width 534 height 568
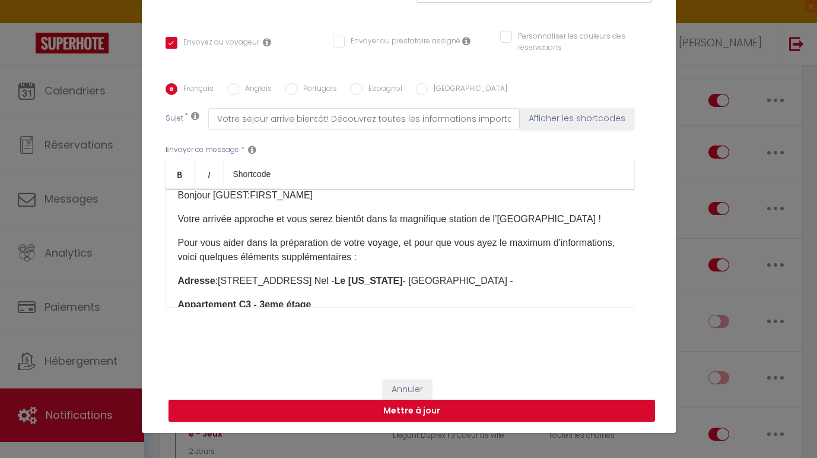
scroll to position [18, 0]
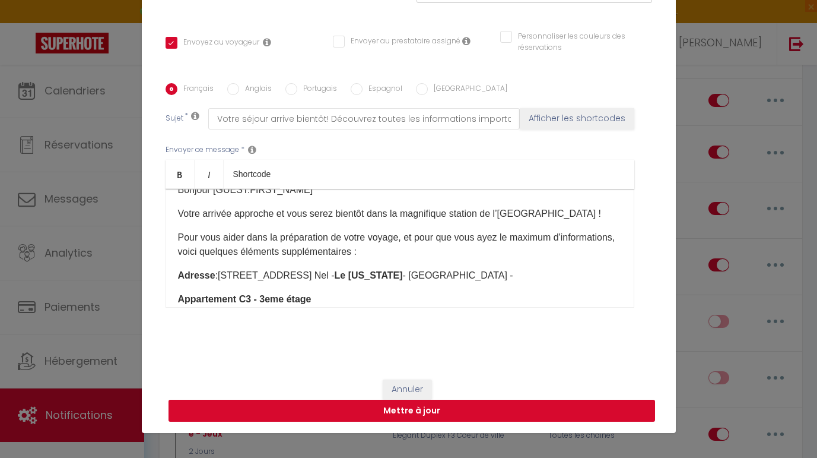
click at [505, 410] on button "Mettre à jour" at bounding box center [412, 410] width 487 height 23
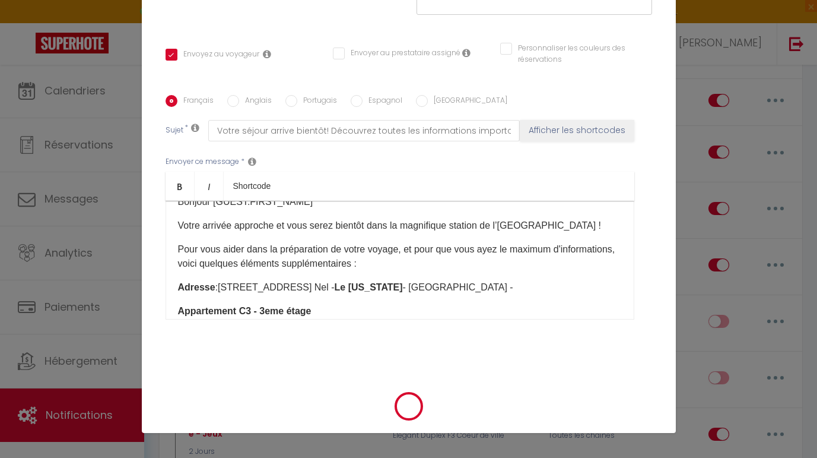
scroll to position [208, 0]
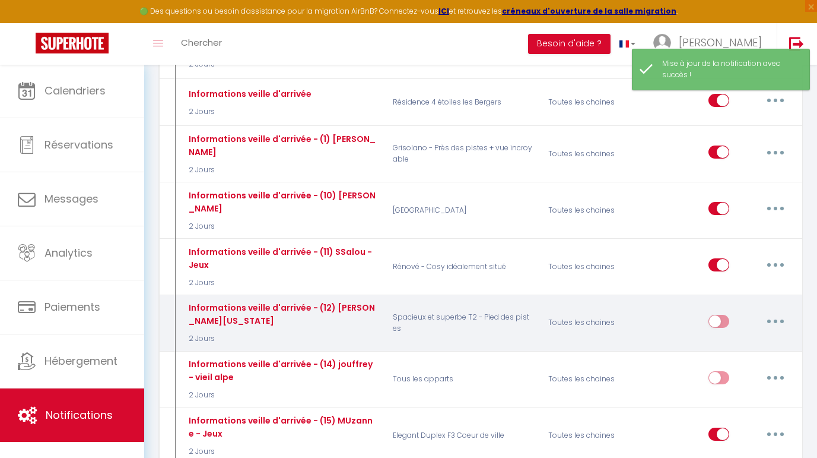
click at [725, 315] on input "checkbox" at bounding box center [719, 324] width 21 height 18
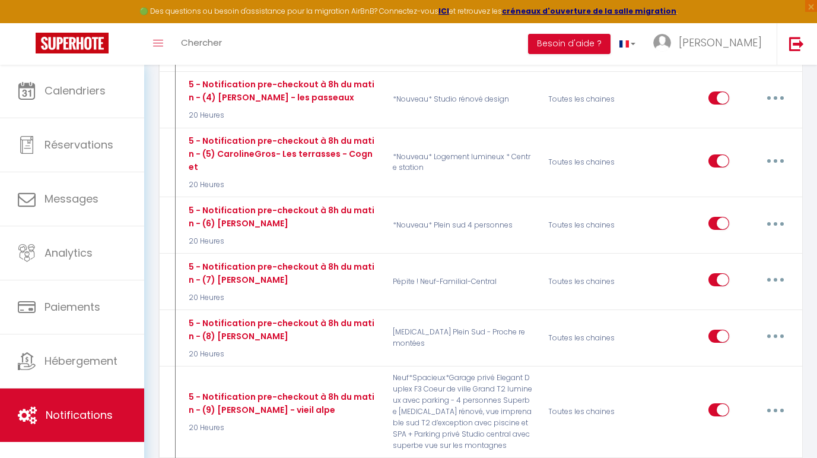
scroll to position [3798, 0]
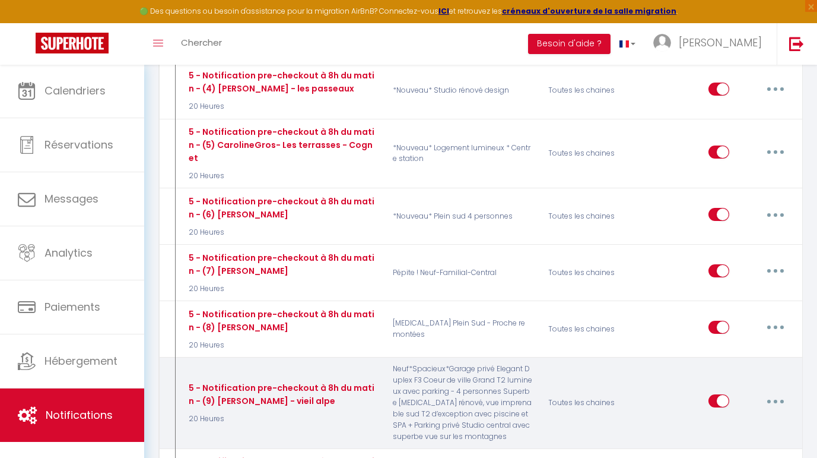
click at [773, 391] on button "button" at bounding box center [775, 400] width 33 height 19
click at [735, 418] on link "Editer" at bounding box center [745, 428] width 88 height 20
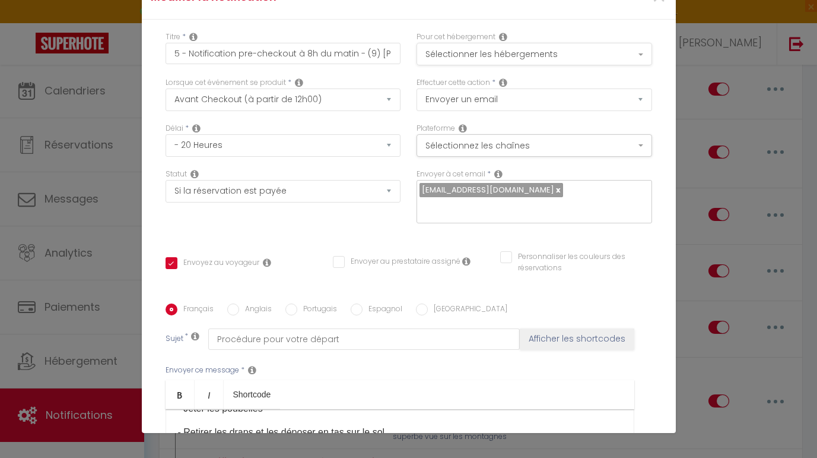
scroll to position [0, 0]
click at [645, 56] on button "Sélectionner les hébergements" at bounding box center [535, 54] width 236 height 23
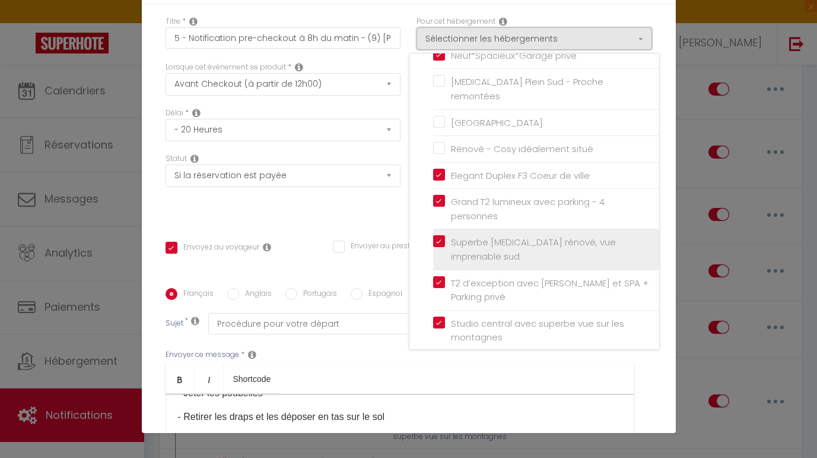
scroll to position [26, 0]
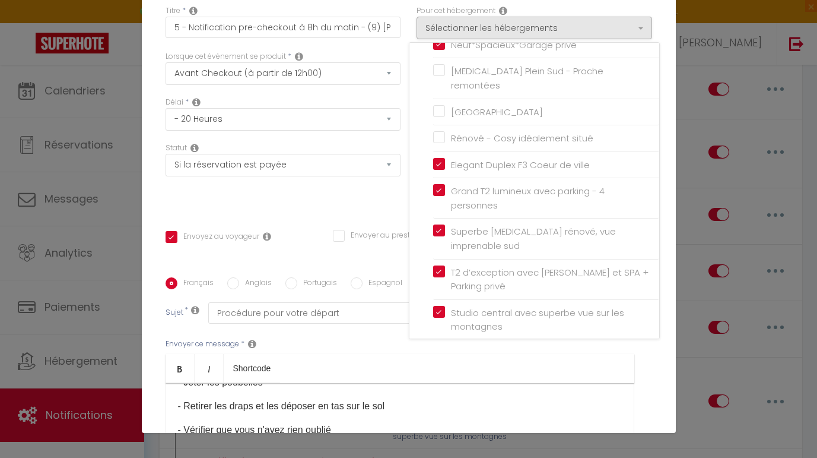
click at [471, 347] on input "Spacieux et superbe T2 - Pied des pistes" at bounding box center [546, 353] width 226 height 12
click at [656, 373] on div "Titre * 5 - Notification pre-checkout à 8h du matin - (9) [PERSON_NAME] - vieil…" at bounding box center [409, 277] width 534 height 568
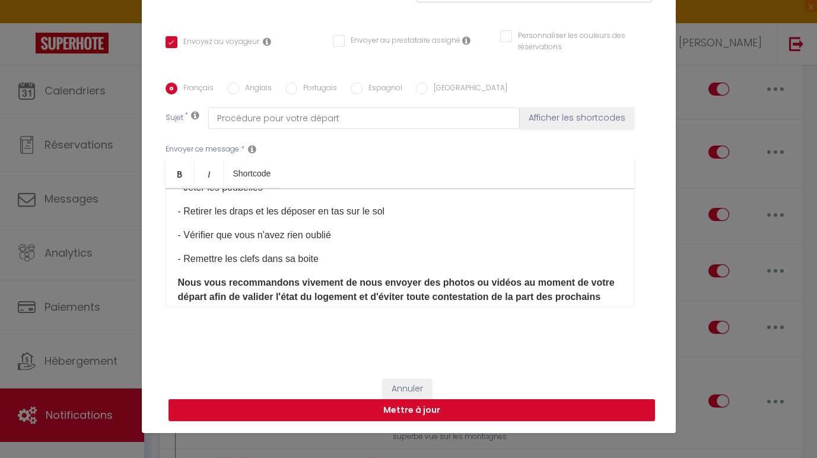
scroll to position [220, 0]
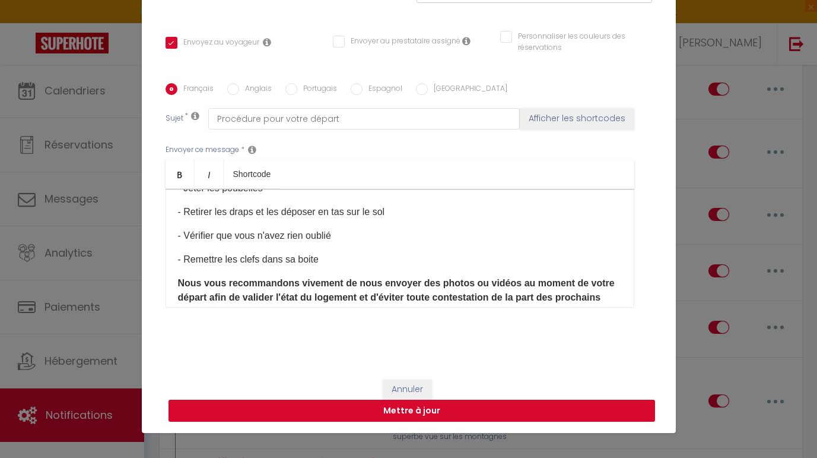
click at [538, 414] on button "Mettre à jour" at bounding box center [412, 410] width 487 height 23
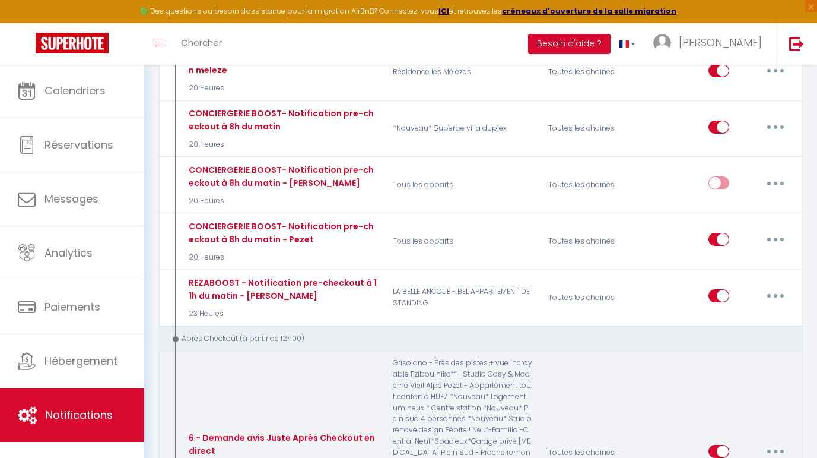
scroll to position [4239, 0]
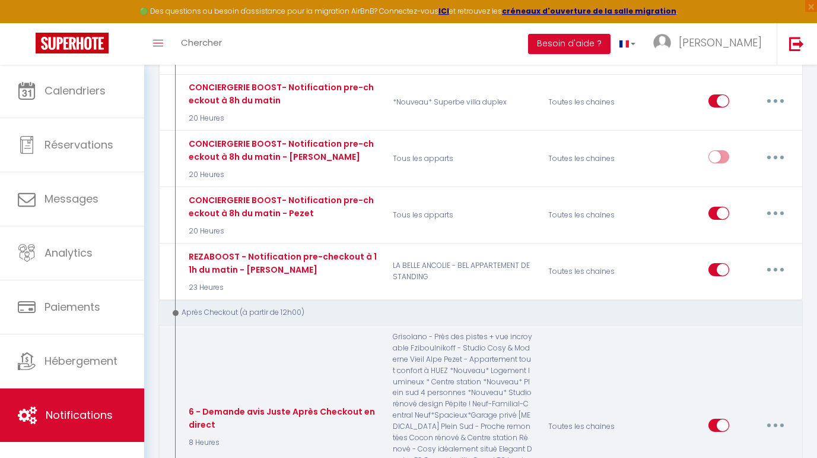
click at [774, 423] on icon "button" at bounding box center [776, 425] width 4 height 4
click at [725, 442] on link "Editer" at bounding box center [745, 452] width 88 height 20
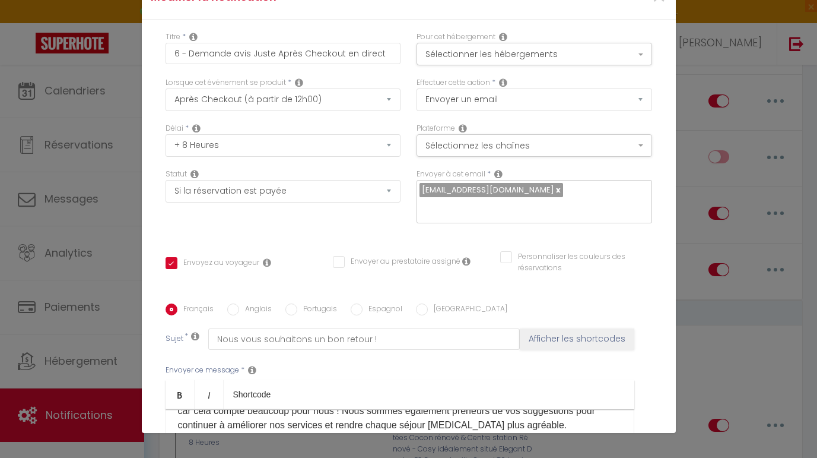
scroll to position [0, 0]
click at [638, 55] on button "Sélectionner les hébergements" at bounding box center [535, 54] width 236 height 23
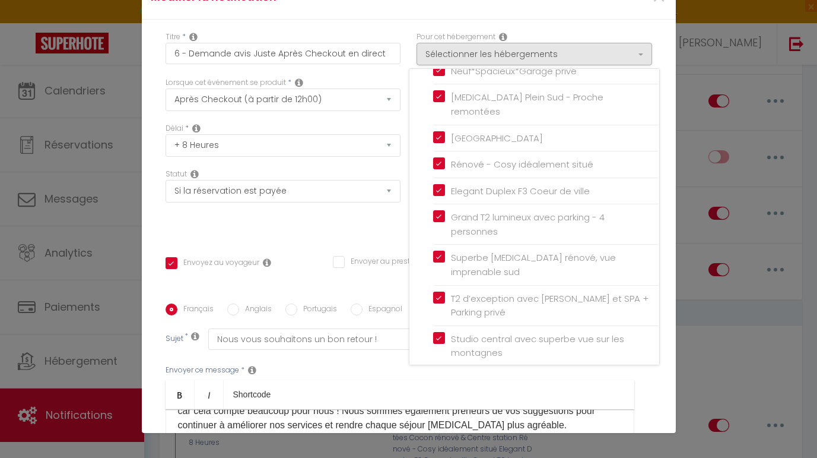
click at [484, 373] on input "Spacieux et superbe T2 - Pied des pistes" at bounding box center [546, 379] width 226 height 12
click at [669, 350] on div "Titre * 6 - Demande avis Juste Après Checkout en direct Pour cet hébergement Sé…" at bounding box center [409, 304] width 534 height 568
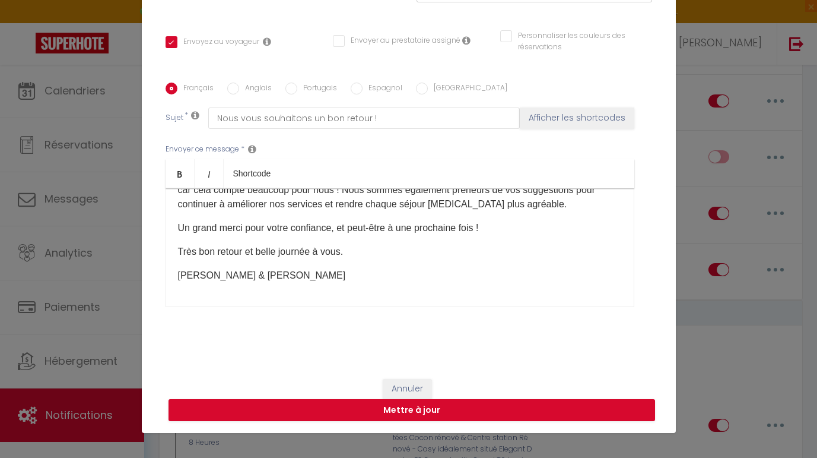
scroll to position [220, 0]
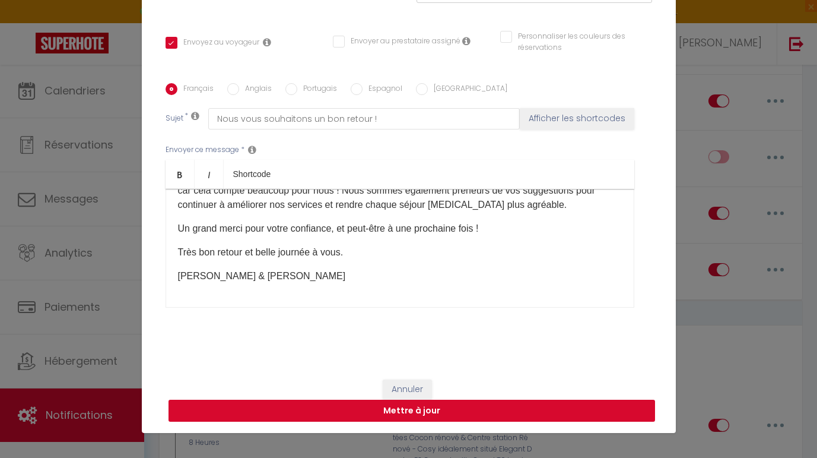
click at [442, 414] on button "Mettre à jour" at bounding box center [412, 410] width 487 height 23
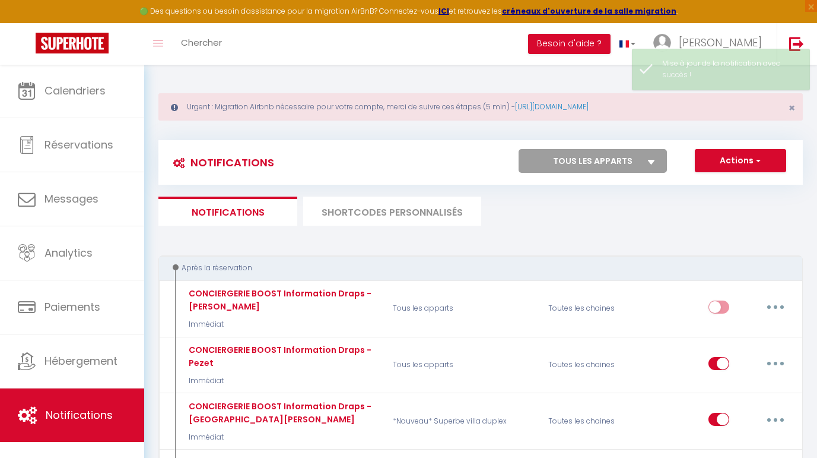
scroll to position [0, 0]
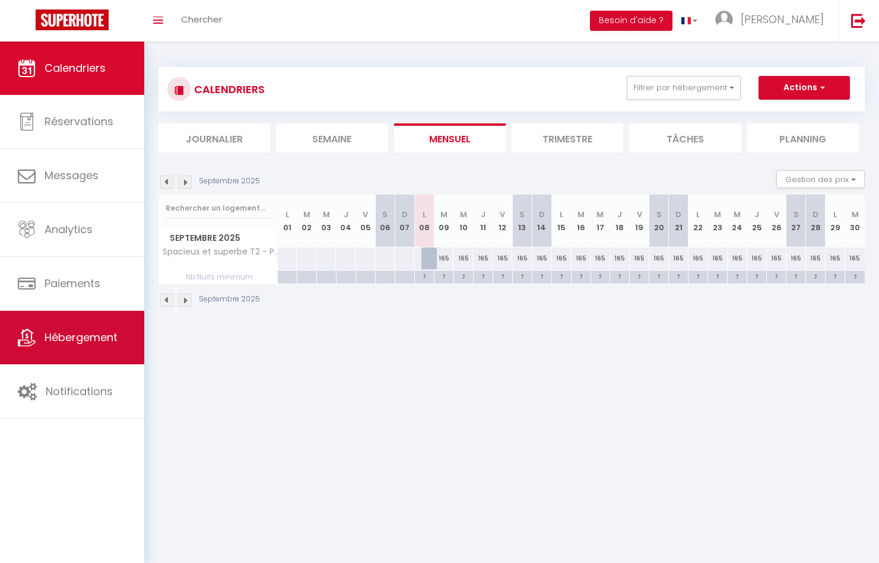
click at [68, 360] on link "Hébergement" at bounding box center [72, 337] width 144 height 53
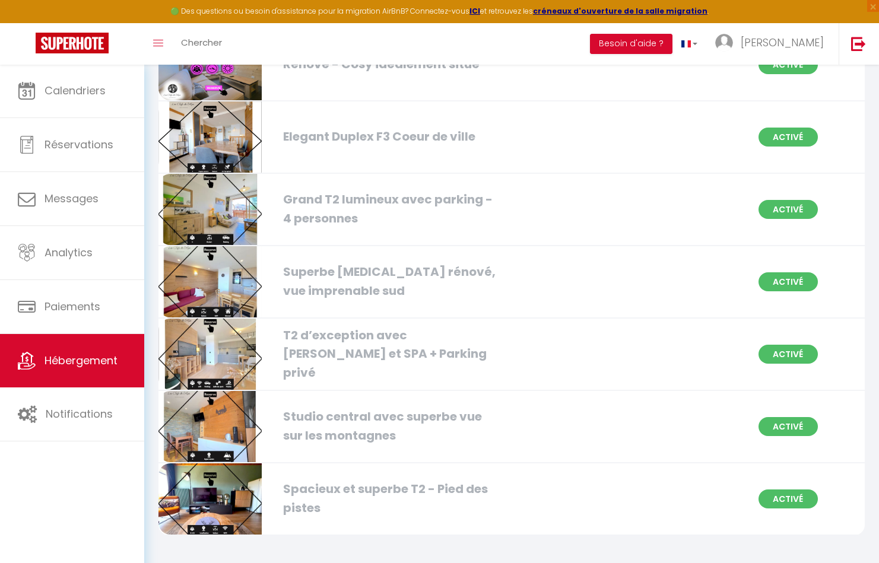
scroll to position [1515, 0]
click at [236, 490] on img at bounding box center [209, 499] width 103 height 71
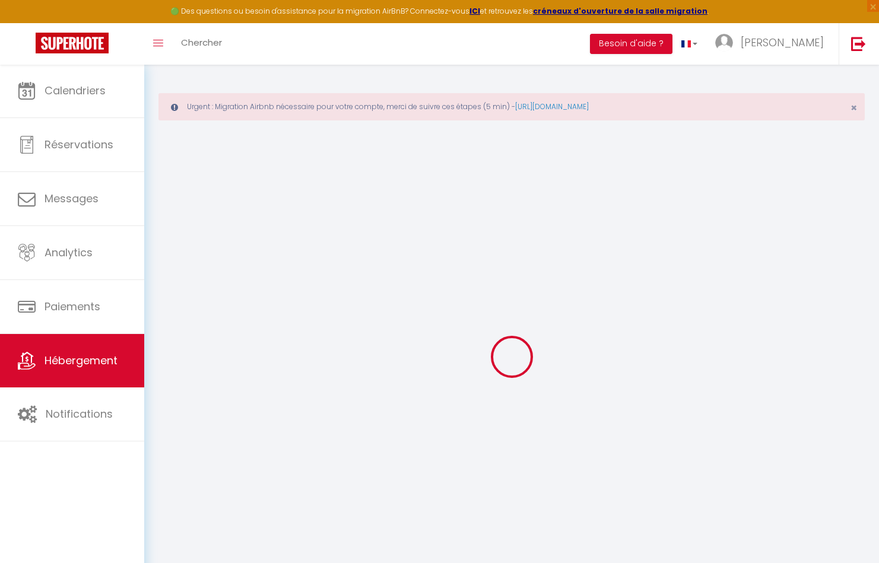
select select "6816-1505757019209522549"
select select
checkbox input "false"
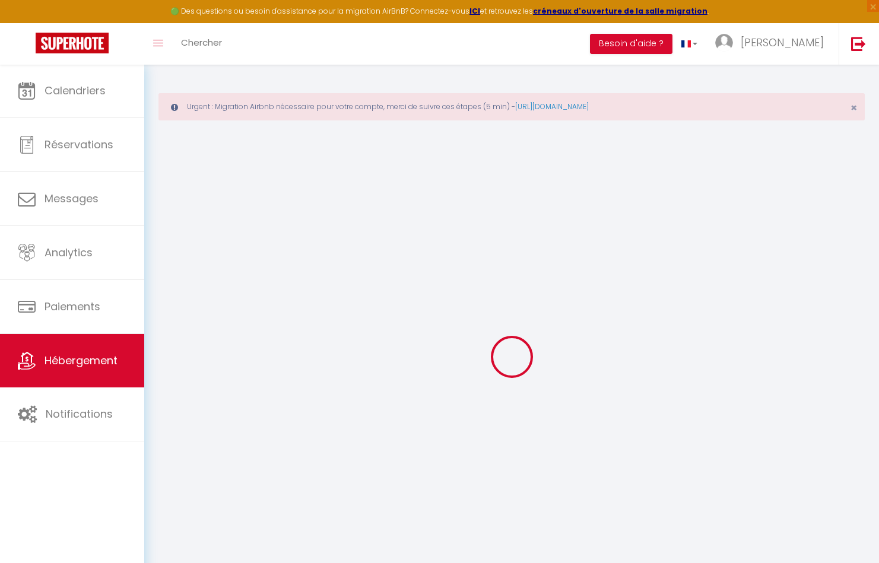
checkbox input "false"
select select
checkbox input "false"
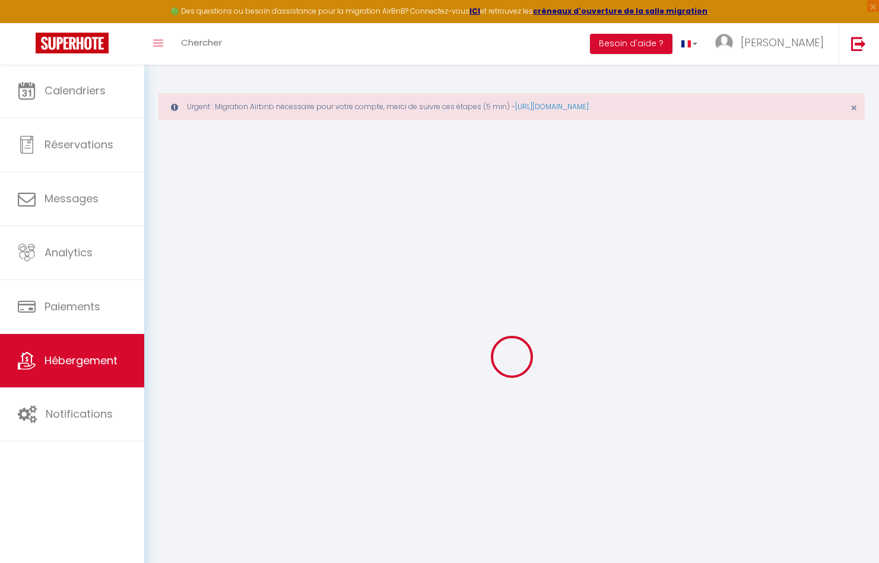
checkbox input "false"
select select "365"
select select
select select "EUR"
select select
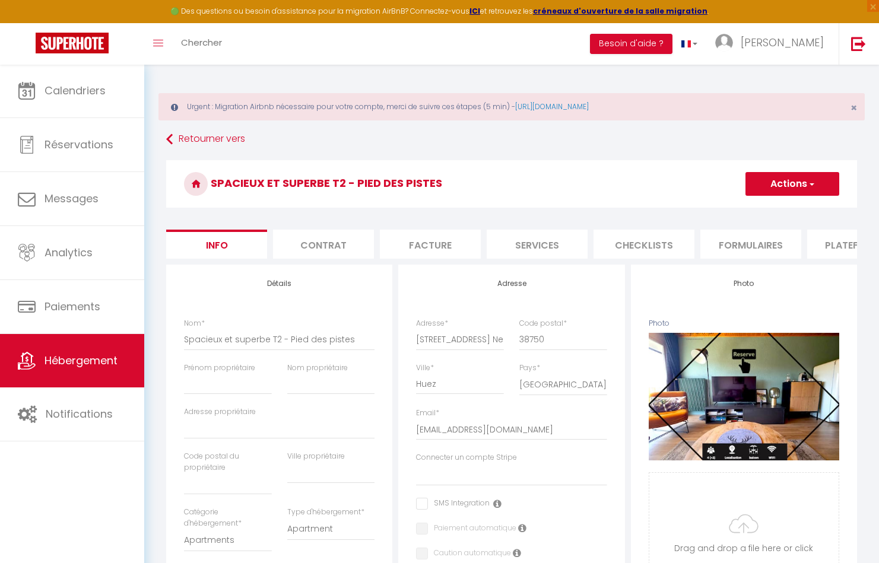
click at [832, 250] on li "Plateformes" at bounding box center [857, 244] width 101 height 29
select select
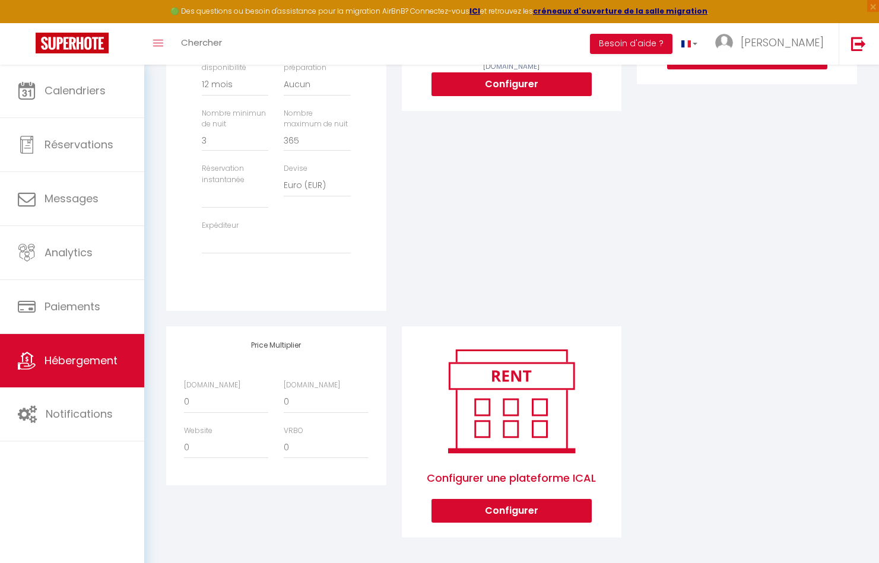
scroll to position [398, 0]
select select "+ 20 %"
select select
select select "+ 20 %"
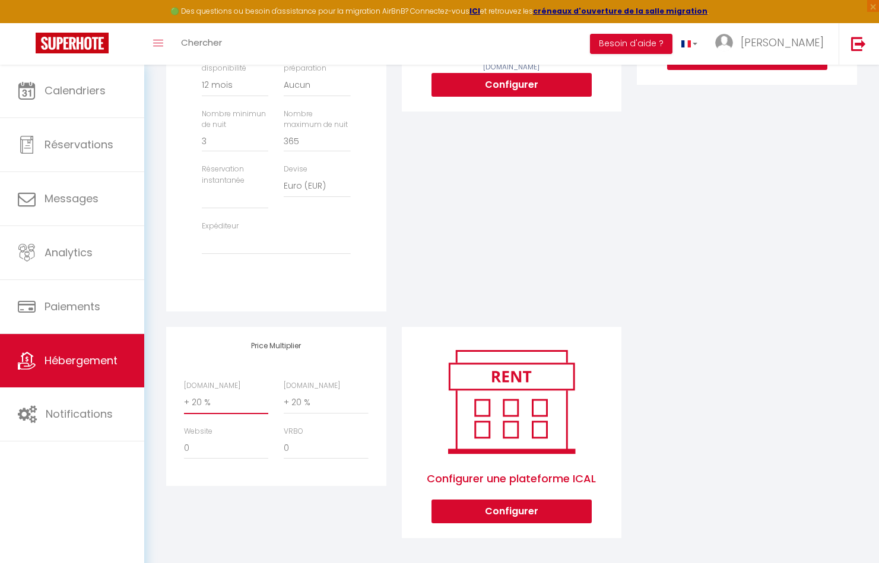
select select
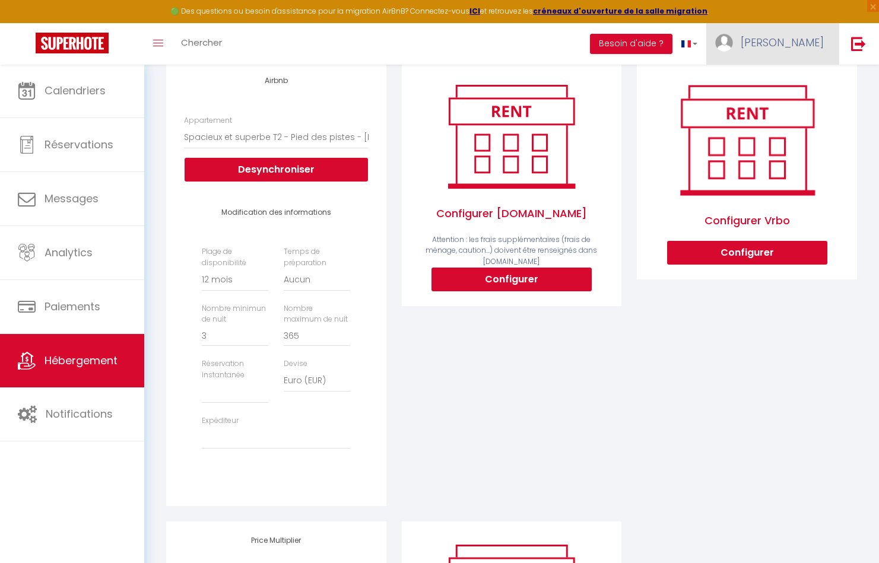
click at [788, 48] on span "[PERSON_NAME]" at bounding box center [782, 42] width 83 height 15
click at [674, 322] on div "Configurer Vrbo Configurer" at bounding box center [747, 292] width 236 height 460
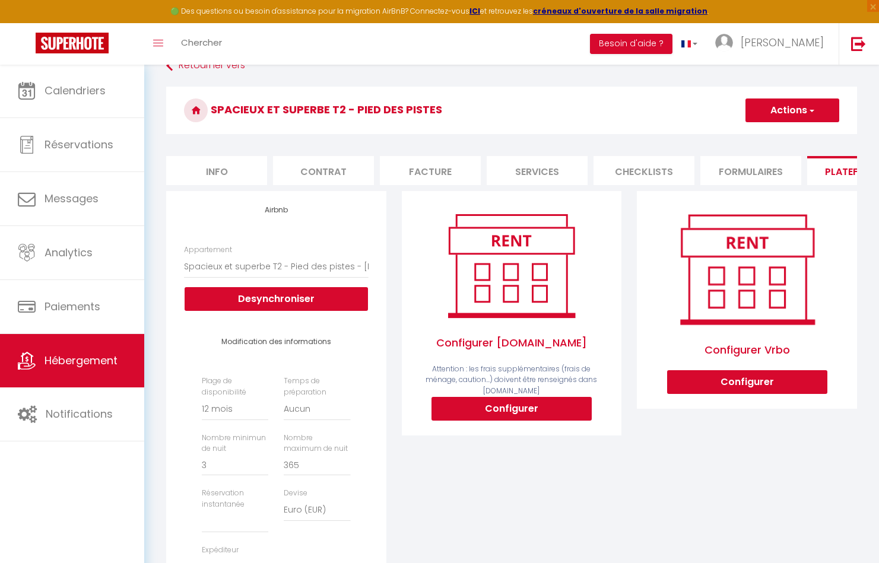
scroll to position [50, 0]
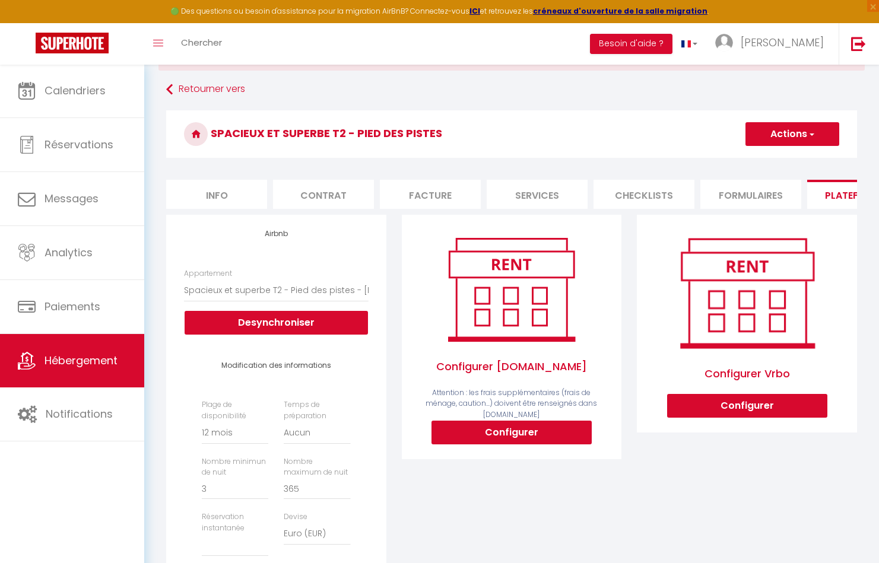
click at [774, 126] on button "Actions" at bounding box center [793, 134] width 94 height 24
click at [771, 161] on link "Enregistrer" at bounding box center [792, 160] width 94 height 15
select select "365"
select select
select select "EUR"
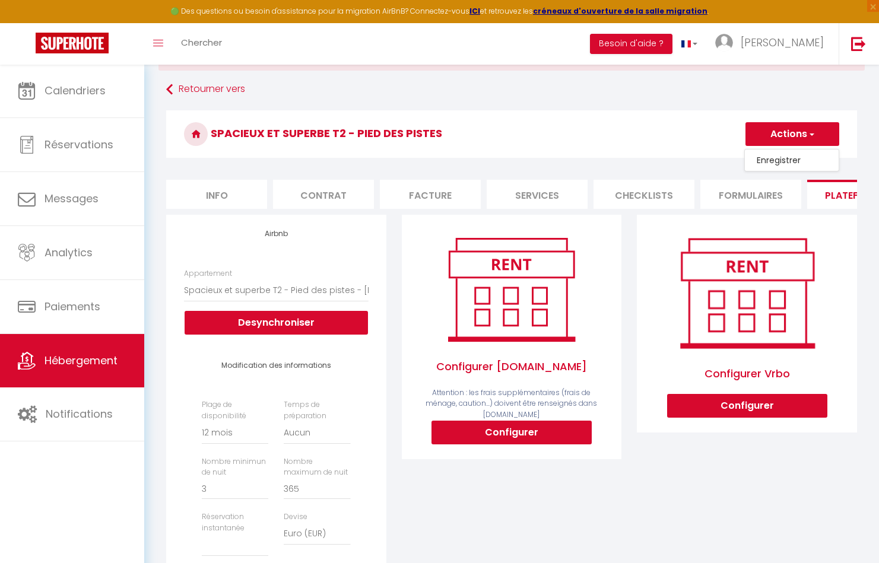
select select
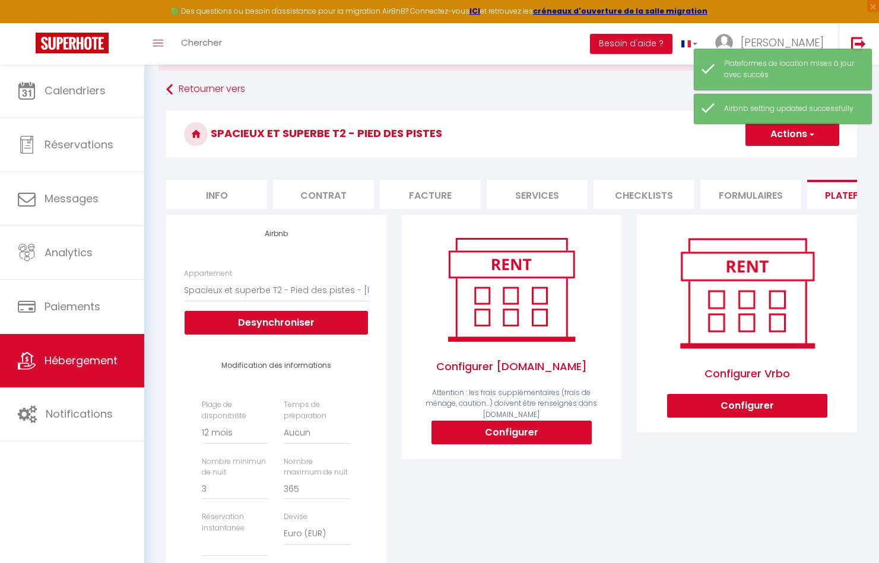
click at [83, 364] on span "Hébergement" at bounding box center [81, 360] width 73 height 15
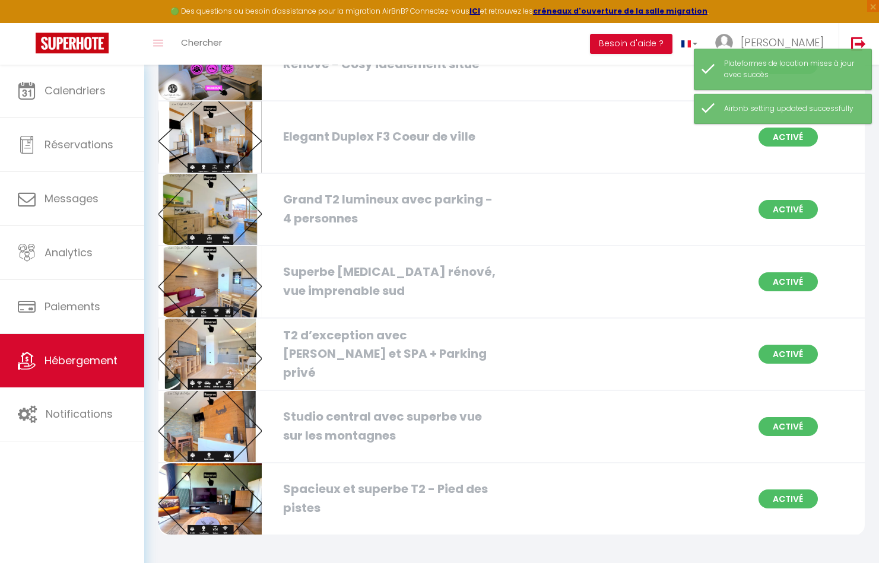
scroll to position [1515, 0]
click at [235, 418] on img at bounding box center [209, 427] width 103 height 71
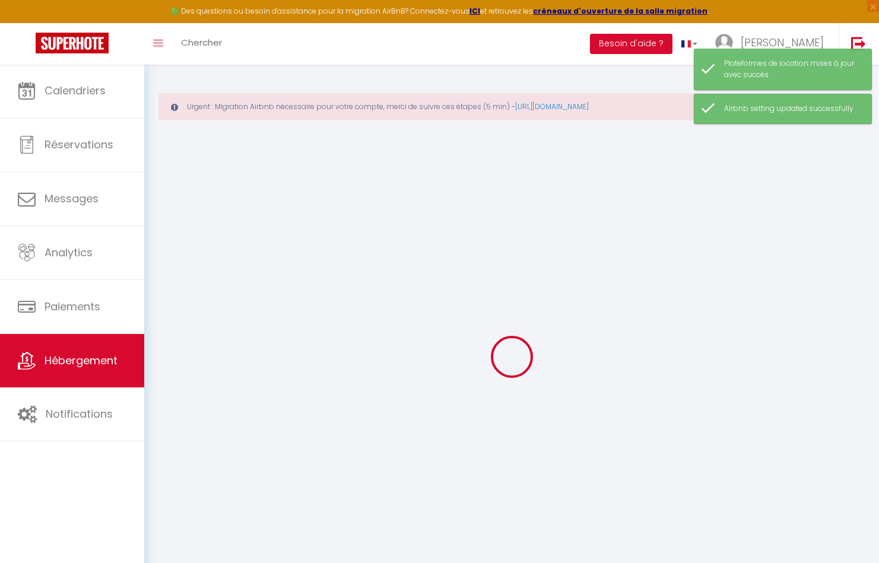
select select
checkbox input "false"
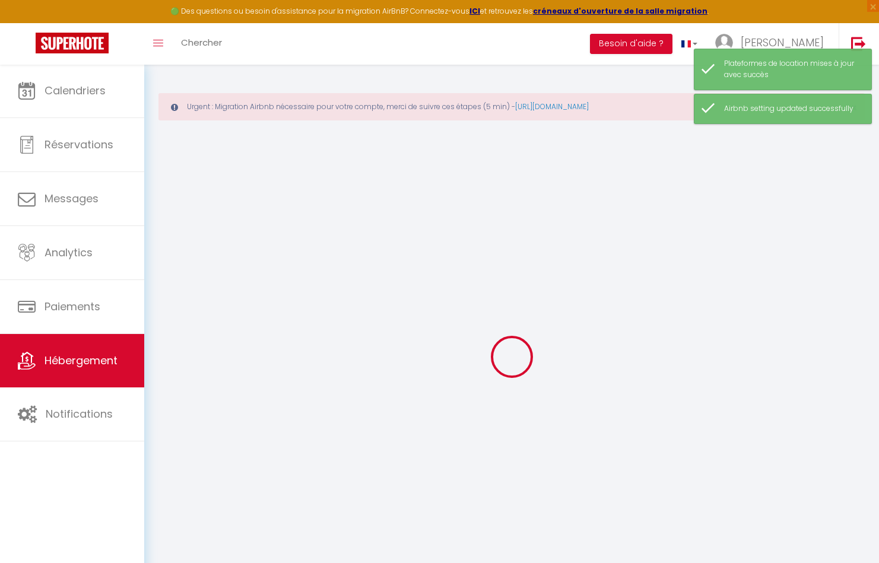
select select
checkbox input "false"
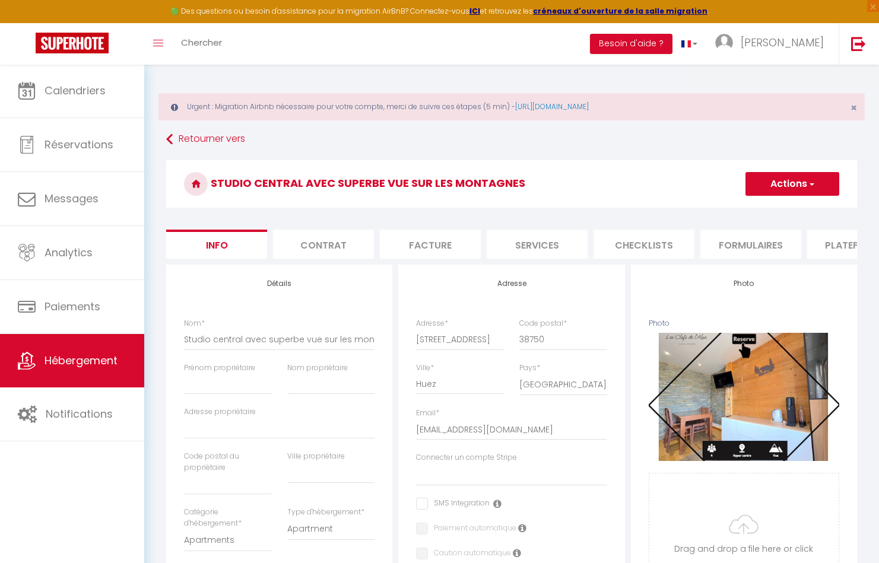
click at [824, 239] on li "Plateformes" at bounding box center [857, 244] width 101 height 29
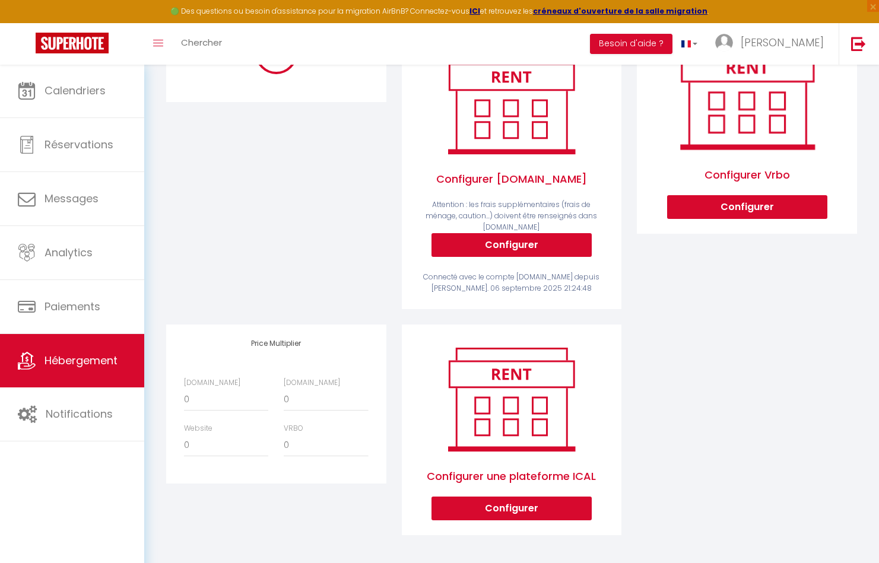
scroll to position [248, 0]
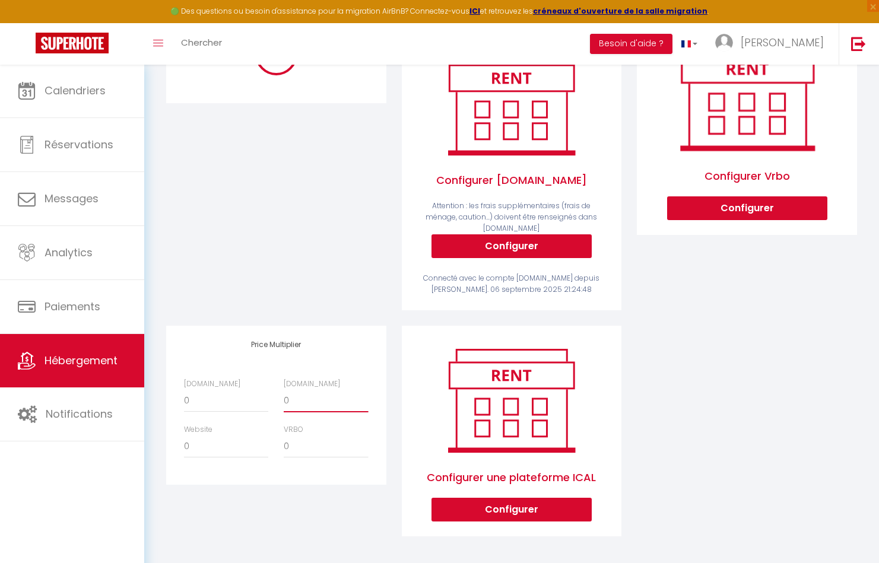
select select "+ 20 %"
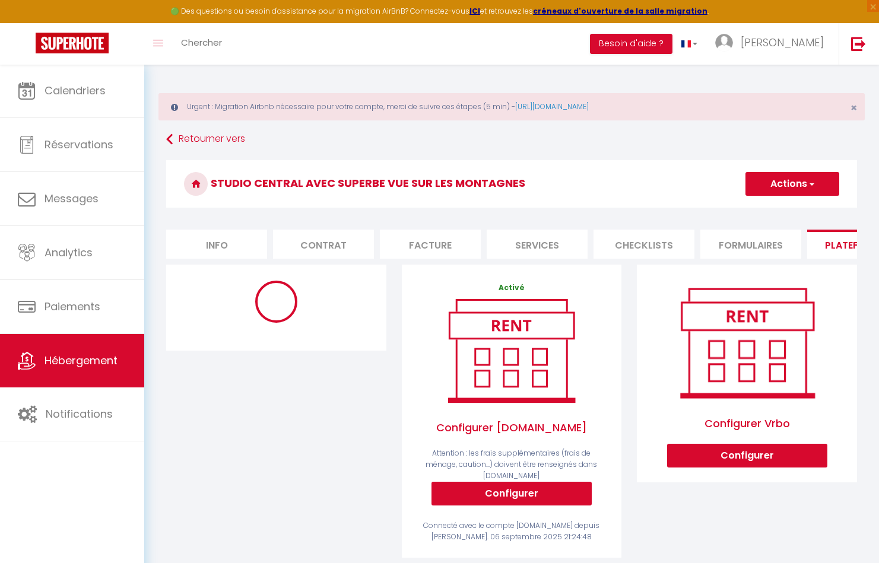
scroll to position [0, 0]
click at [767, 177] on button "Actions" at bounding box center [793, 184] width 94 height 24
click at [770, 214] on link "Enregistrer" at bounding box center [792, 209] width 94 height 15
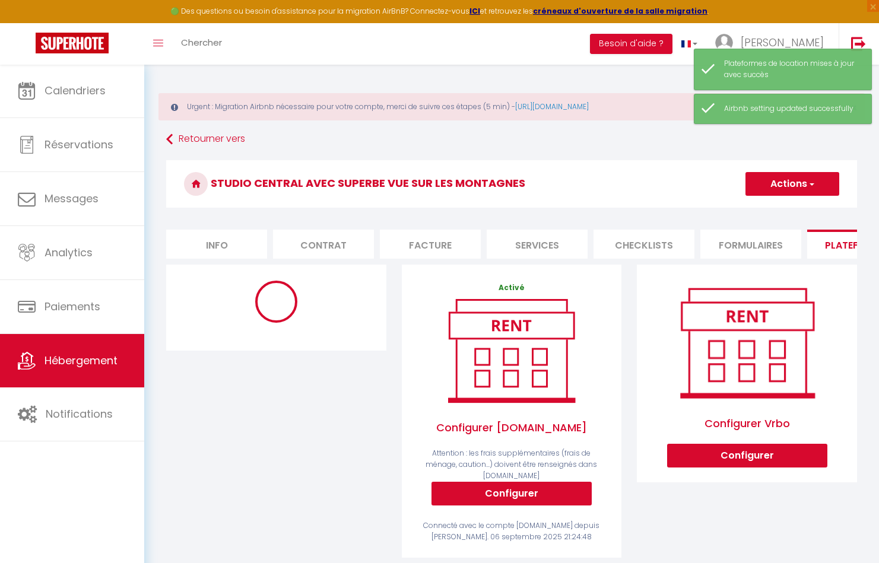
click at [81, 353] on link "Hébergement" at bounding box center [72, 360] width 144 height 53
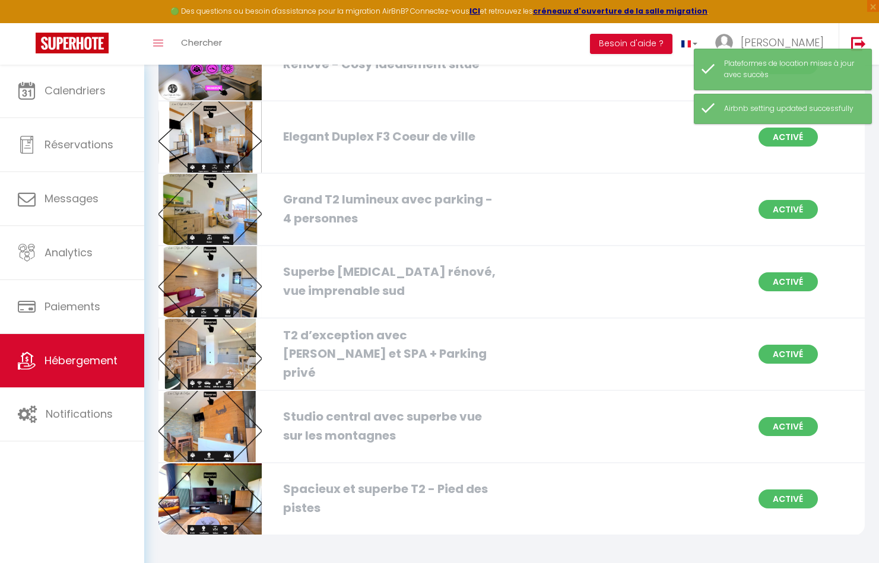
scroll to position [1515, 0]
click at [243, 350] on img at bounding box center [209, 354] width 103 height 71
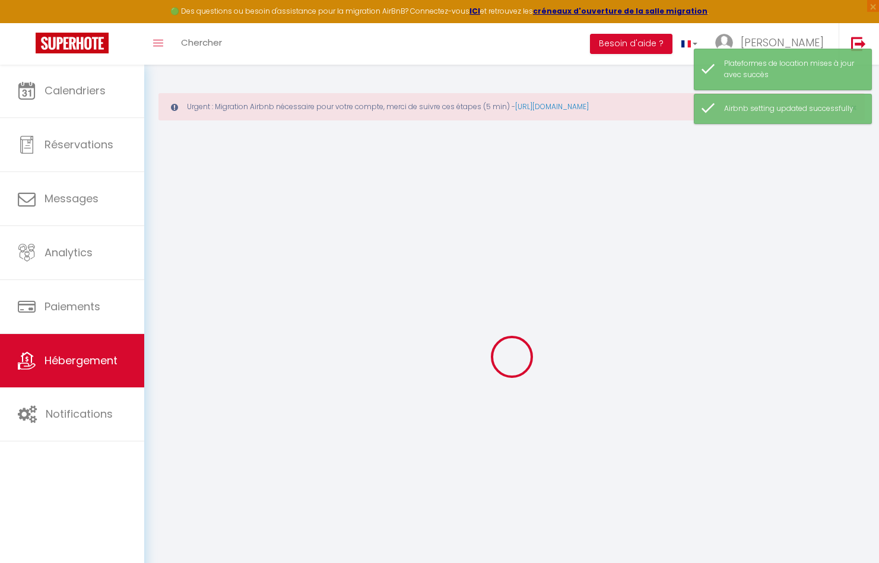
select select
checkbox input "false"
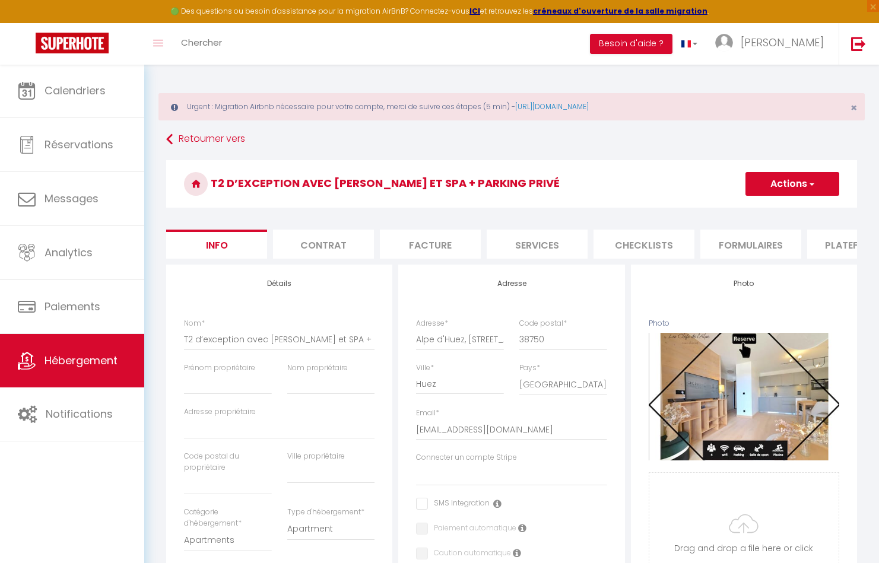
click at [826, 248] on li "Plateformes" at bounding box center [857, 244] width 101 height 29
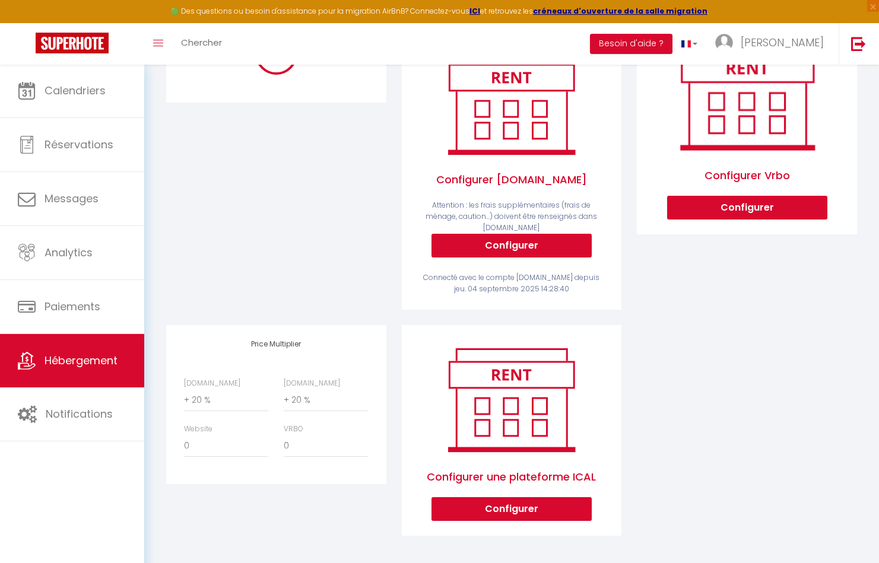
scroll to position [248, 0]
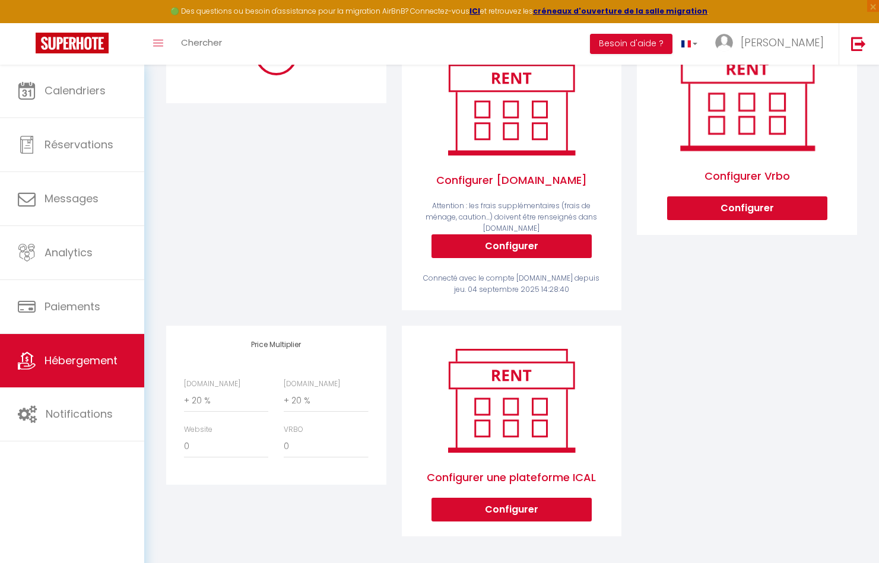
click at [88, 349] on link "Hébergement" at bounding box center [72, 360] width 144 height 53
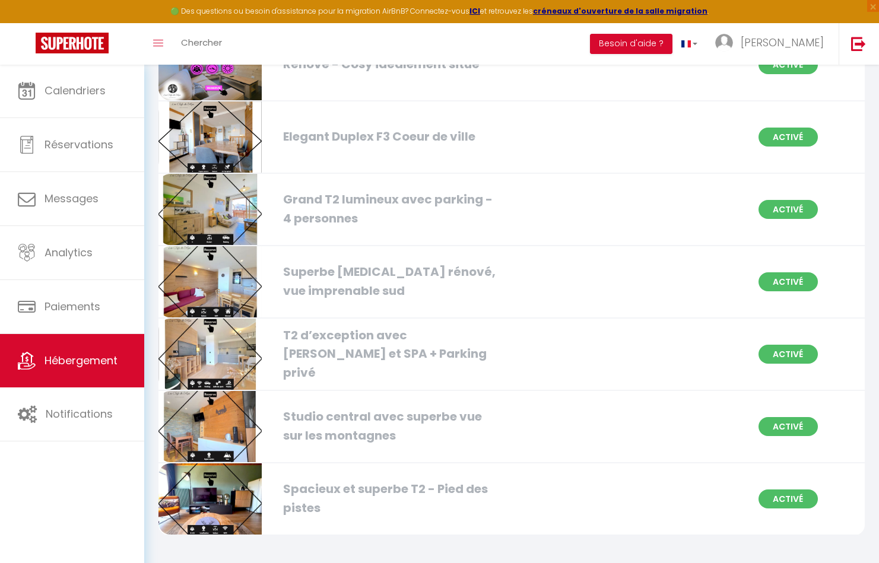
scroll to position [1515, 0]
click at [240, 280] on img at bounding box center [209, 282] width 103 height 71
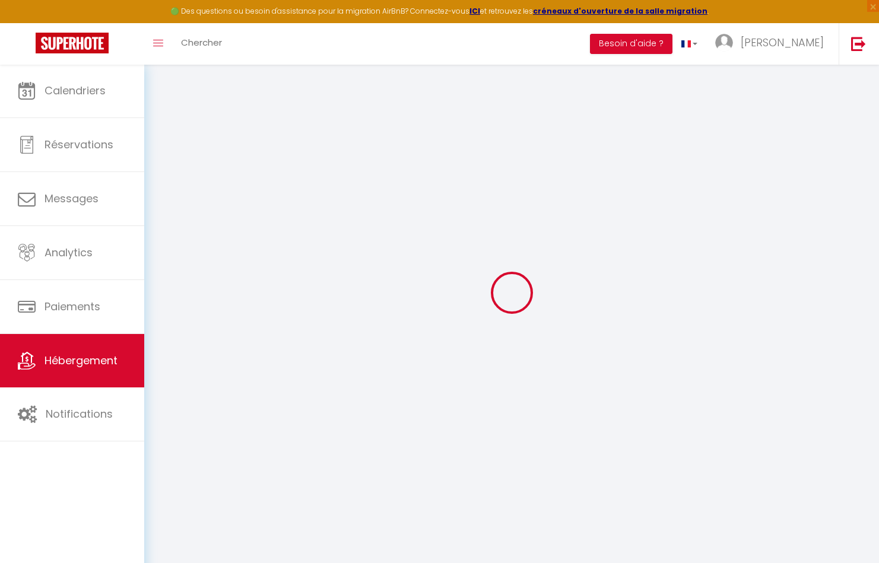
scroll to position [79, 0]
